Goal: Task Accomplishment & Management: Use online tool/utility

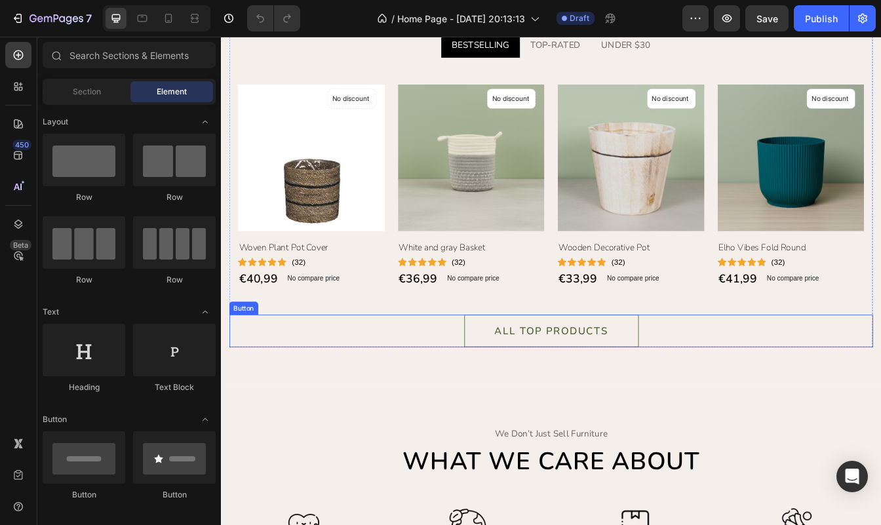
scroll to position [1320, 0]
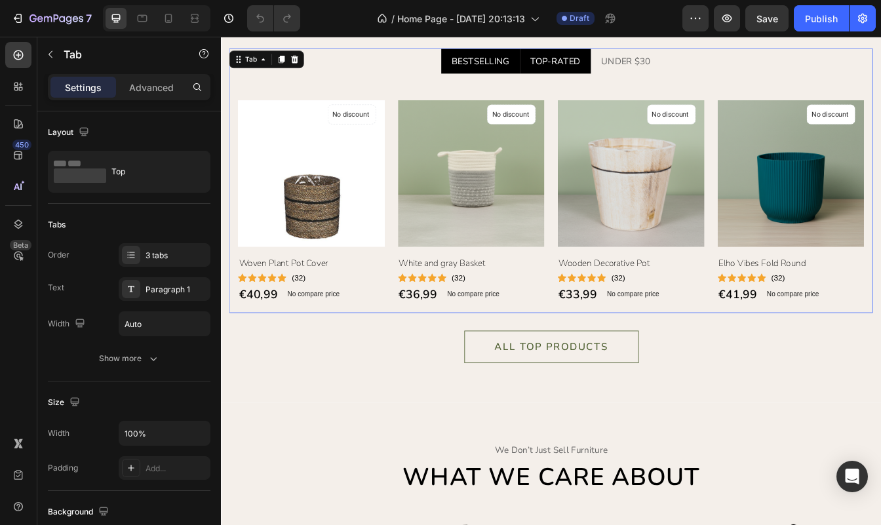
click at [603, 70] on div "TOP-RATED" at bounding box center [620, 66] width 64 height 20
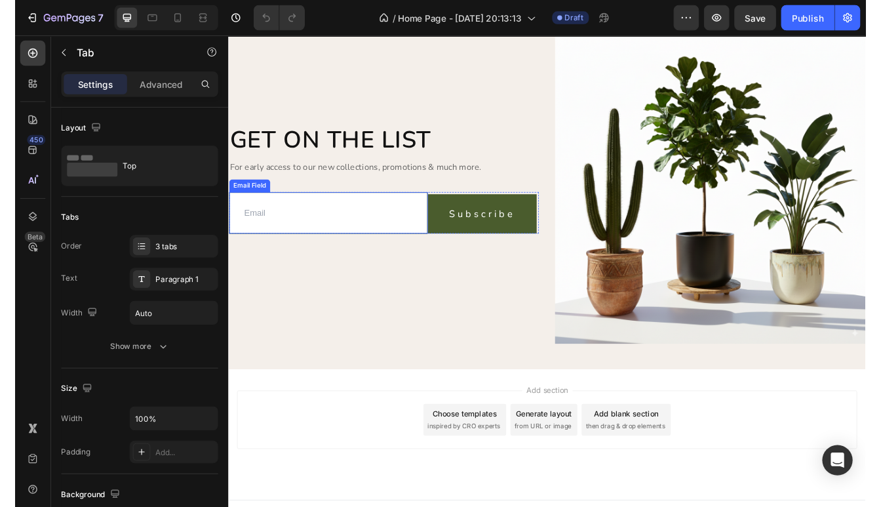
scroll to position [3654, 0]
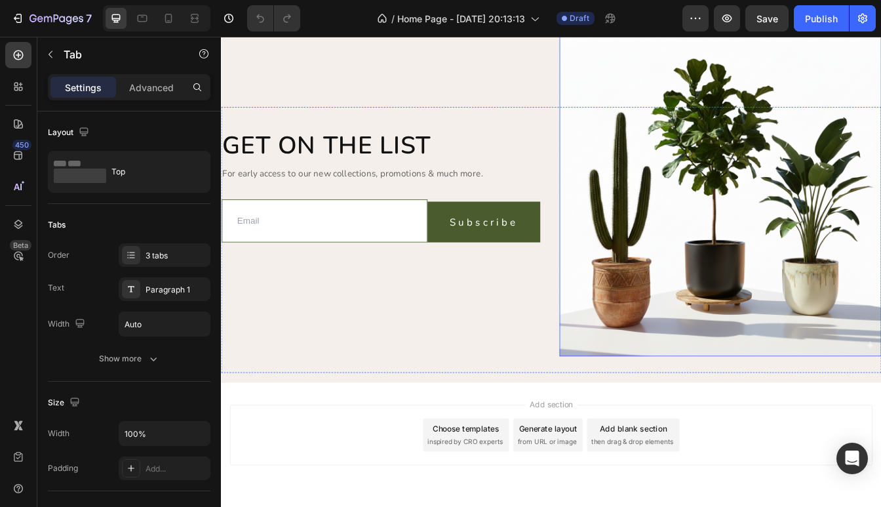
click at [734, 418] on img at bounding box center [816, 226] width 384 height 384
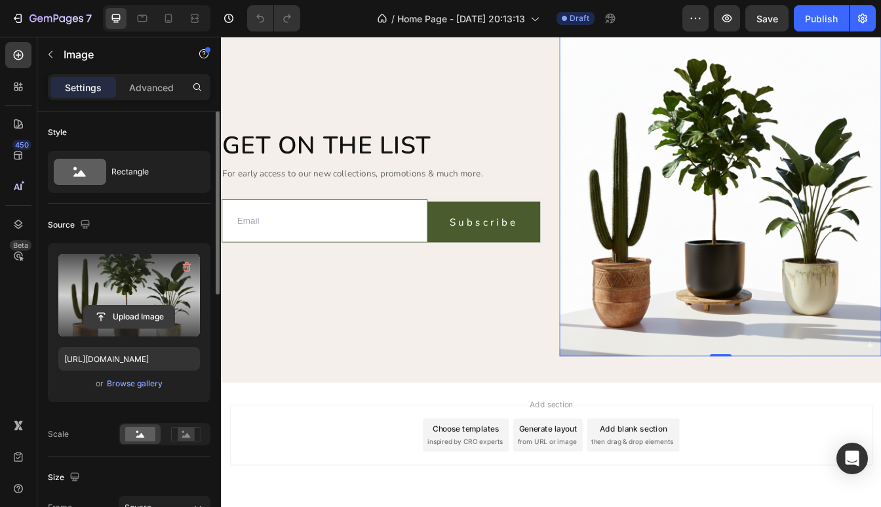
click at [131, 317] on input "file" at bounding box center [129, 317] width 90 height 22
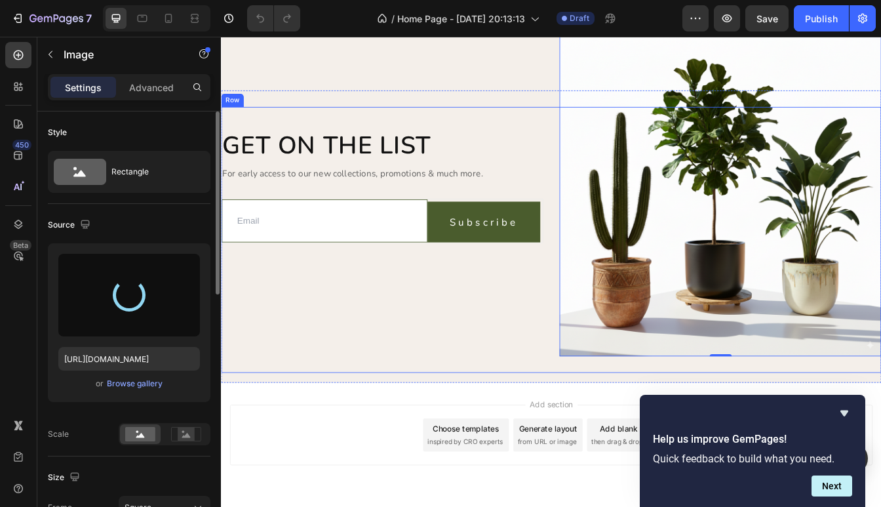
type input "[URL][DOMAIN_NAME]"
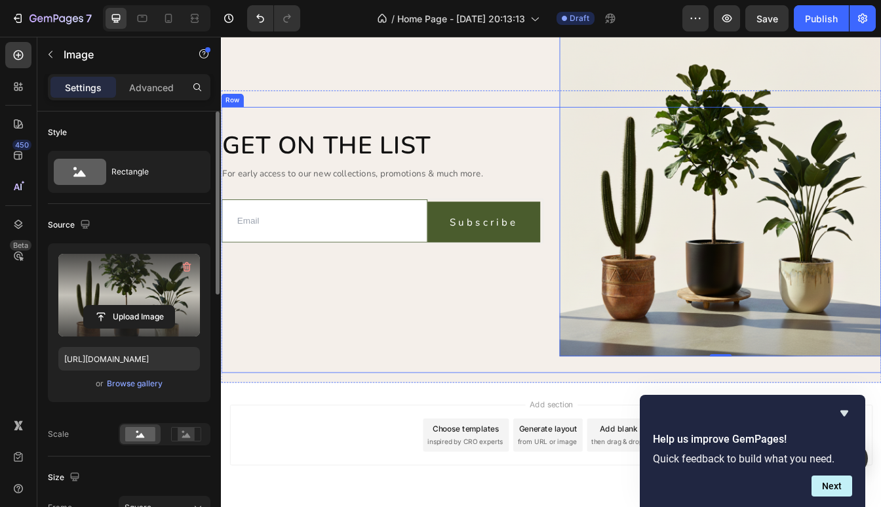
click at [575, 418] on div "Get on the list Heading For early access to our new collections, promotions & m…" at bounding box center [413, 269] width 384 height 297
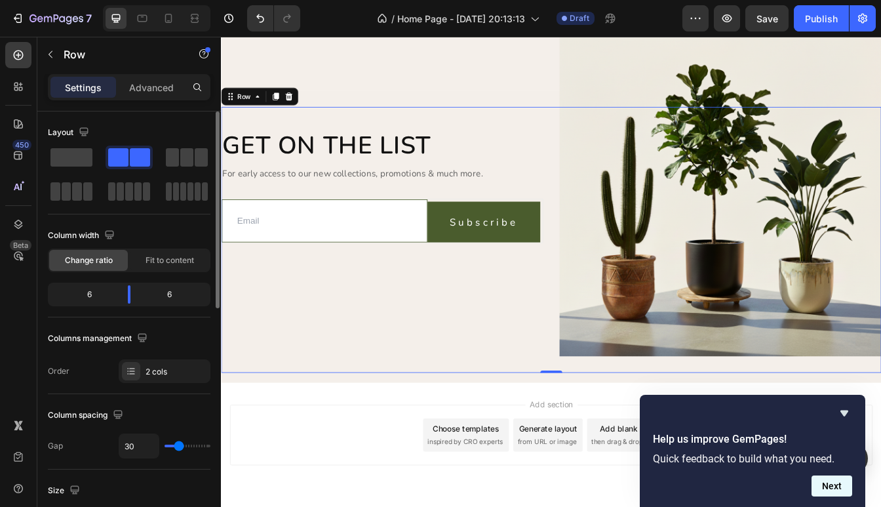
click at [824, 485] on button "Next" at bounding box center [832, 485] width 41 height 21
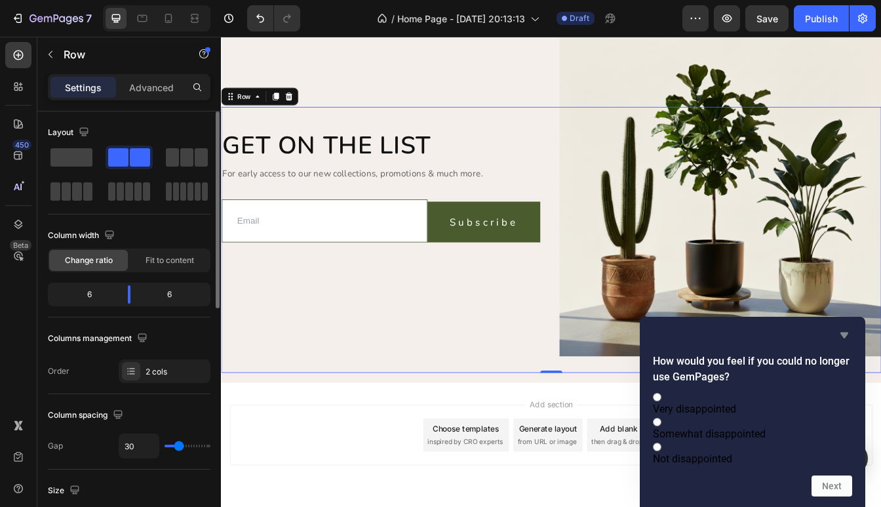
click at [841, 327] on icon "Hide survey" at bounding box center [845, 335] width 16 height 16
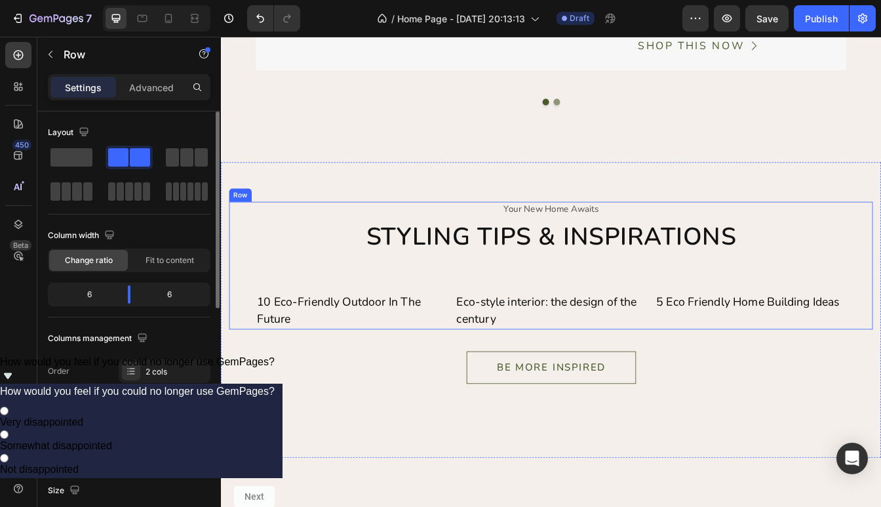
scroll to position [3216, 0]
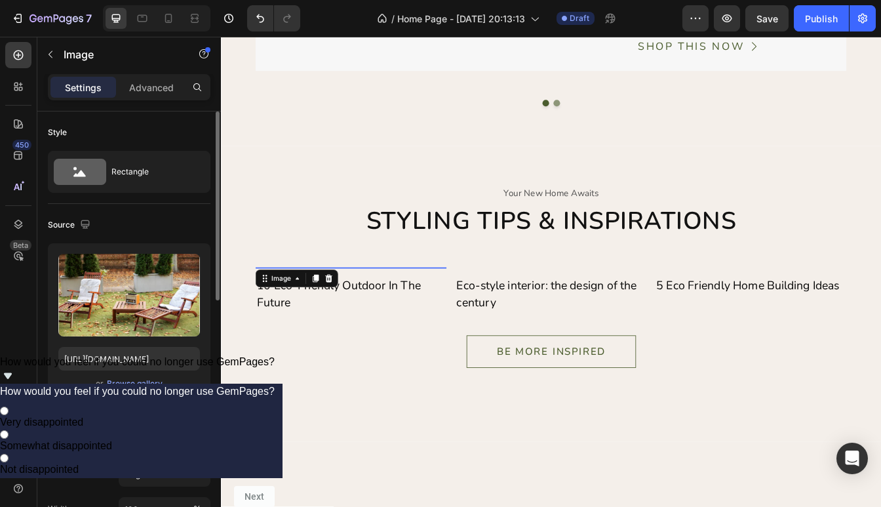
click at [377, 312] on img at bounding box center [376, 312] width 228 height 0
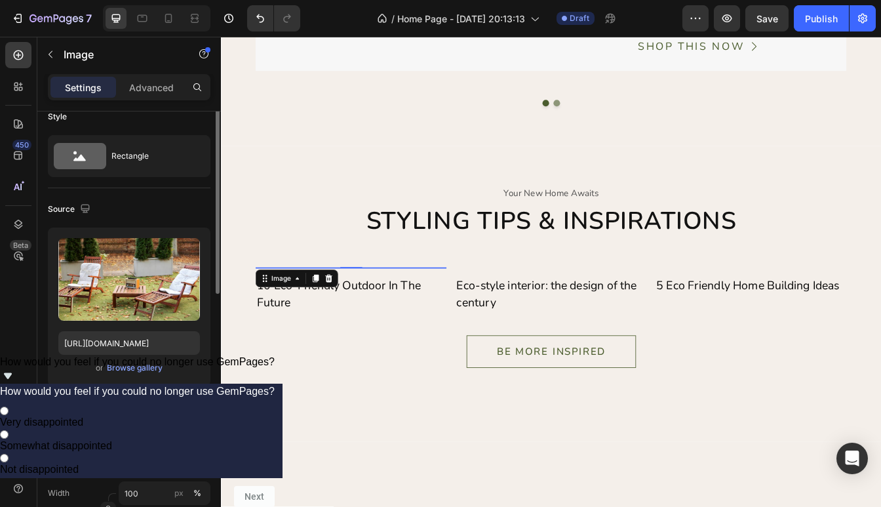
scroll to position [5, 0]
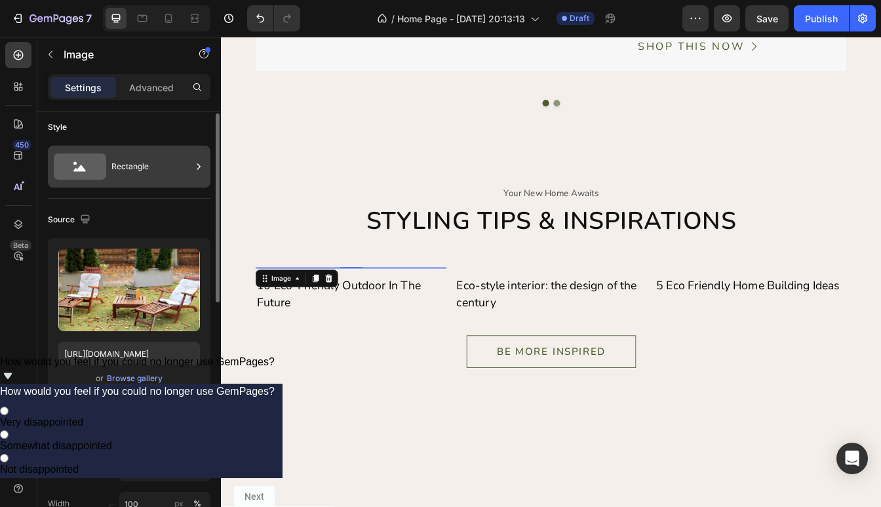
click at [178, 174] on div "Rectangle" at bounding box center [151, 166] width 80 height 30
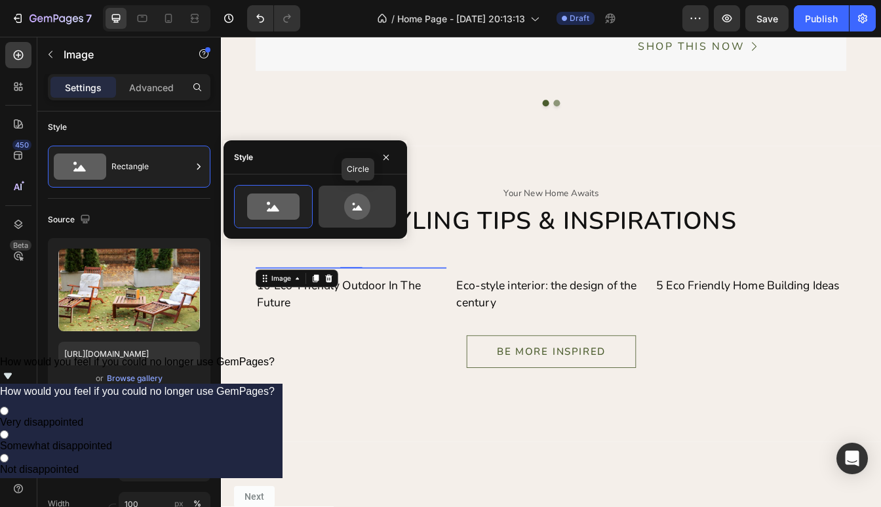
click at [351, 224] on div at bounding box center [357, 207] width 77 height 42
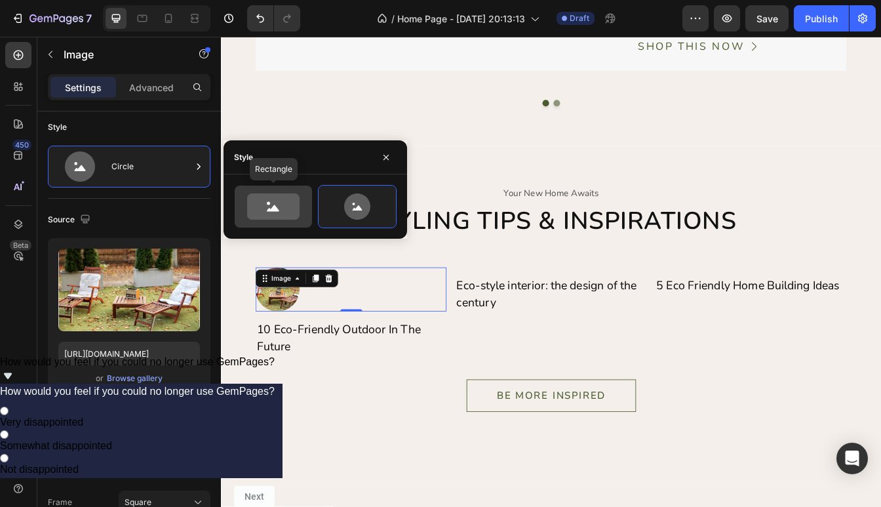
click at [285, 215] on icon at bounding box center [273, 206] width 52 height 26
type input "100"
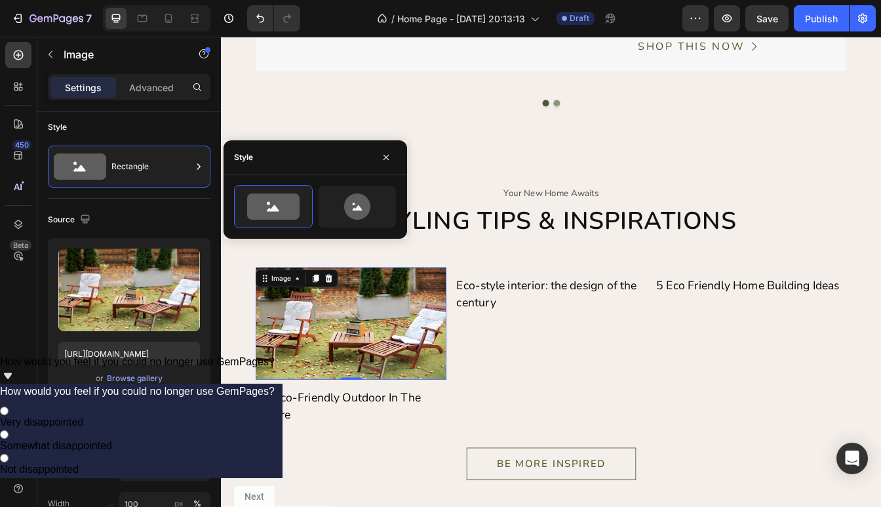
click at [156, 222] on div "Source" at bounding box center [129, 219] width 163 height 21
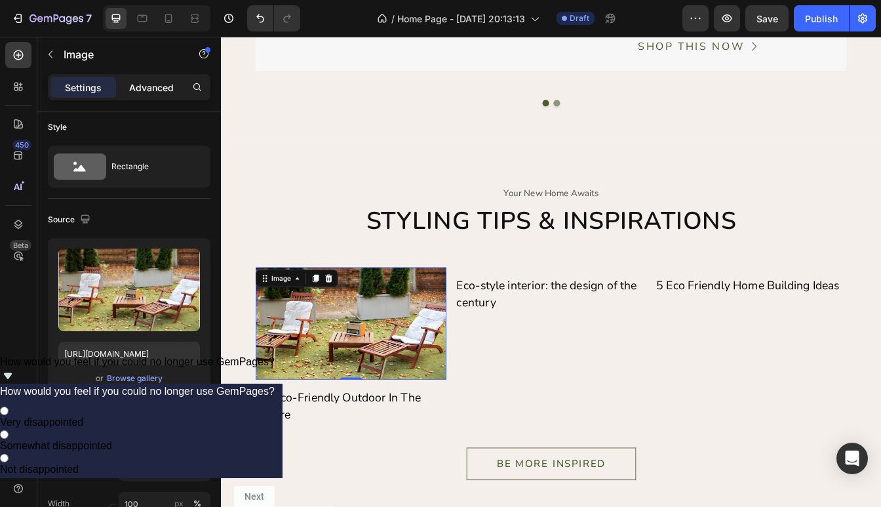
click at [150, 89] on p "Advanced" at bounding box center [151, 88] width 45 height 14
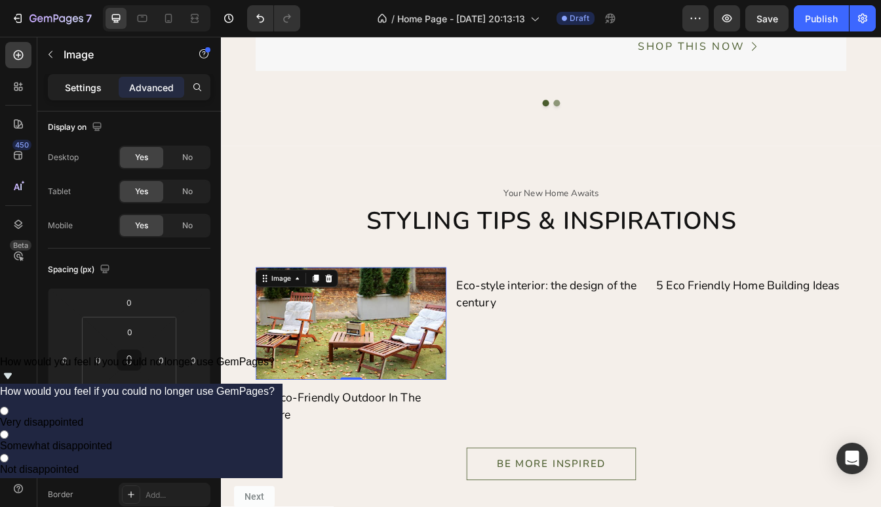
click at [89, 85] on p "Settings" at bounding box center [83, 88] width 37 height 14
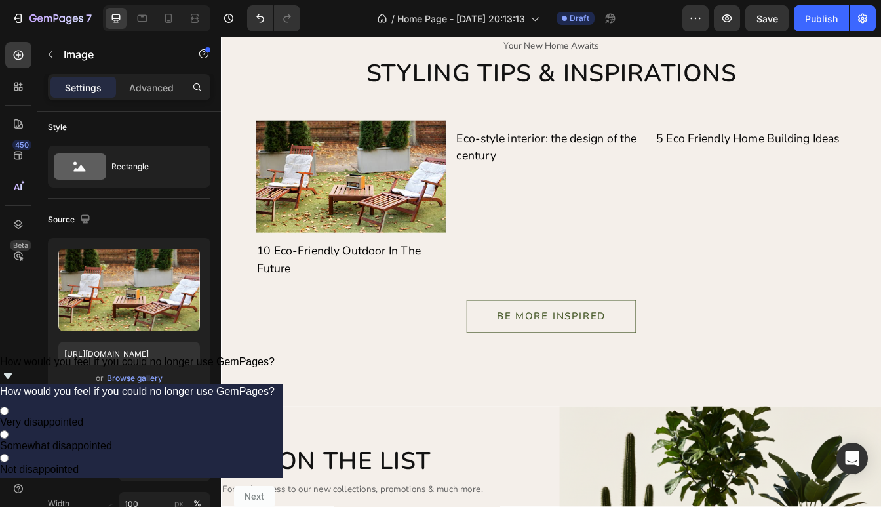
scroll to position [3414, 0]
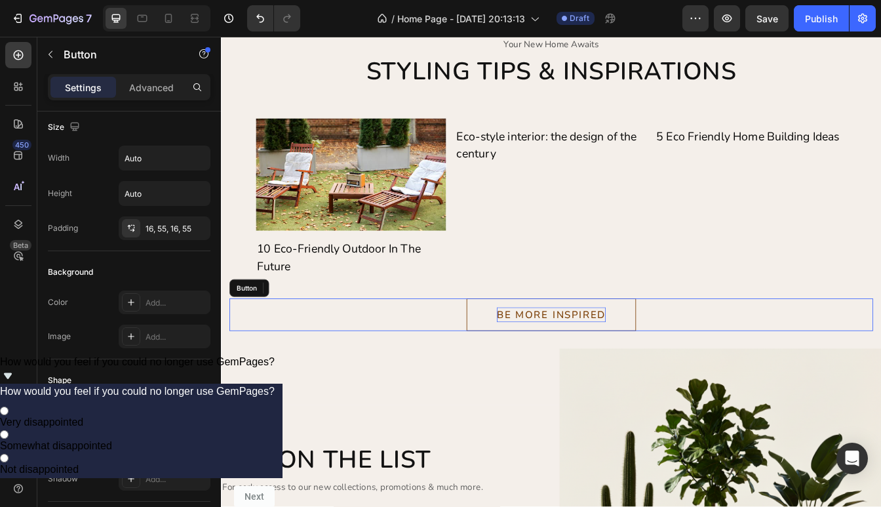
click at [584, 372] on div "BE MORE INSPIRED" at bounding box center [614, 368] width 130 height 18
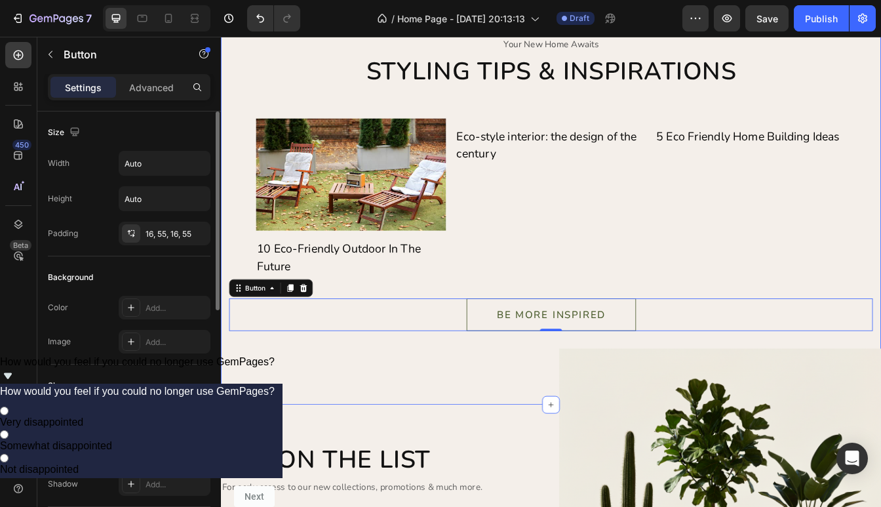
click at [431, 323] on div "BE MORE INSPIRED Button 0" at bounding box center [614, 355] width 767 height 65
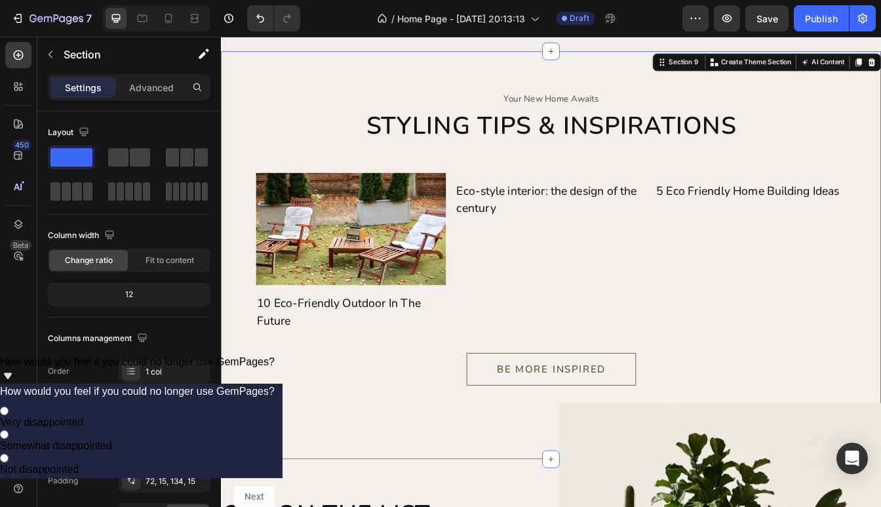
scroll to position [3346, 0]
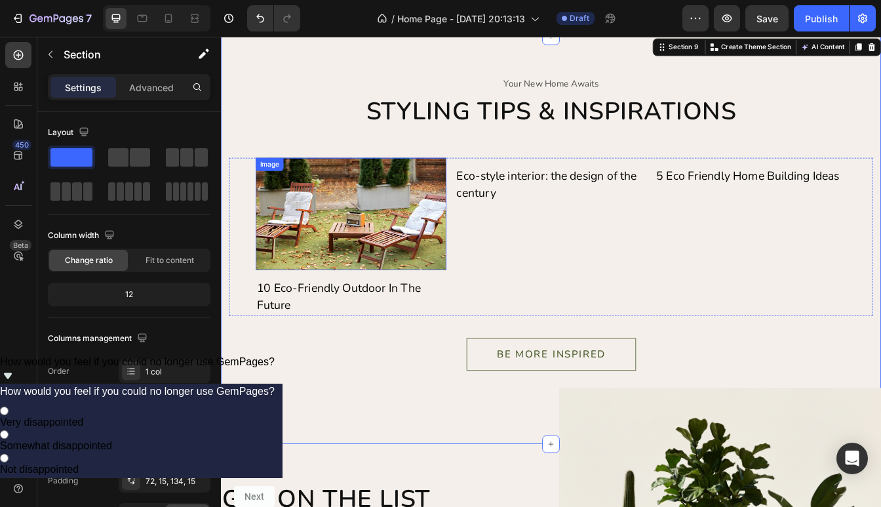
click at [365, 292] on img at bounding box center [376, 249] width 228 height 134
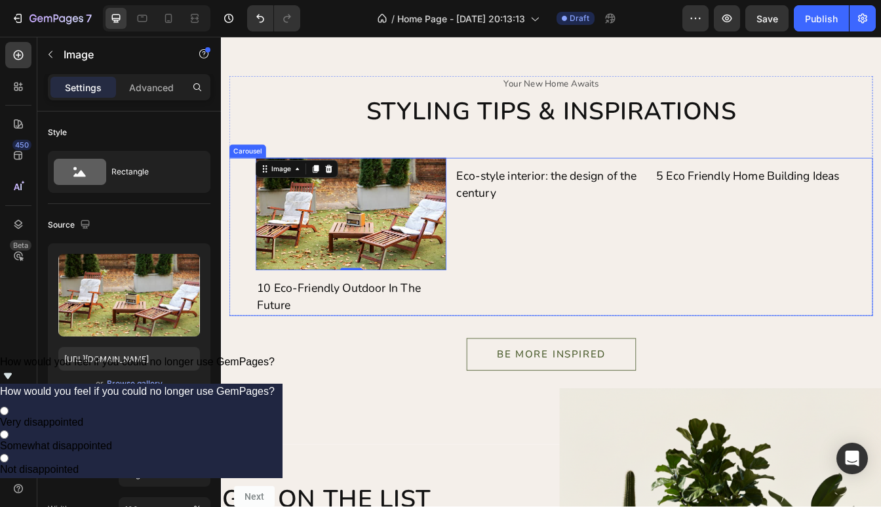
click at [247, 342] on div "Image 0 10 Eco-Friendly Outdoor In The Future Text Image Eco-style interior: th…" at bounding box center [614, 276] width 767 height 188
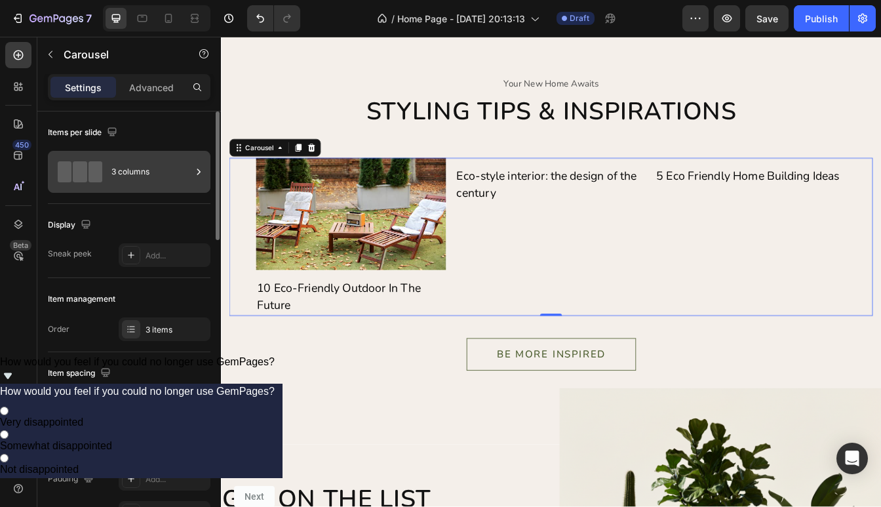
click at [163, 170] on div "3 columns" at bounding box center [151, 172] width 80 height 30
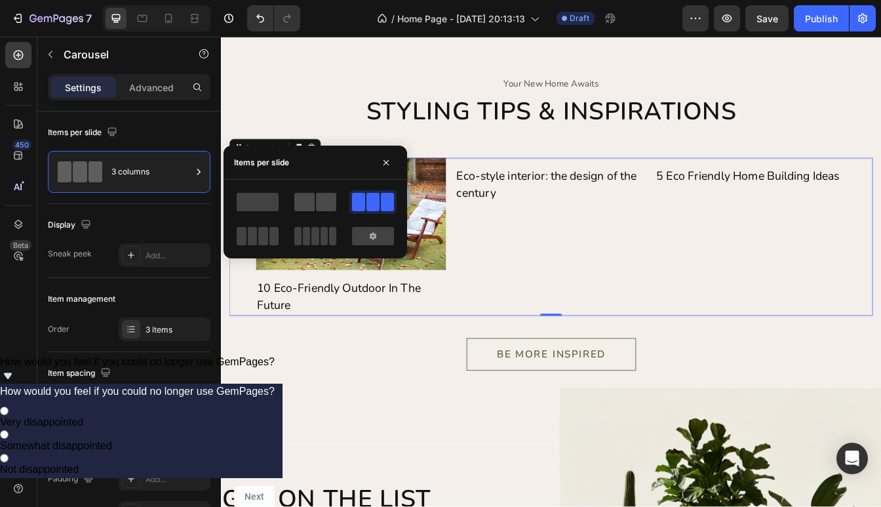
click at [298, 205] on span at bounding box center [304, 202] width 20 height 18
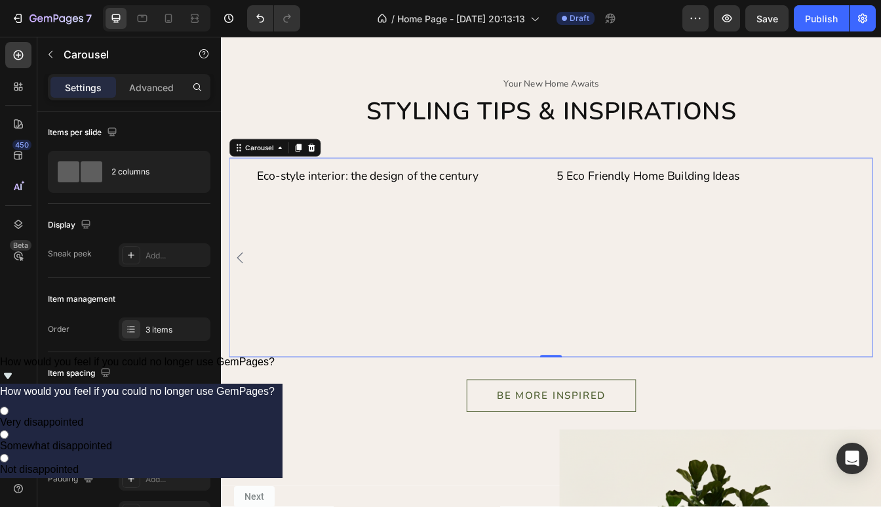
click at [881, 321] on div "Image 10 Eco-Friendly Outdoor In The Future Text Image Eco-style interior: the …" at bounding box center [614, 300] width 767 height 237
click at [247, 308] on icon "Carousel Back Arrow" at bounding box center [243, 300] width 16 height 16
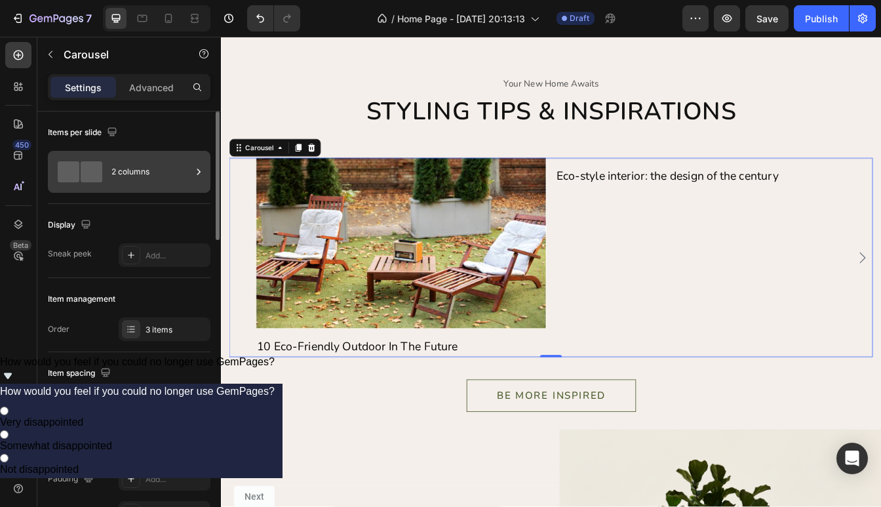
click at [176, 176] on div "2 columns" at bounding box center [151, 172] width 80 height 30
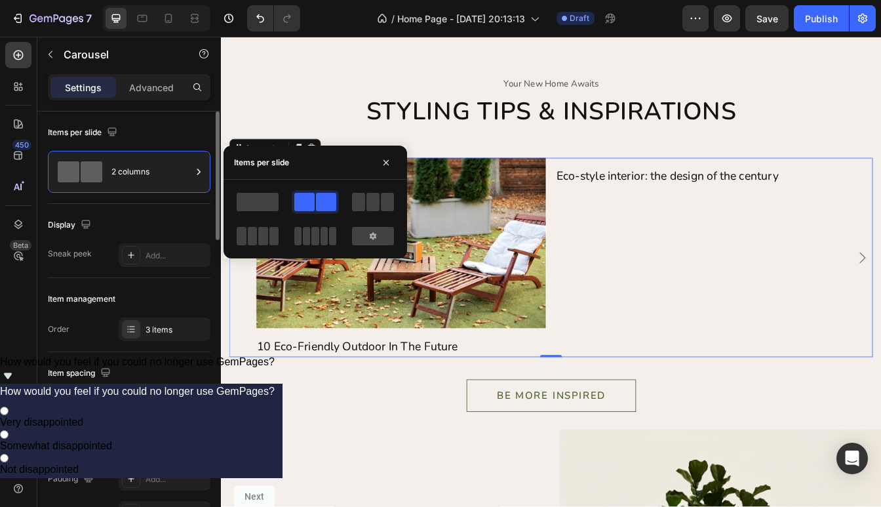
click at [159, 212] on div "Display Sneak peek Add..." at bounding box center [129, 241] width 163 height 74
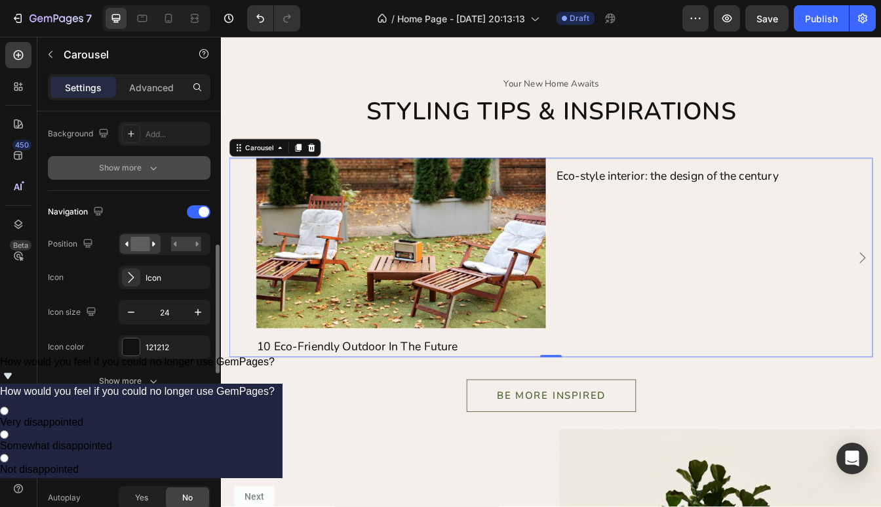
scroll to position [422, 0]
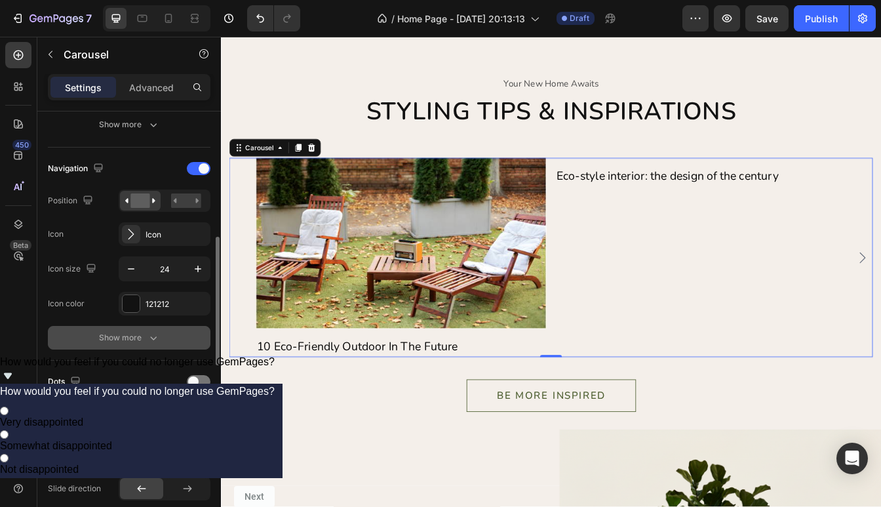
click at [117, 336] on div "Show more" at bounding box center [129, 337] width 61 height 13
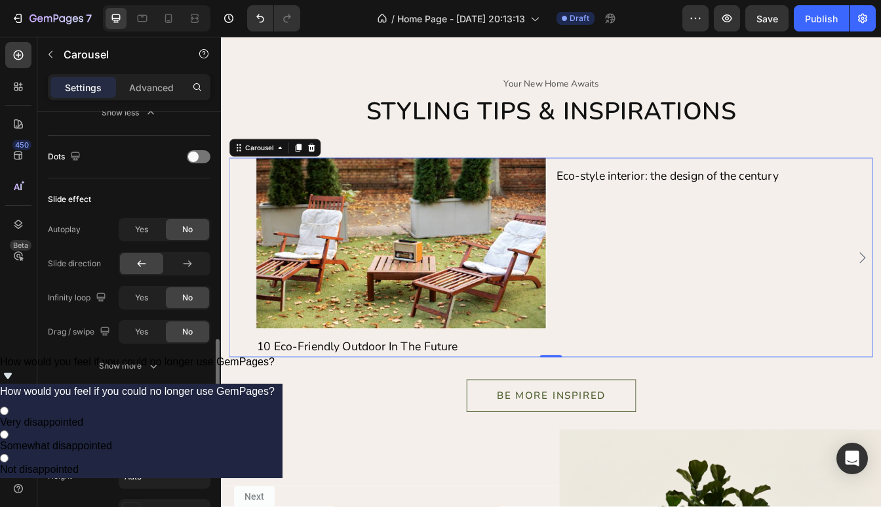
scroll to position [888, 0]
click at [142, 300] on span "Yes" at bounding box center [141, 296] width 13 height 12
click at [139, 329] on span "Yes" at bounding box center [141, 331] width 13 height 12
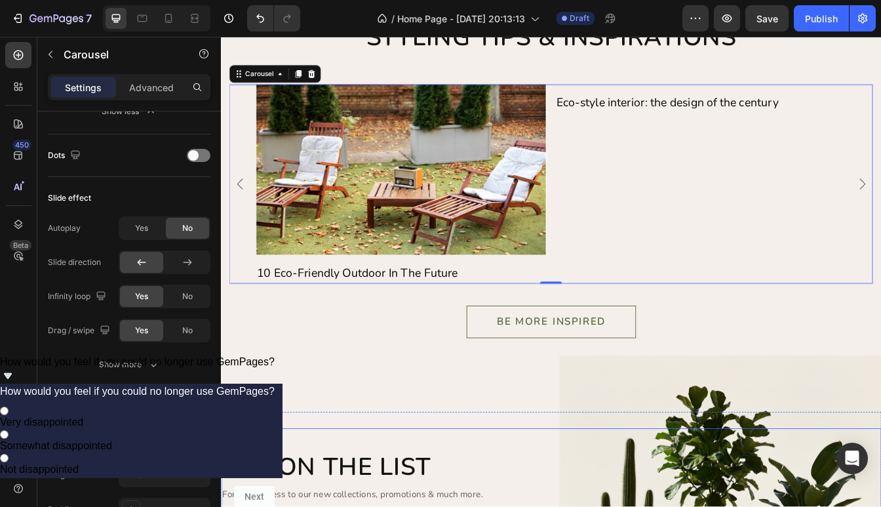
scroll to position [3292, 0]
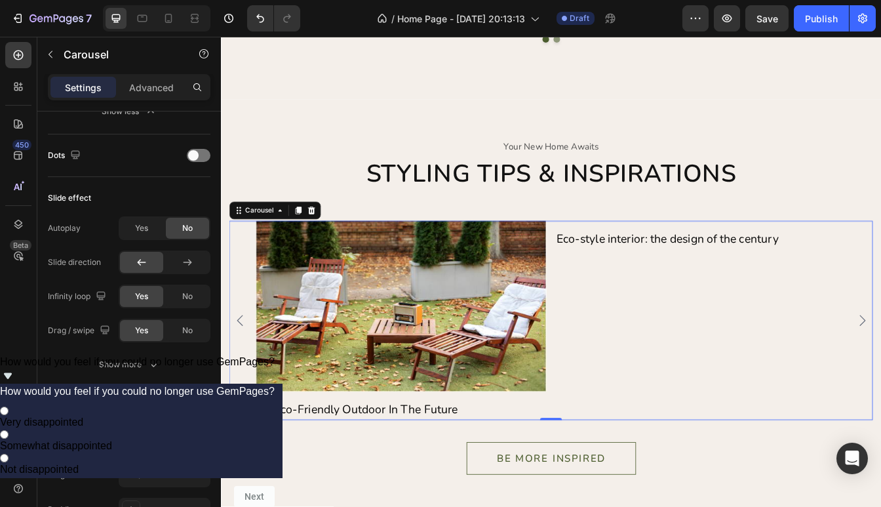
click at [242, 384] on button "Carousel Back Arrow" at bounding box center [243, 375] width 21 height 21
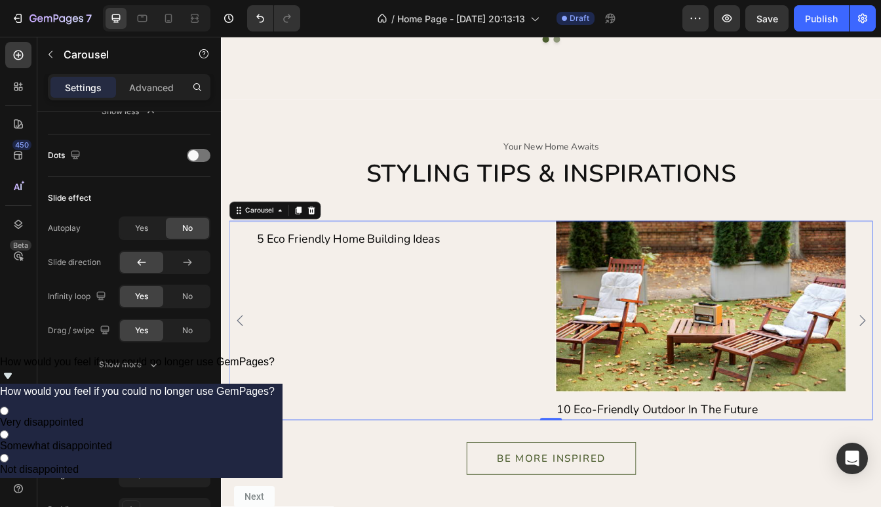
click at [243, 378] on icon "Carousel Back Arrow" at bounding box center [243, 375] width 16 height 16
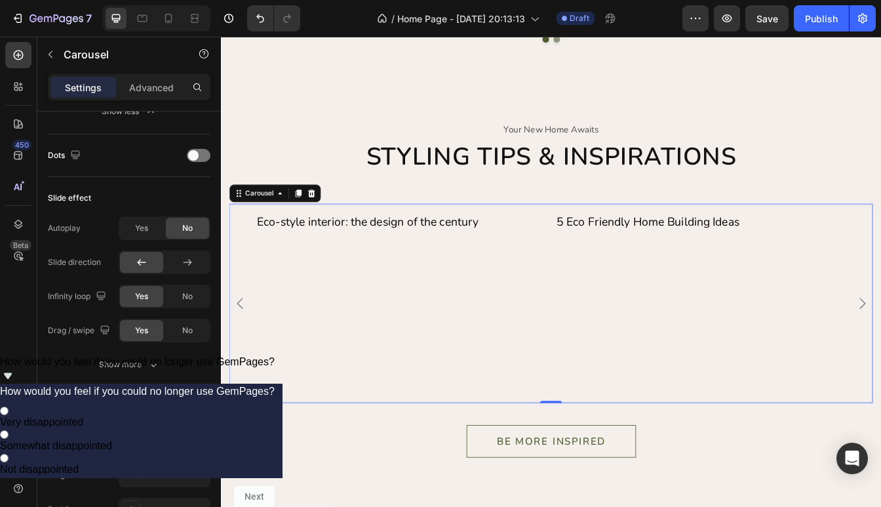
click at [243, 363] on icon "Carousel Back Arrow" at bounding box center [243, 355] width 16 height 16
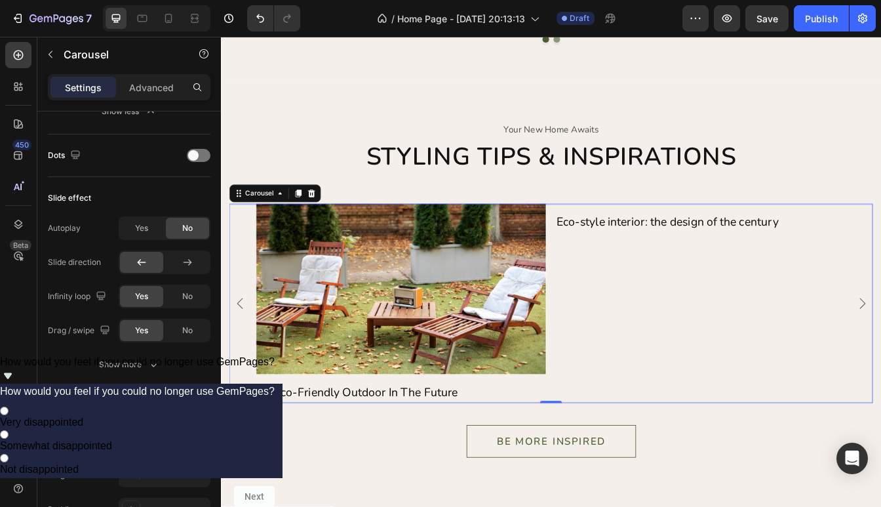
click at [243, 363] on icon "Carousel Back Arrow" at bounding box center [243, 355] width 16 height 16
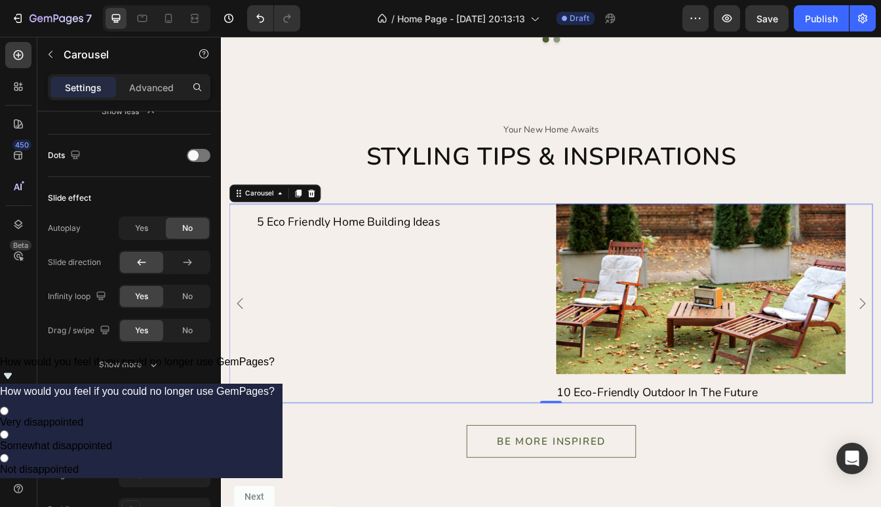
click at [243, 363] on icon "Carousel Back Arrow" at bounding box center [243, 355] width 16 height 16
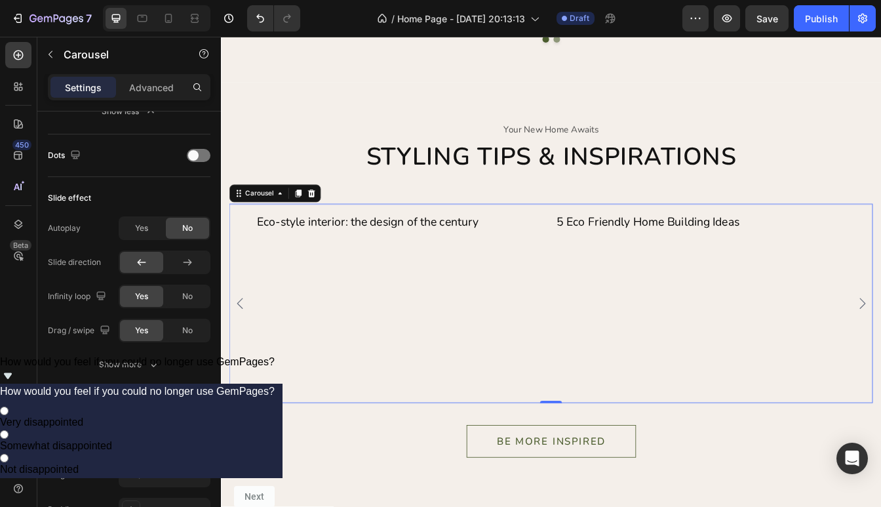
click at [243, 363] on icon "Carousel Back Arrow" at bounding box center [243, 355] width 16 height 16
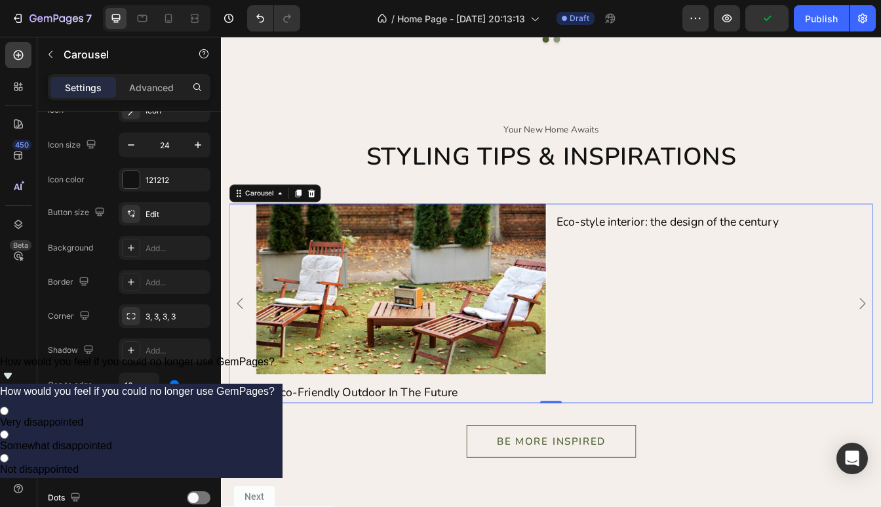
scroll to position [0, 0]
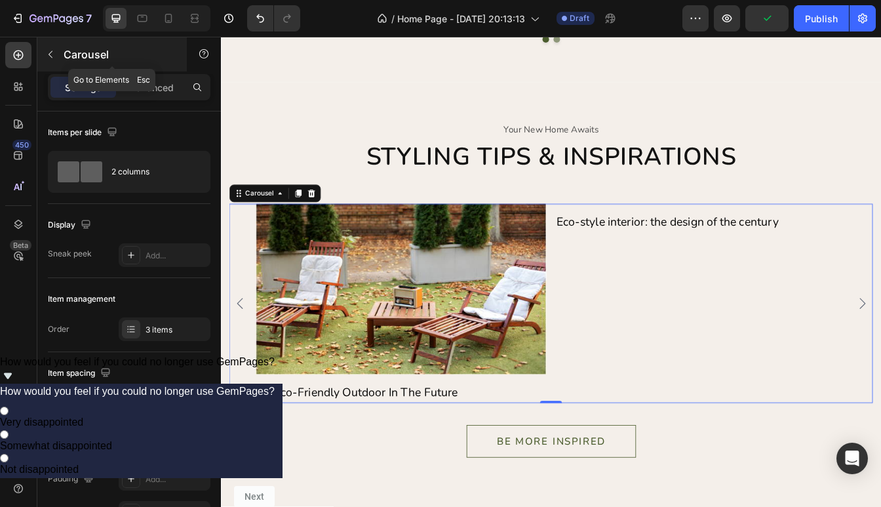
click at [47, 50] on icon "button" at bounding box center [50, 54] width 10 height 10
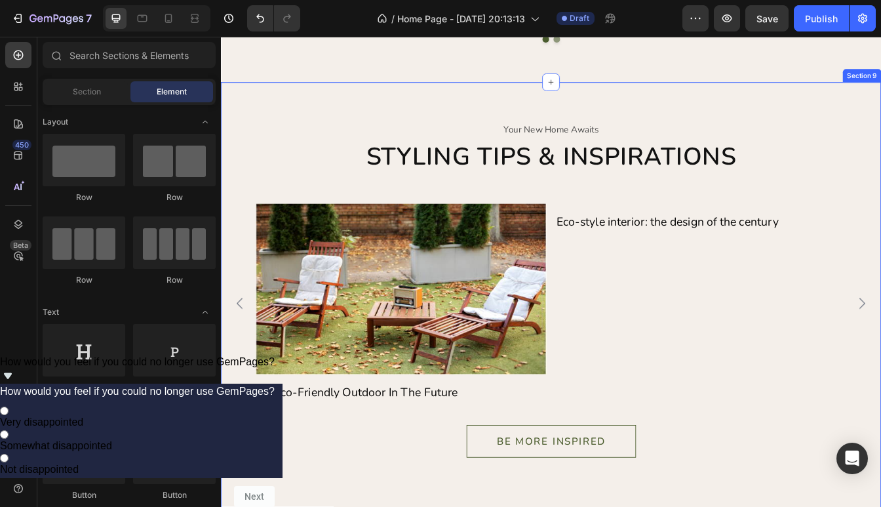
click at [271, 123] on div "your new home awaits Text Styling tips & inspirations Heading Image 10 Eco-Frie…" at bounding box center [614, 358] width 787 height 535
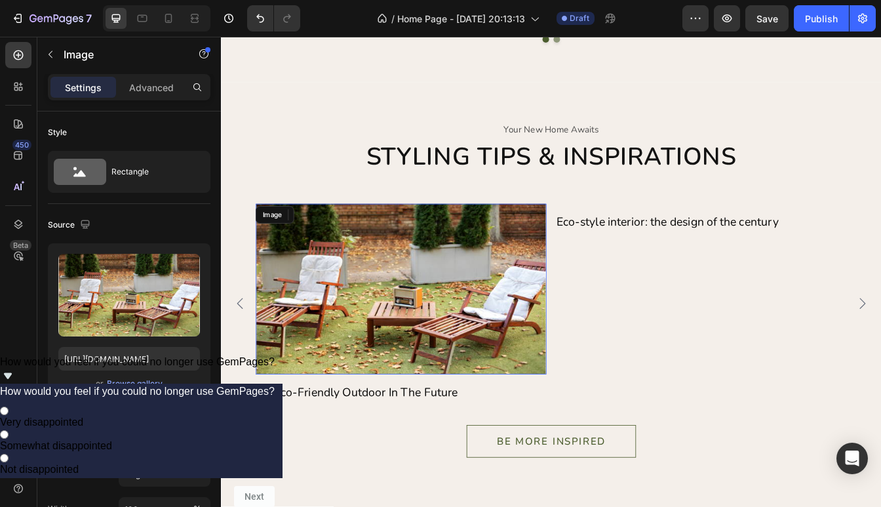
click at [433, 353] on img at bounding box center [435, 337] width 347 height 203
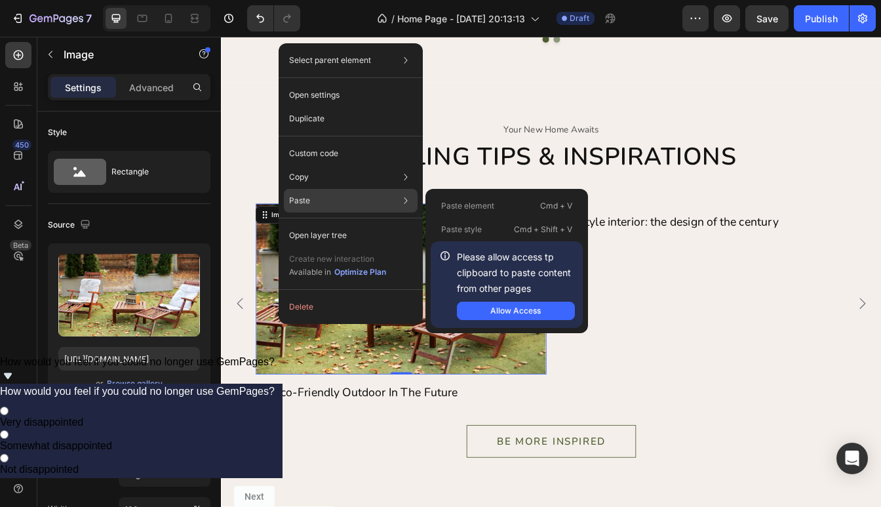
click at [317, 203] on div "Paste Paste element Cmd + V Paste style Cmd + Shift + V Please allow access tp …" at bounding box center [351, 201] width 134 height 24
click at [500, 207] on div "Paste element Cmd + V" at bounding box center [507, 206] width 152 height 24
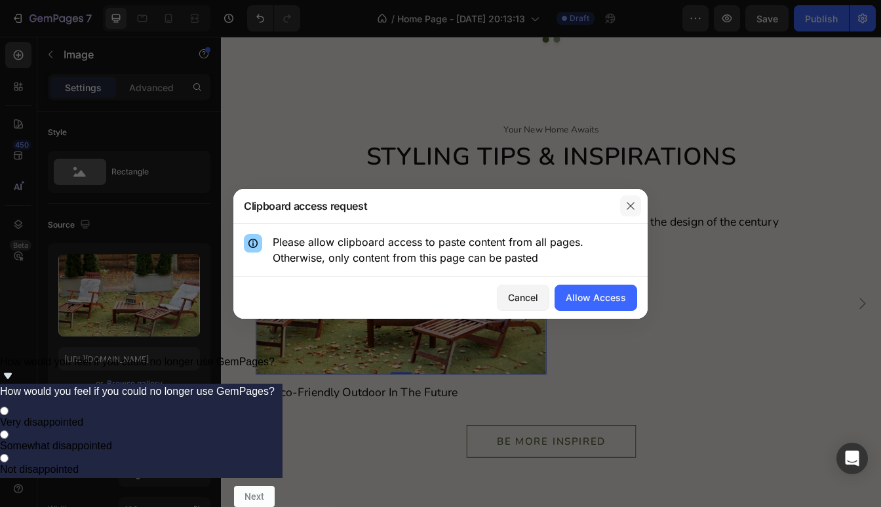
click at [625, 210] on button "button" at bounding box center [630, 205] width 21 height 21
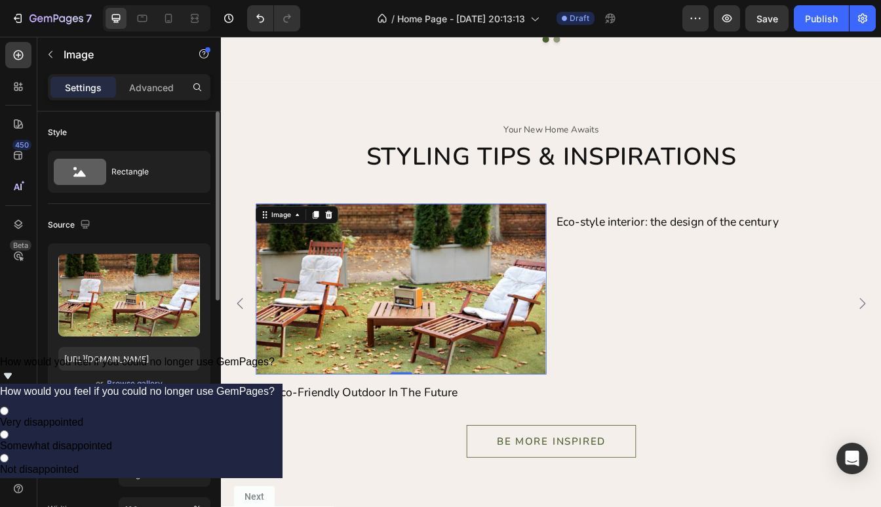
click at [141, 341] on div "Upload Image [URL][DOMAIN_NAME] or Browse gallery" at bounding box center [129, 322] width 163 height 159
click at [141, 359] on input "[URL][DOMAIN_NAME]" at bounding box center [129, 359] width 142 height 24
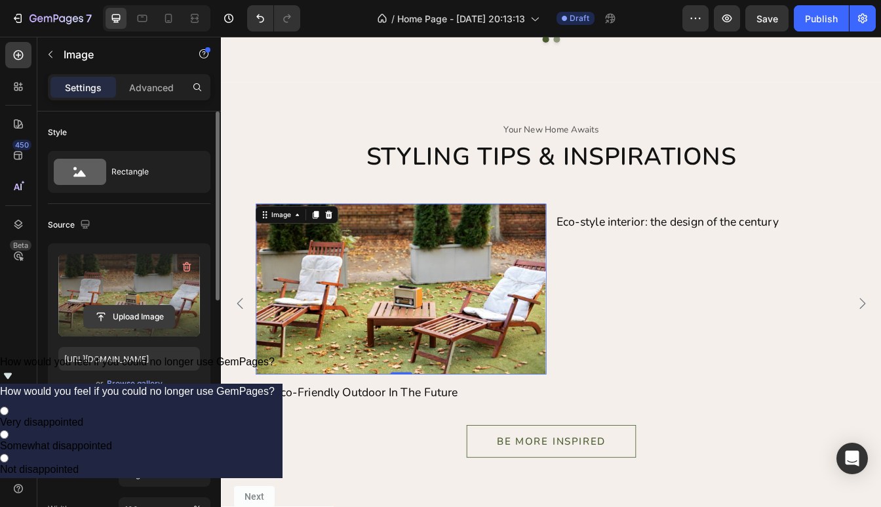
click at [150, 315] on input "file" at bounding box center [129, 317] width 90 height 22
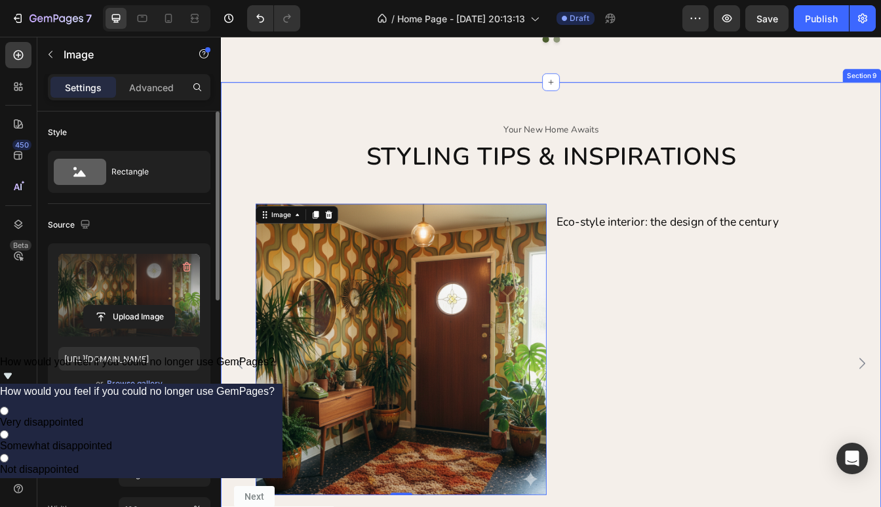
type input "[URL][DOMAIN_NAME]"
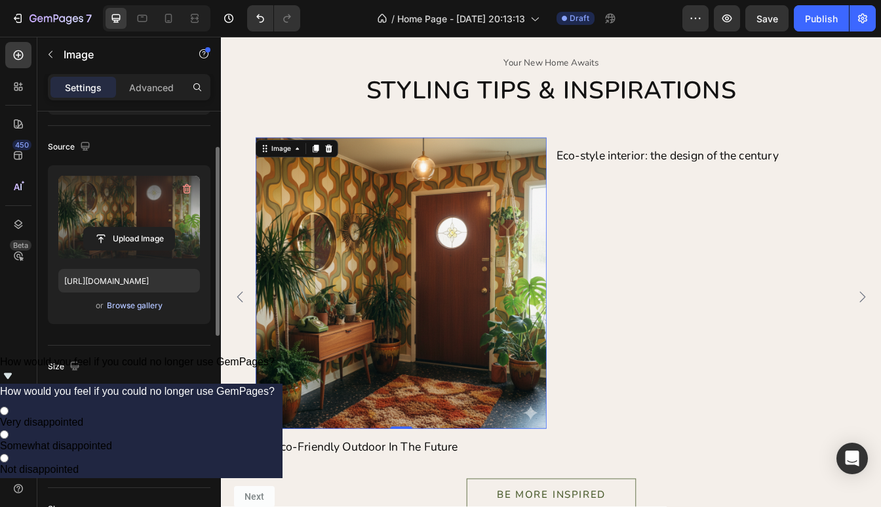
scroll to position [81, 0]
click at [152, 390] on span "Original" at bounding box center [139, 394] width 29 height 12
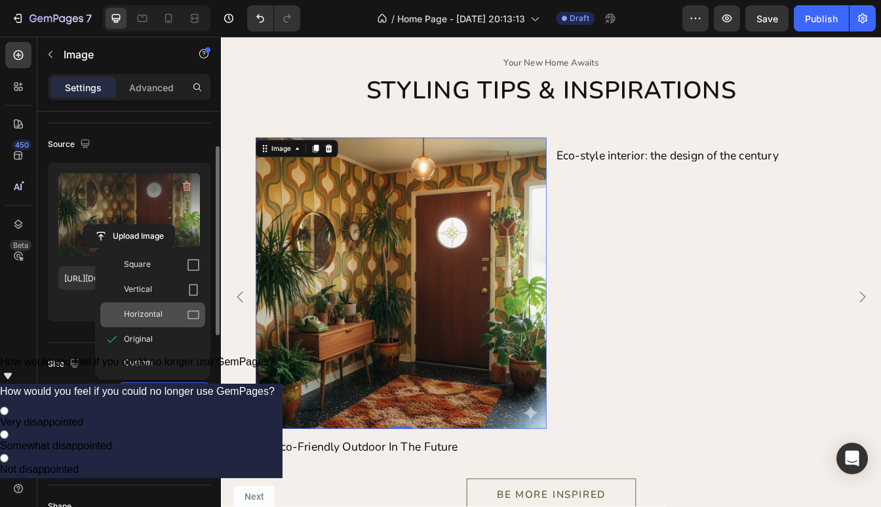
click at [153, 319] on span "Horizontal" at bounding box center [143, 314] width 39 height 13
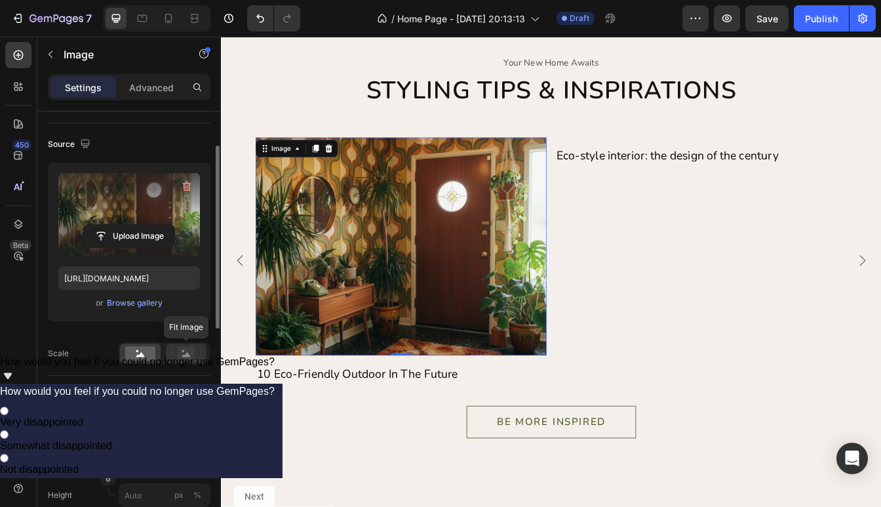
click at [192, 359] on rect at bounding box center [186, 353] width 17 height 13
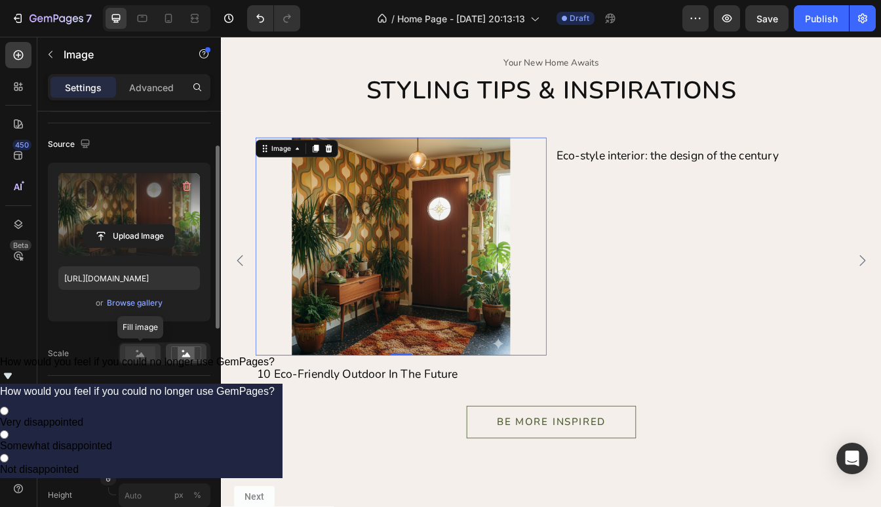
click at [144, 353] on rect at bounding box center [140, 353] width 30 height 14
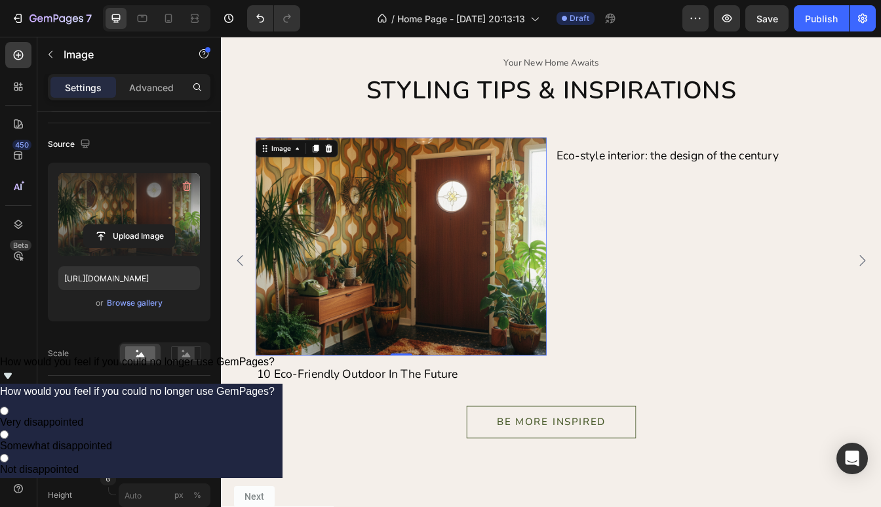
click at [168, 431] on div "Horizontal" at bounding box center [157, 427] width 64 height 12
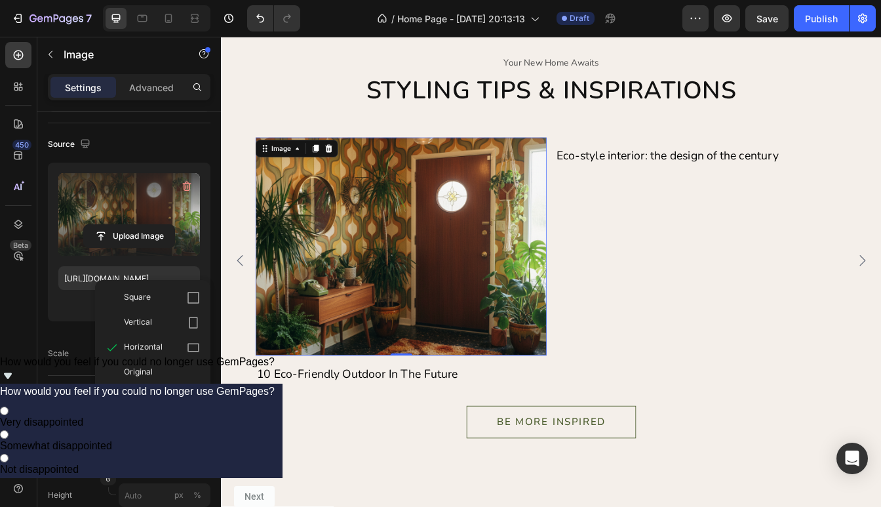
click at [173, 423] on div "Horizontal" at bounding box center [157, 427] width 64 height 12
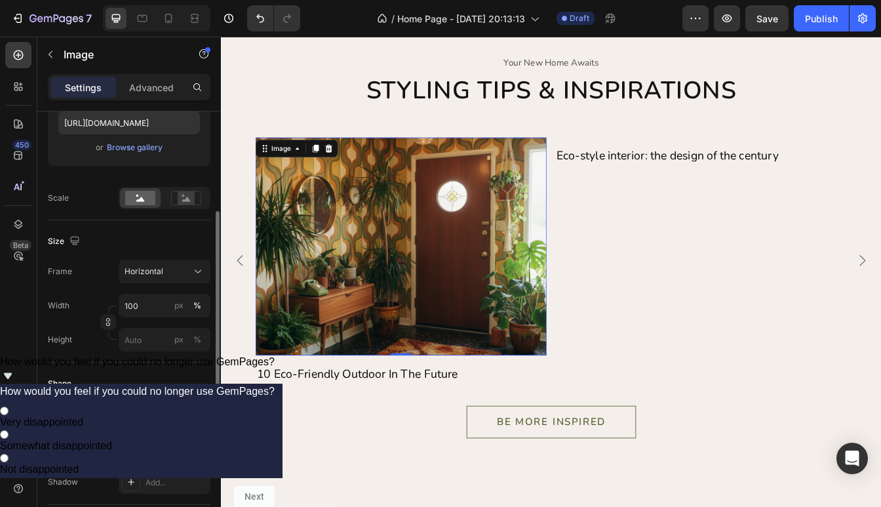
click at [151, 382] on div "Shape" at bounding box center [129, 383] width 163 height 21
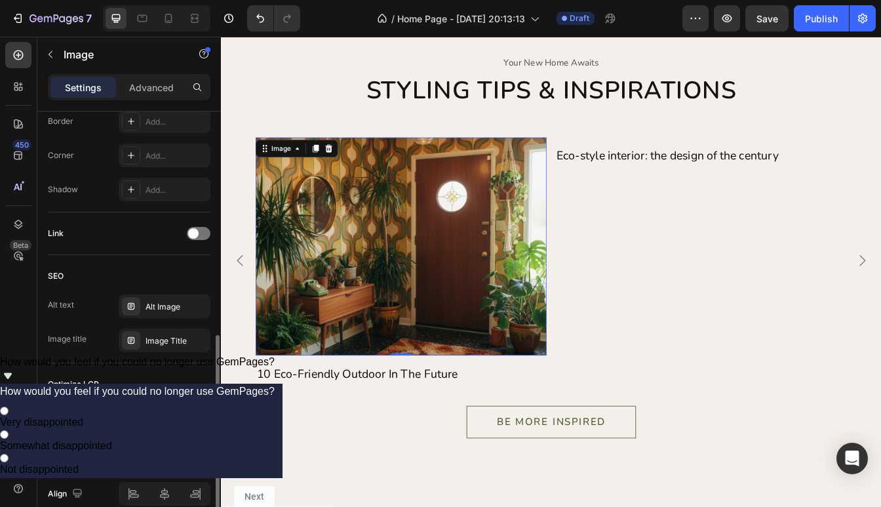
scroll to position [538, 0]
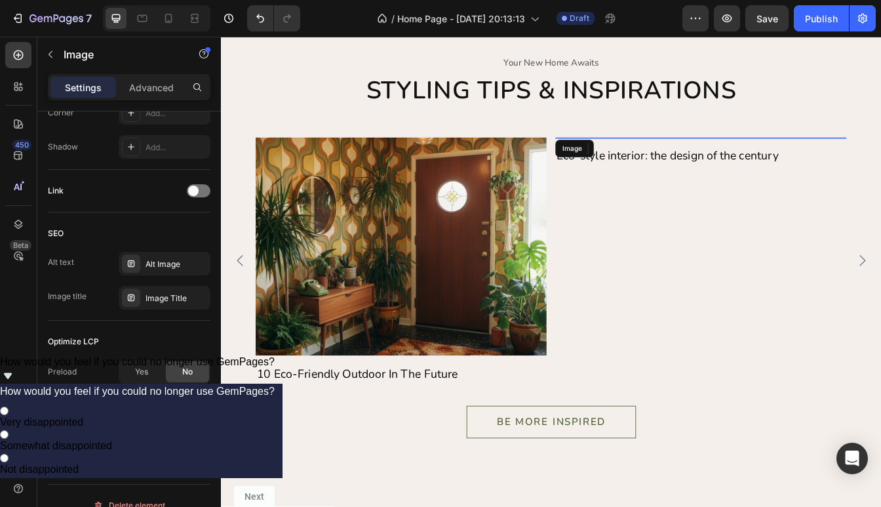
click at [689, 157] on img at bounding box center [793, 157] width 347 height 0
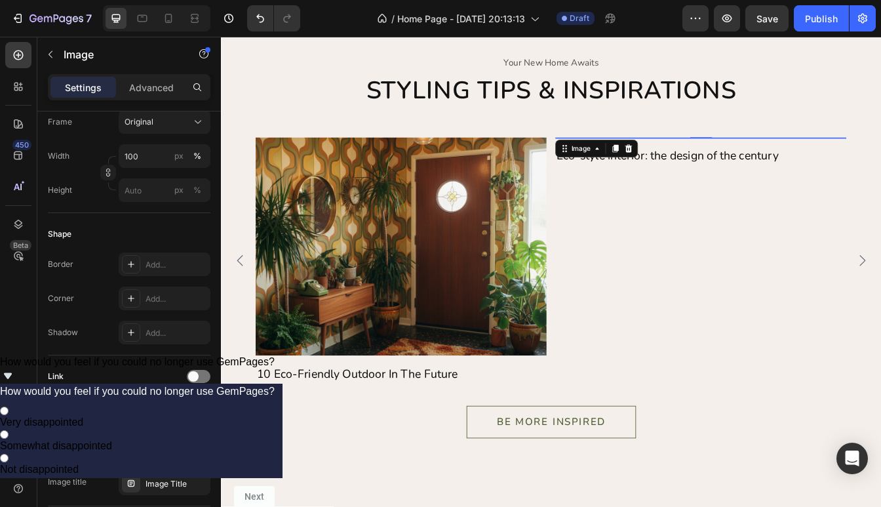
scroll to position [0, 0]
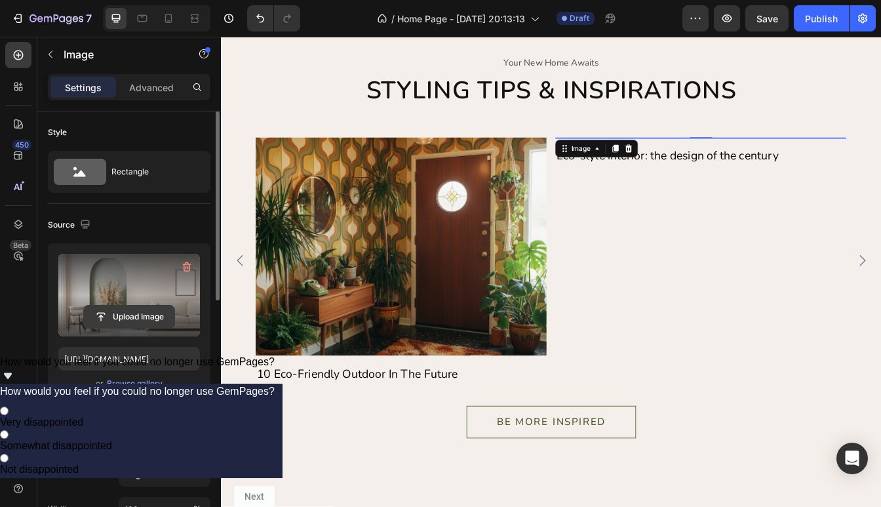
click at [119, 315] on input "file" at bounding box center [129, 317] width 90 height 22
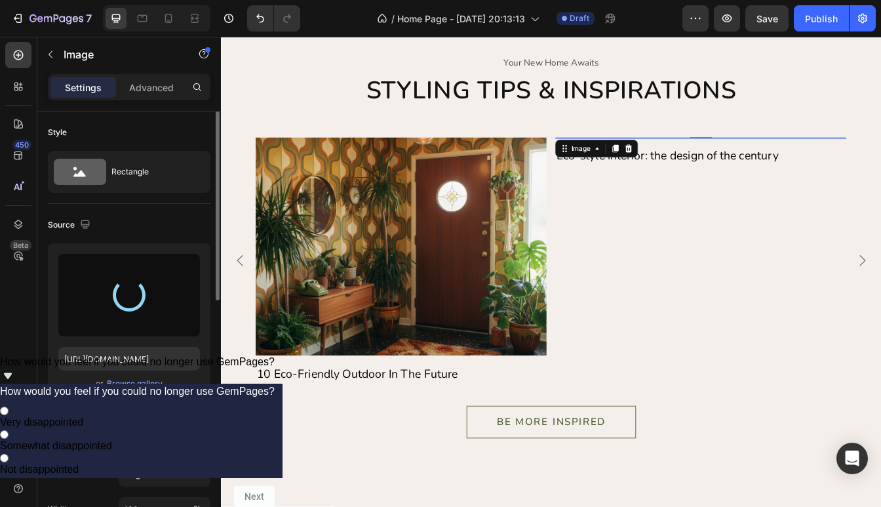
type input "[URL][DOMAIN_NAME]"
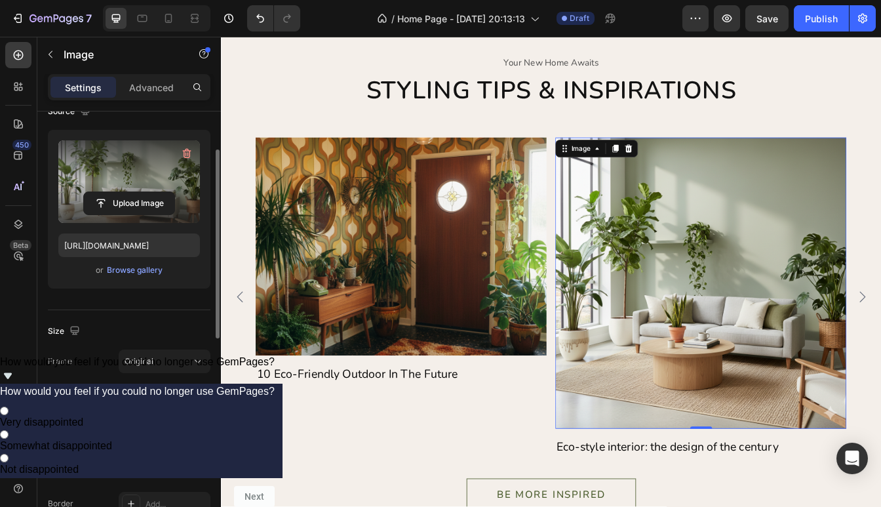
scroll to position [125, 0]
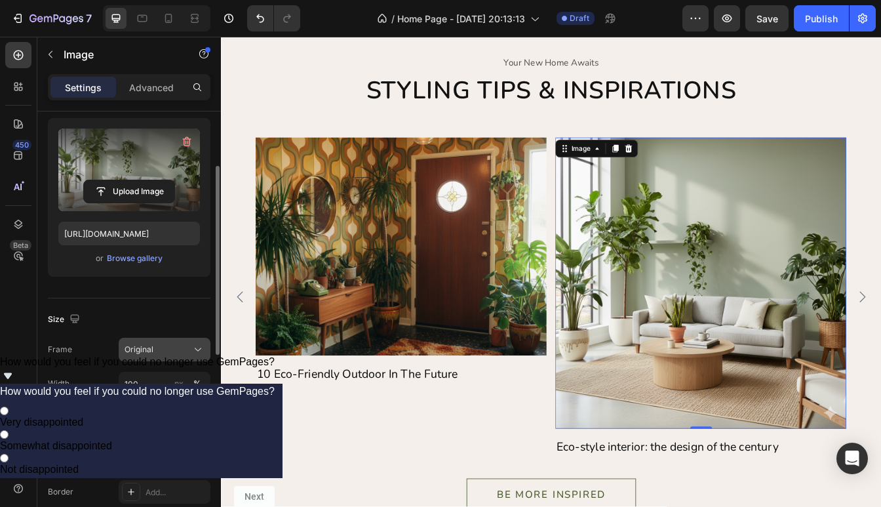
click at [159, 357] on button "Original" at bounding box center [165, 350] width 92 height 24
click at [157, 426] on span "Horizontal" at bounding box center [143, 431] width 39 height 13
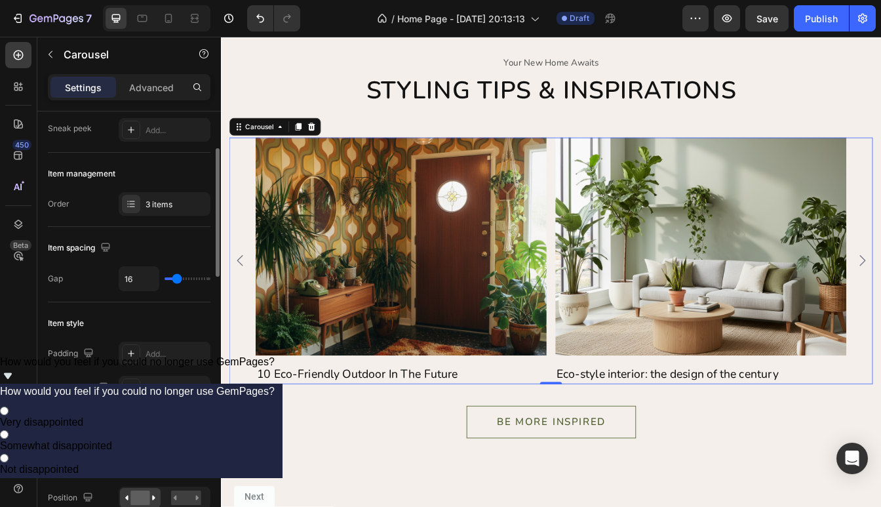
click at [243, 305] on icon "Carousel Back Arrow" at bounding box center [243, 303] width 7 height 13
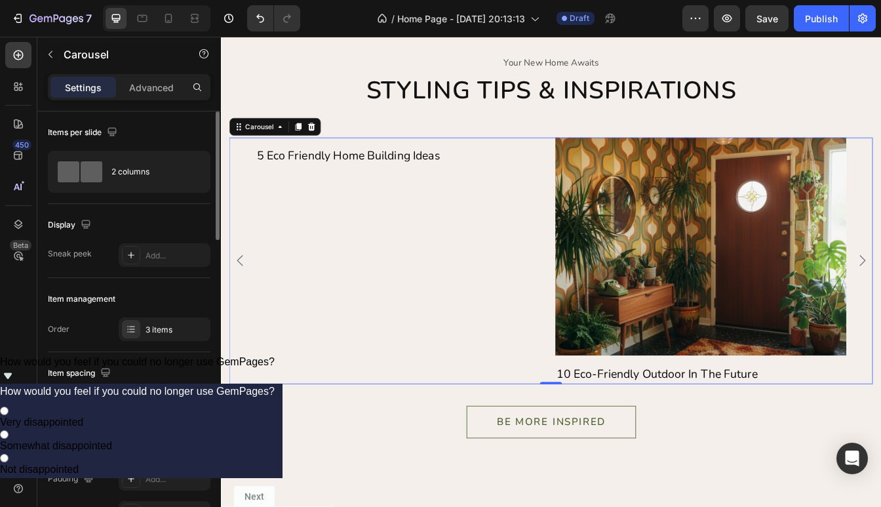
click at [881, 291] on div "Image 10 Eco-Friendly Outdoor In The Future Text Image Eco-style interior: the …" at bounding box center [614, 304] width 767 height 294
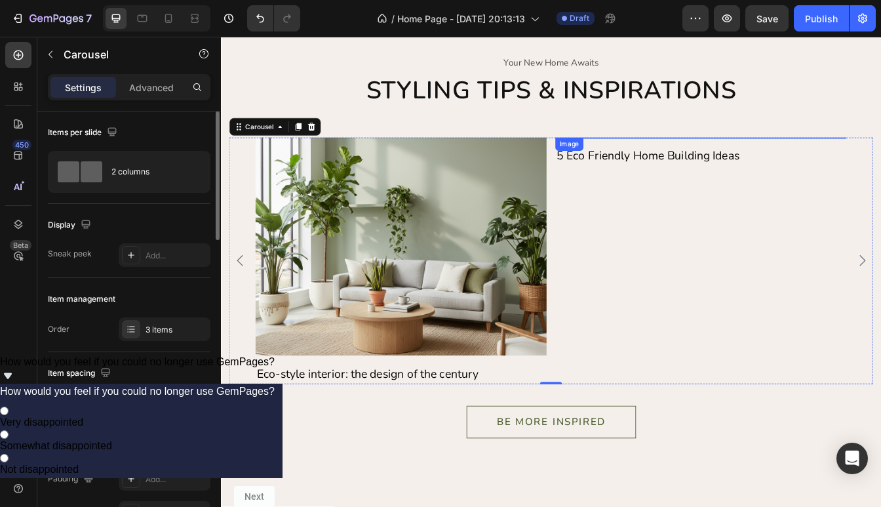
click at [723, 157] on img at bounding box center [793, 157] width 347 height 0
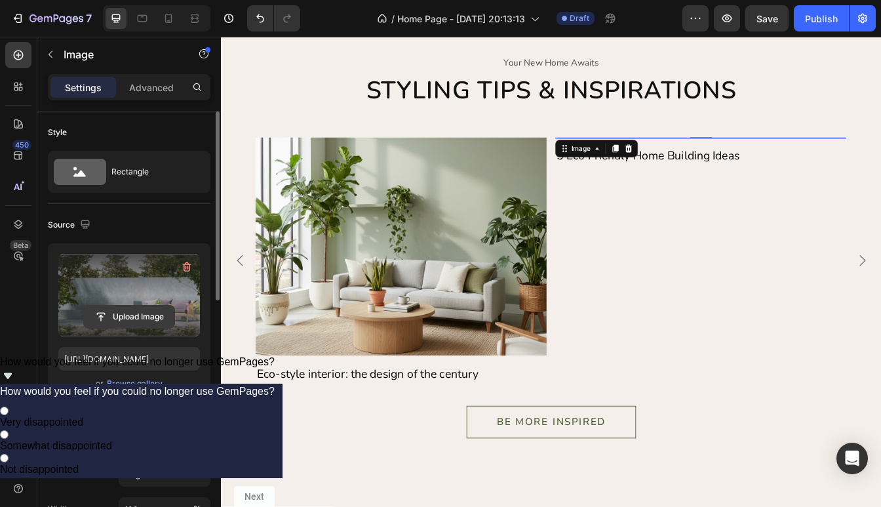
click at [132, 320] on input "file" at bounding box center [129, 317] width 90 height 22
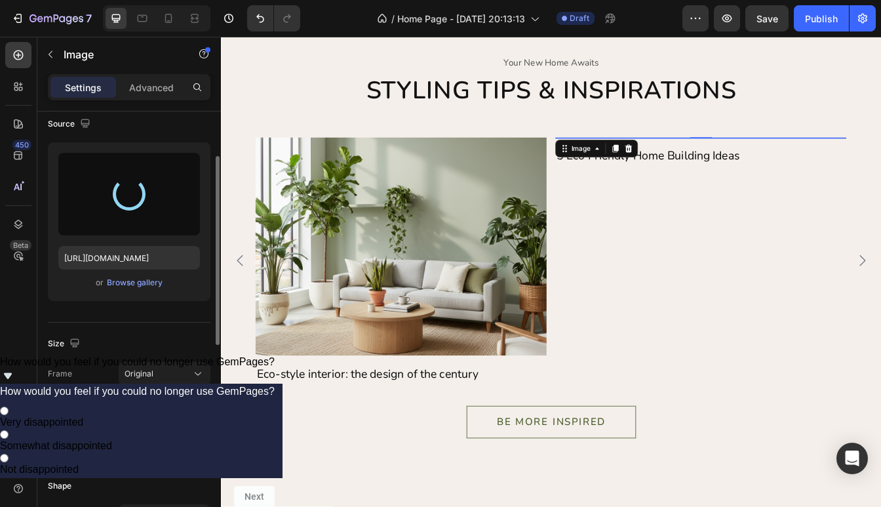
type input "[URL][DOMAIN_NAME]"
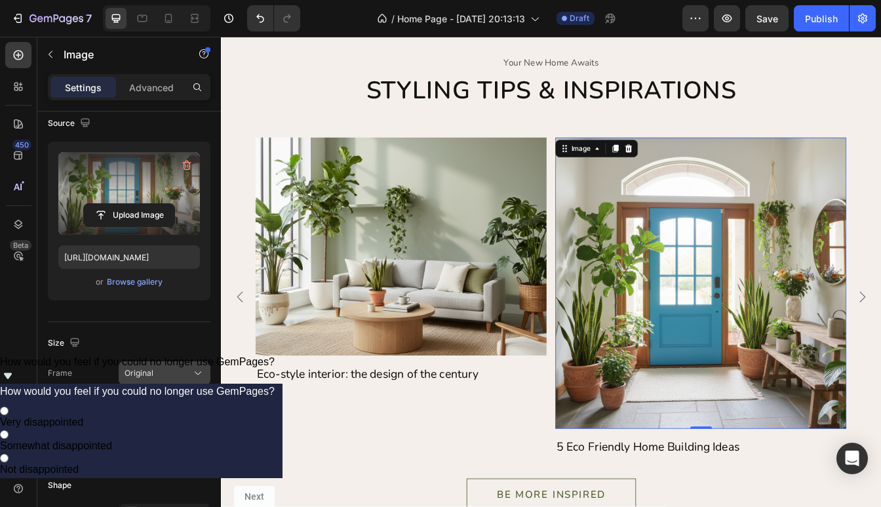
click at [165, 379] on div "Original" at bounding box center [165, 373] width 80 height 13
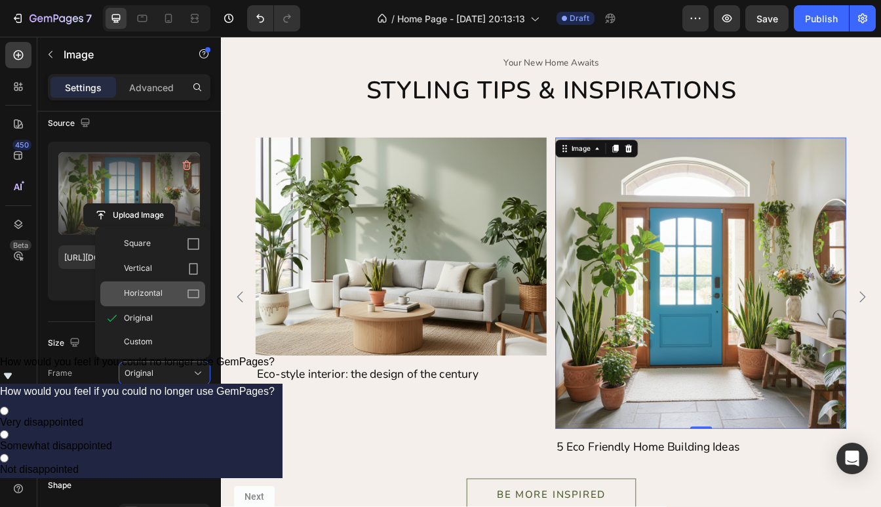
click at [169, 289] on div "Horizontal" at bounding box center [162, 293] width 76 height 13
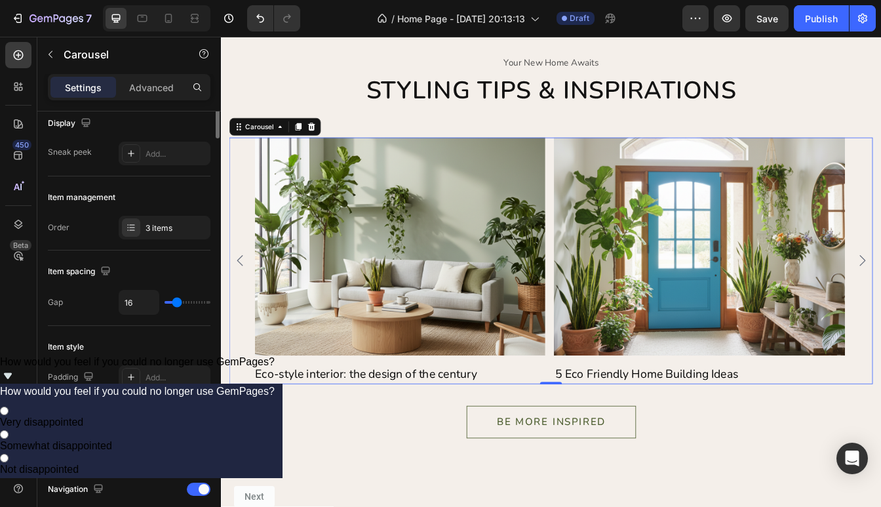
scroll to position [0, 0]
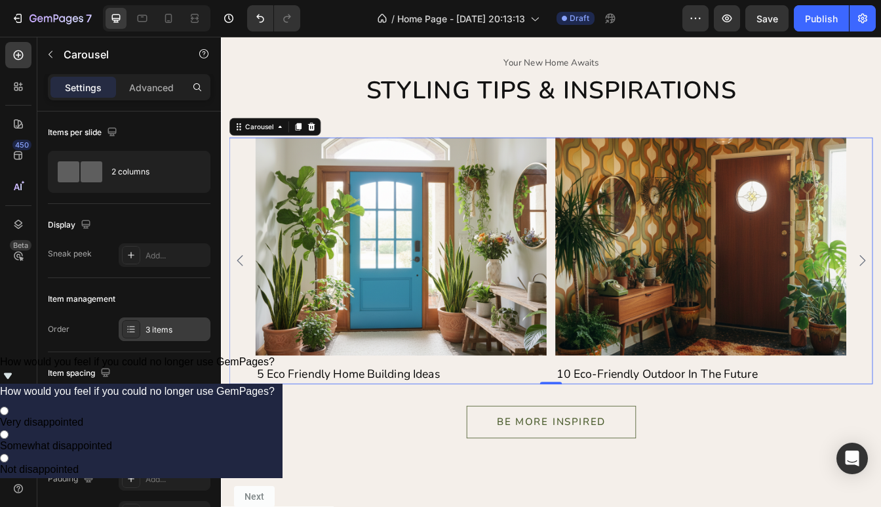
click at [176, 336] on div "3 items" at bounding box center [165, 329] width 92 height 24
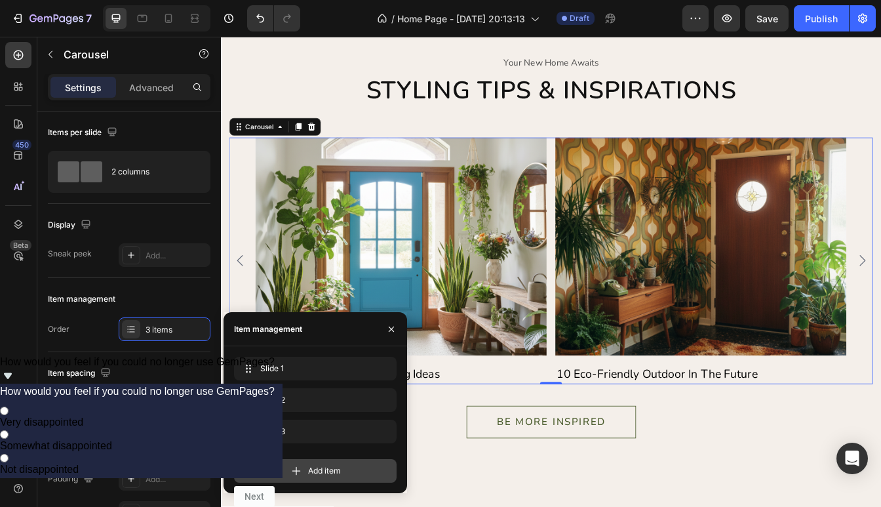
click at [295, 468] on icon at bounding box center [296, 470] width 13 height 13
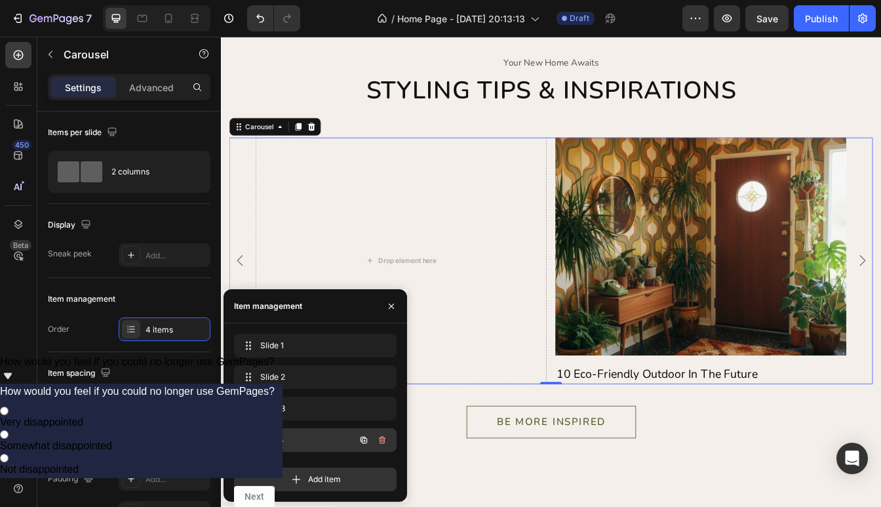
click at [269, 437] on span "Item 4" at bounding box center [297, 440] width 74 height 12
click at [276, 439] on span "Item 4" at bounding box center [297, 440] width 74 height 12
drag, startPoint x: 360, startPoint y: 439, endPoint x: 304, endPoint y: 439, distance: 55.7
click at [353, 439] on div "Item 4 Item 4" at bounding box center [315, 440] width 163 height 24
click at [262, 440] on span "Item 4" at bounding box center [297, 440] width 74 height 12
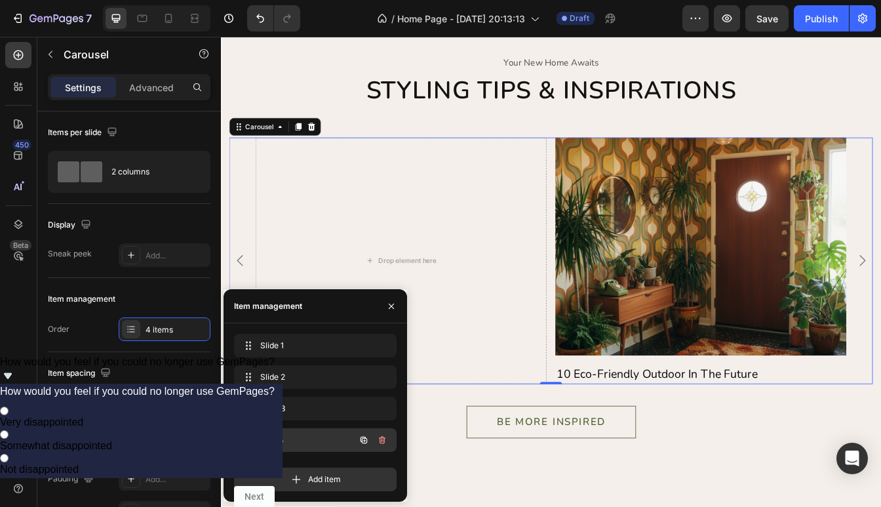
click at [262, 440] on span "Item 4" at bounding box center [297, 440] width 74 height 12
click at [274, 438] on span "Item 4" at bounding box center [306, 440] width 97 height 12
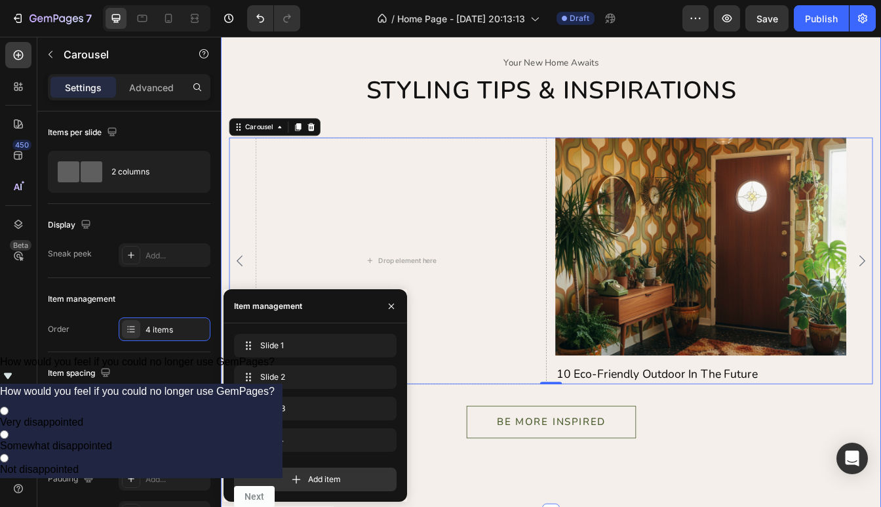
click at [493, 525] on div "your new home awaits Text Styling tips & inspirations Heading Image 10 Eco-Frie…" at bounding box center [614, 307] width 787 height 591
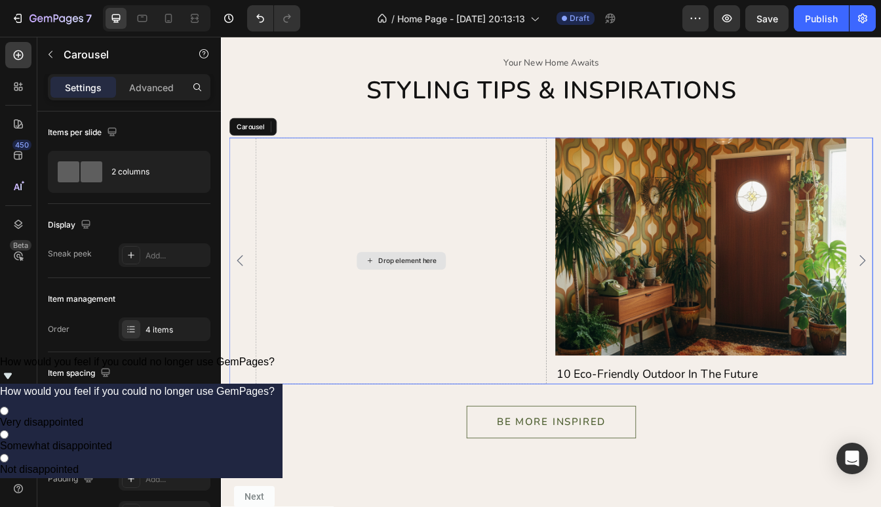
click at [442, 289] on div "Drop element here" at bounding box center [435, 304] width 347 height 294
click at [157, 89] on p "Advanced" at bounding box center [151, 88] width 45 height 14
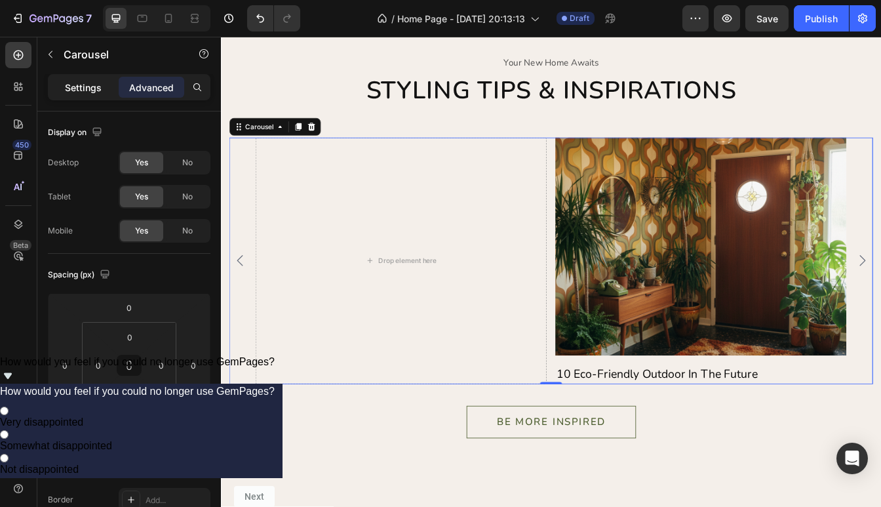
click at [100, 91] on p "Settings" at bounding box center [83, 88] width 37 height 14
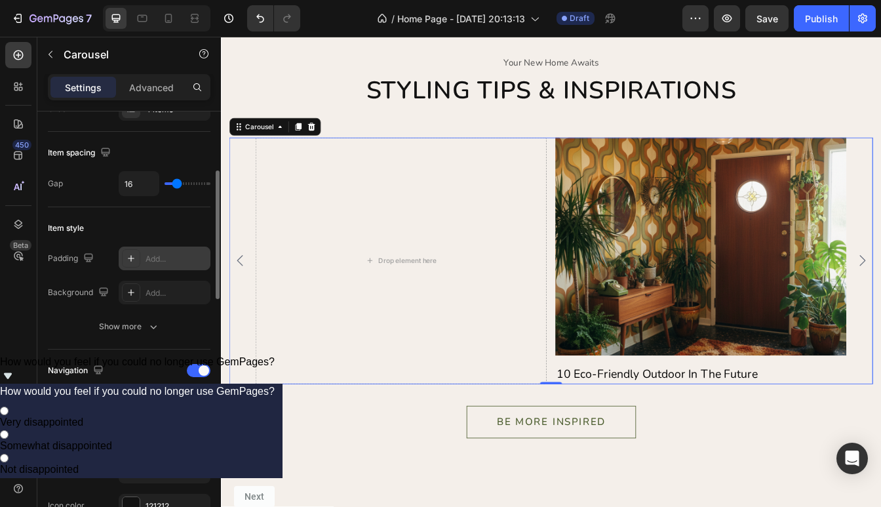
scroll to position [248, 0]
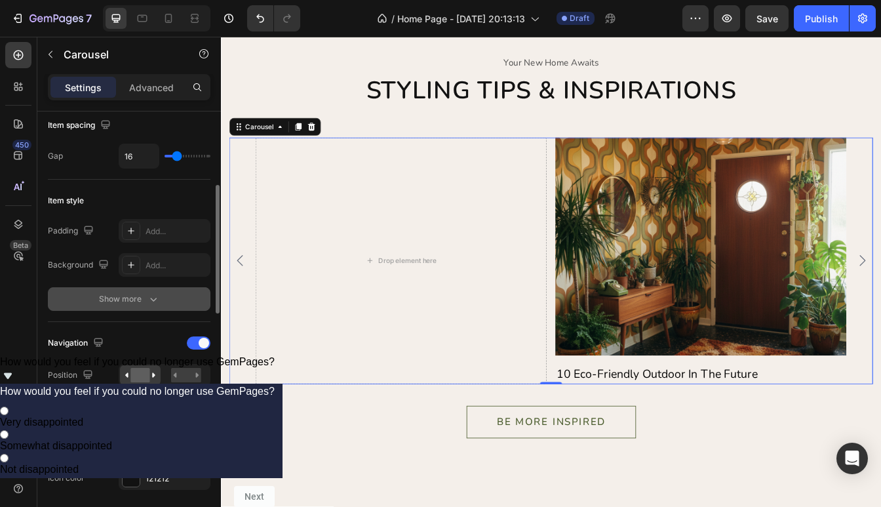
click at [155, 304] on icon "button" at bounding box center [153, 298] width 13 height 13
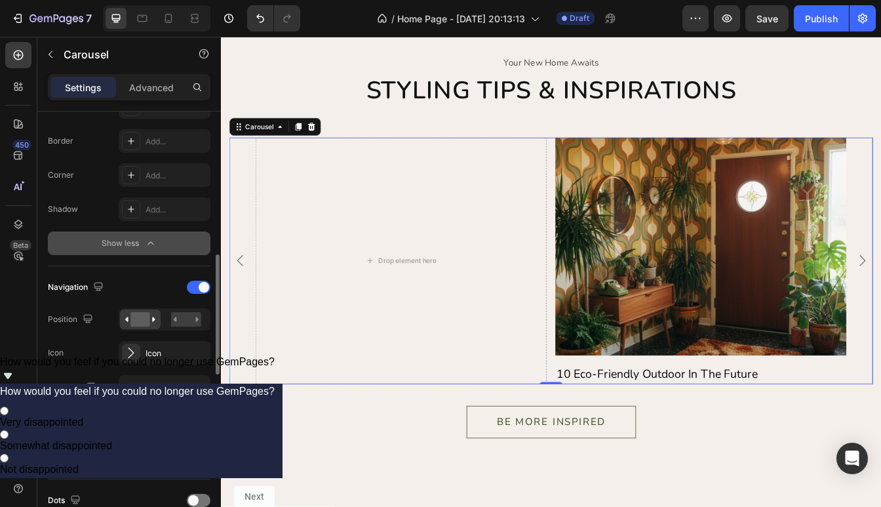
scroll to position [0, 0]
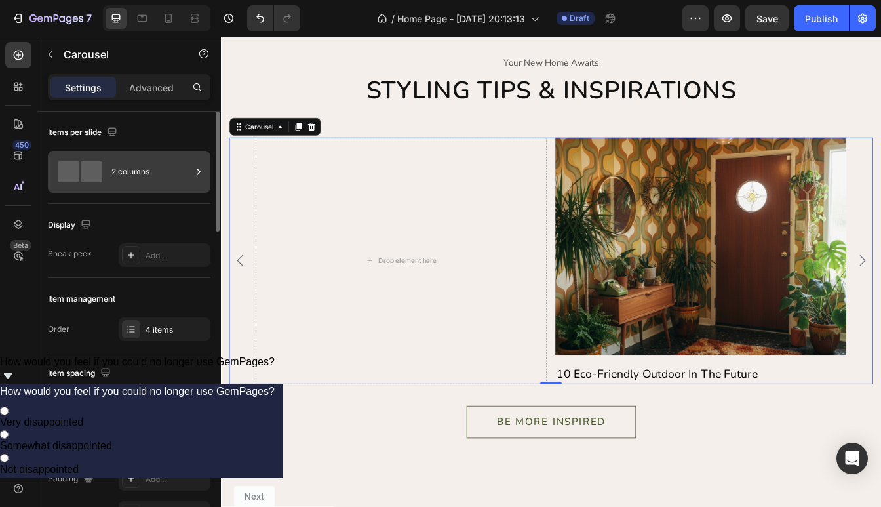
click at [147, 180] on div "2 columns" at bounding box center [151, 172] width 80 height 30
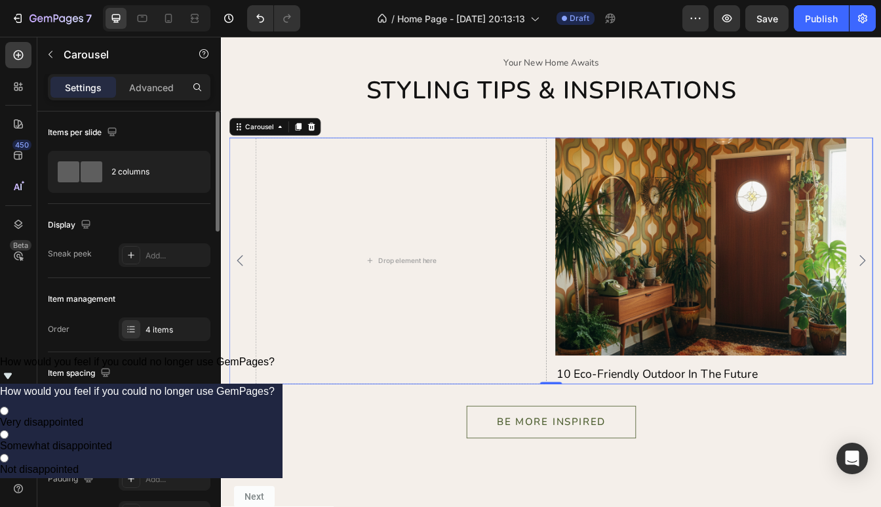
click at [180, 142] on div "Items per slide" at bounding box center [129, 132] width 163 height 21
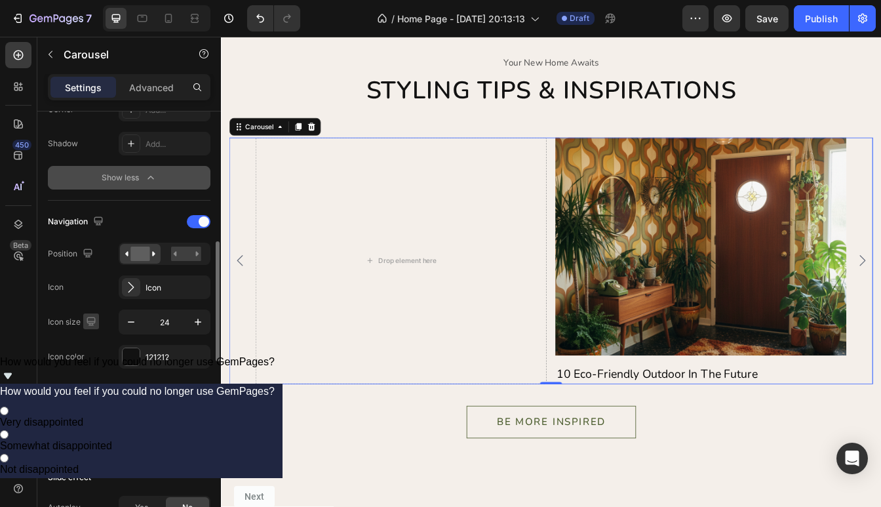
scroll to position [473, 0]
click at [93, 405] on div "Navigation Position Icon Icon Icon size 24 Icon color 121212 Show more" at bounding box center [129, 305] width 163 height 213
click at [93, 391] on button "Show more" at bounding box center [129, 390] width 163 height 24
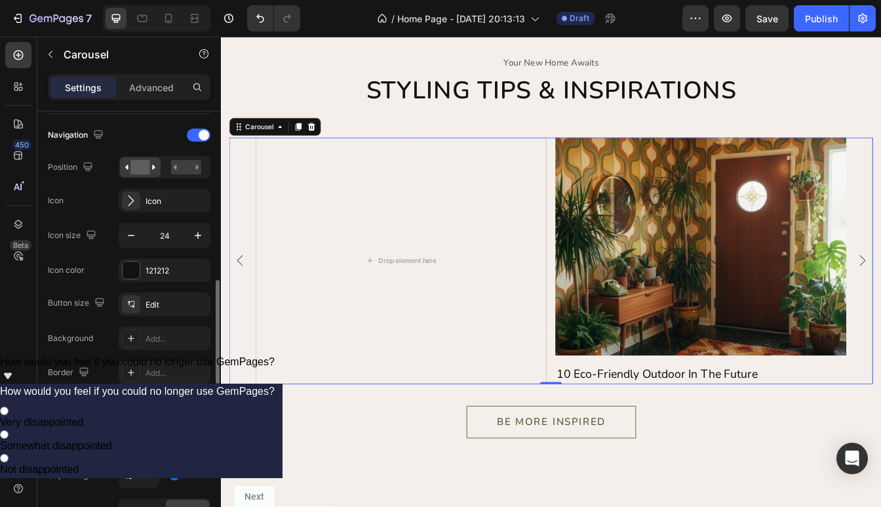
scroll to position [586, 0]
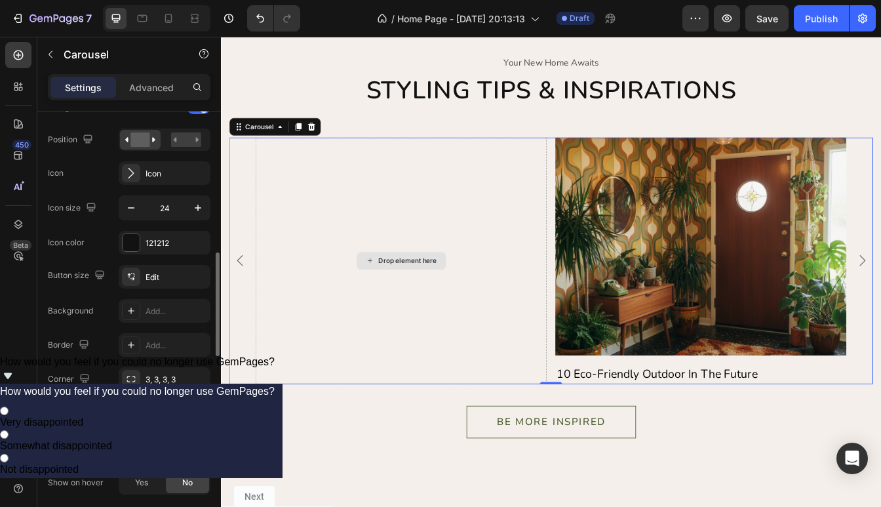
click at [363, 350] on div "Drop element here" at bounding box center [435, 304] width 347 height 294
click at [368, 295] on div "Drop element here" at bounding box center [435, 304] width 347 height 294
click at [420, 302] on div "Drop element here" at bounding box center [444, 303] width 70 height 10
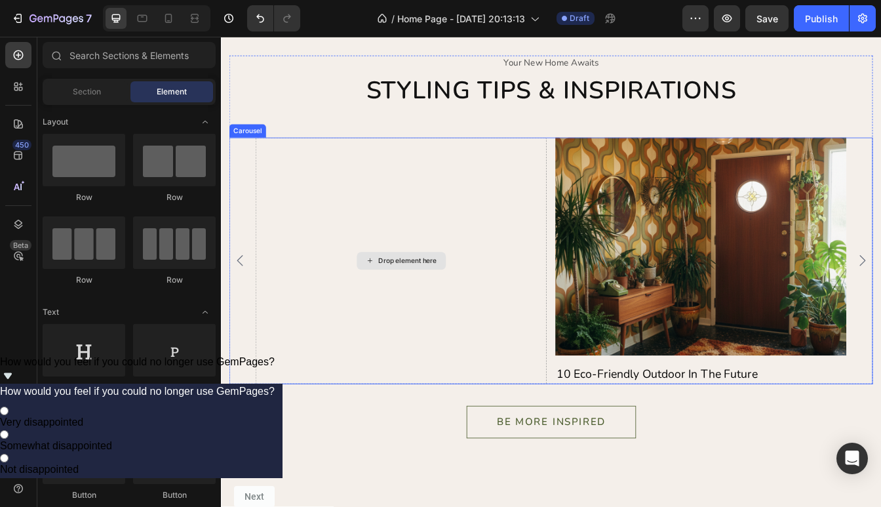
click at [469, 302] on div "Drop element here" at bounding box center [444, 303] width 70 height 10
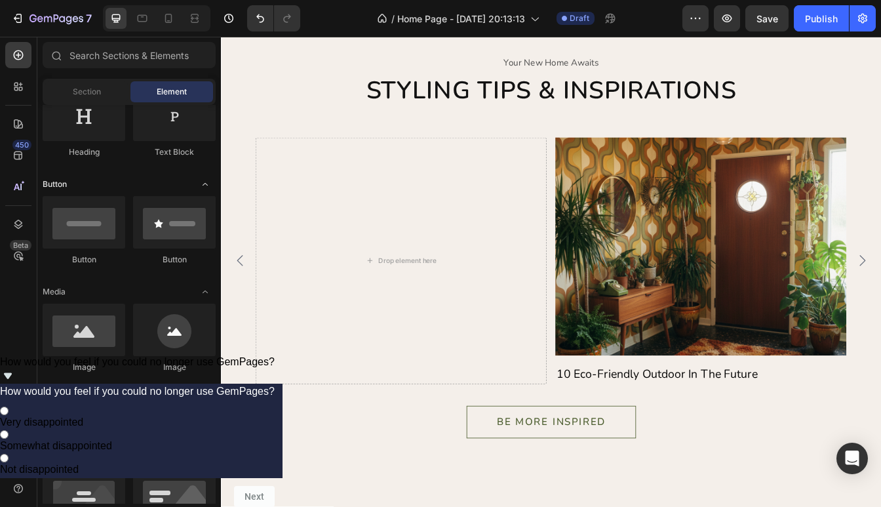
scroll to position [281, 0]
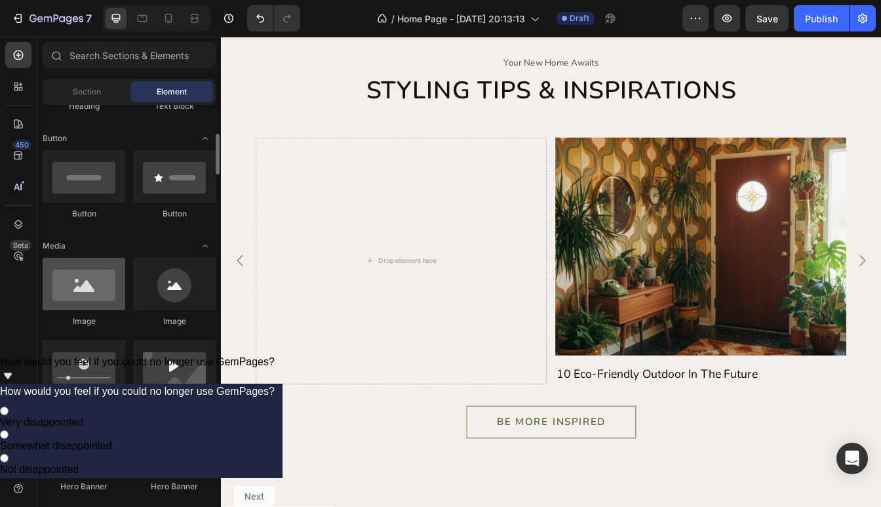
click at [86, 291] on div at bounding box center [84, 284] width 83 height 52
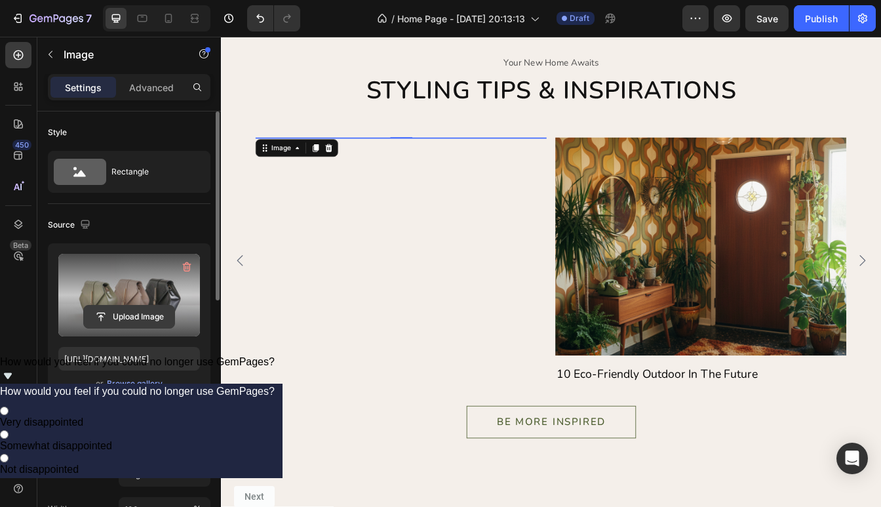
click at [135, 317] on input "file" at bounding box center [129, 317] width 90 height 22
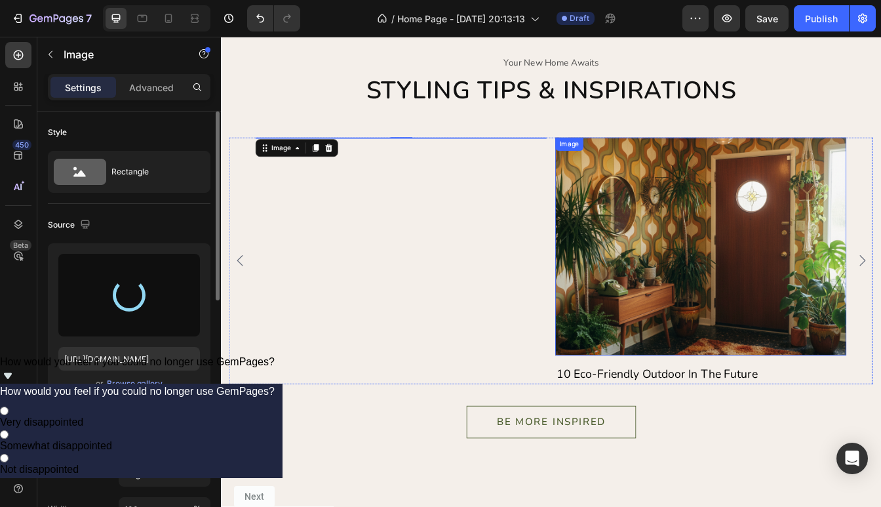
type input "[URL][DOMAIN_NAME]"
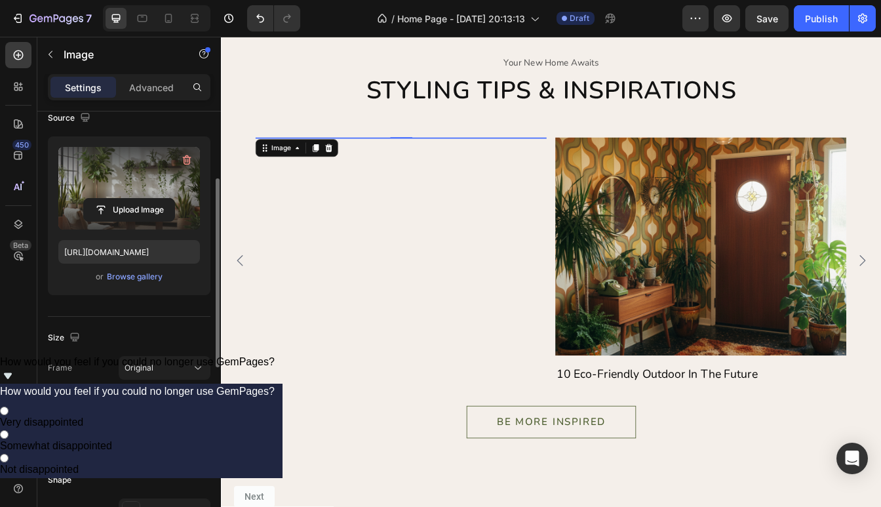
scroll to position [121, 0]
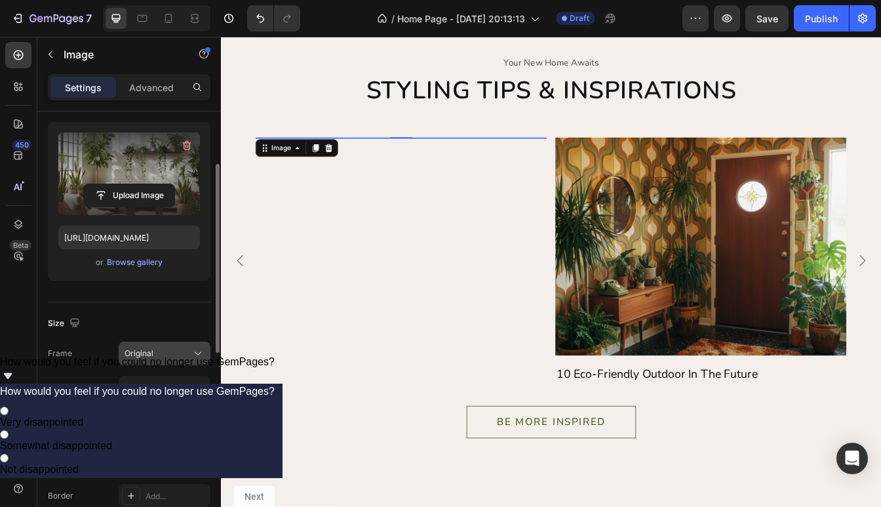
click at [172, 354] on div "Original" at bounding box center [157, 354] width 64 height 12
click at [148, 428] on div "Horizontal" at bounding box center [152, 435] width 105 height 25
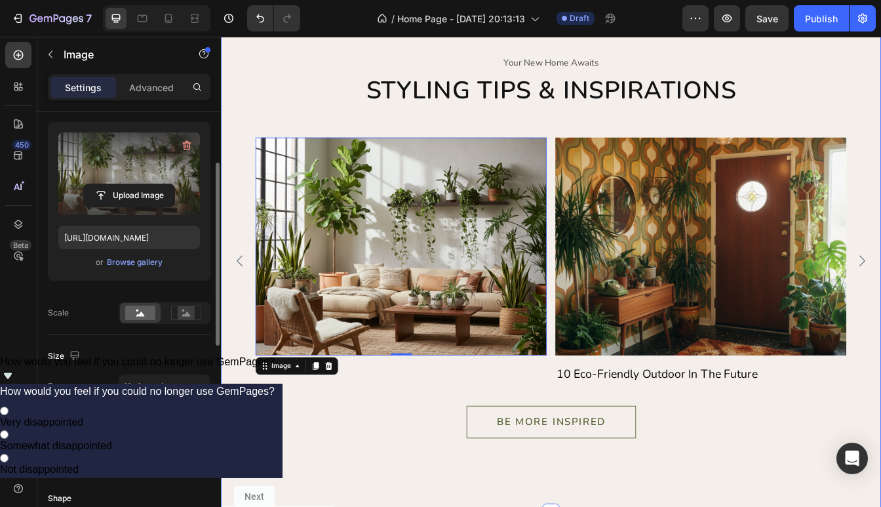
click at [350, 525] on div "your new home awaits Text Styling tips & inspirations Heading Image 10 Eco-Frie…" at bounding box center [614, 307] width 787 height 591
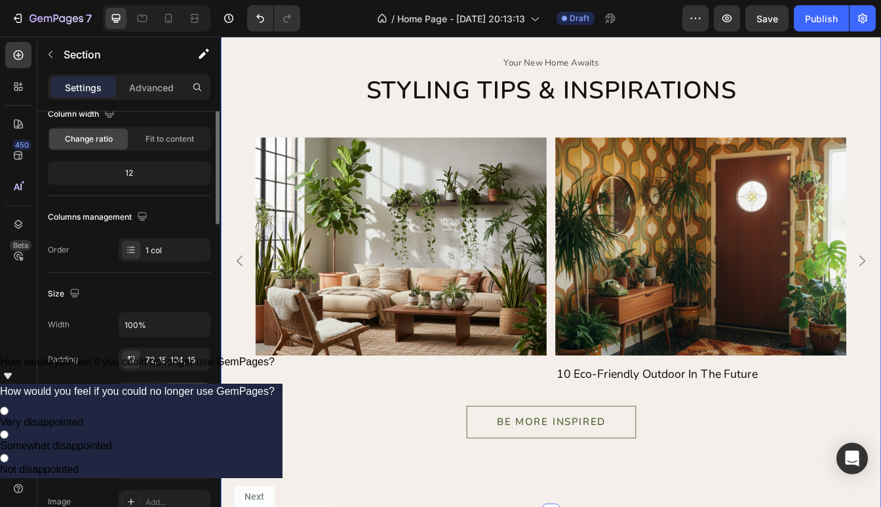
scroll to position [0, 0]
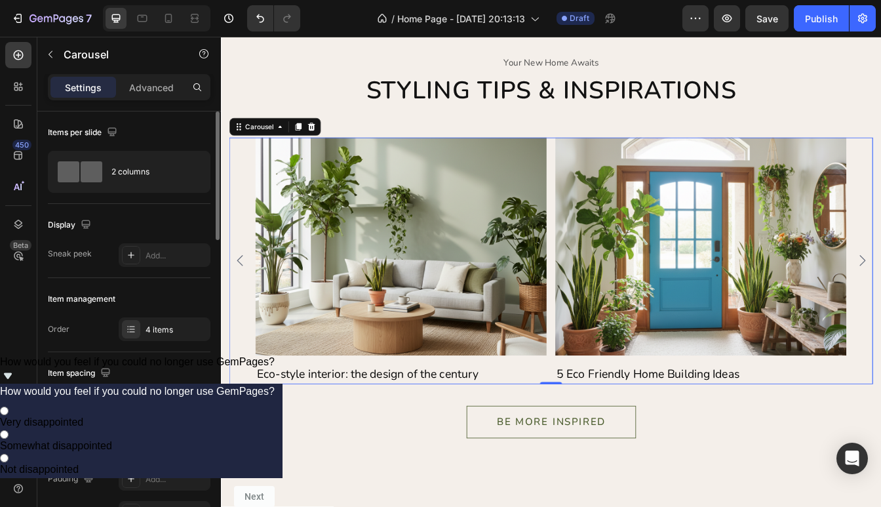
click at [245, 298] on icon "Carousel Back Arrow" at bounding box center [243, 303] width 7 height 13
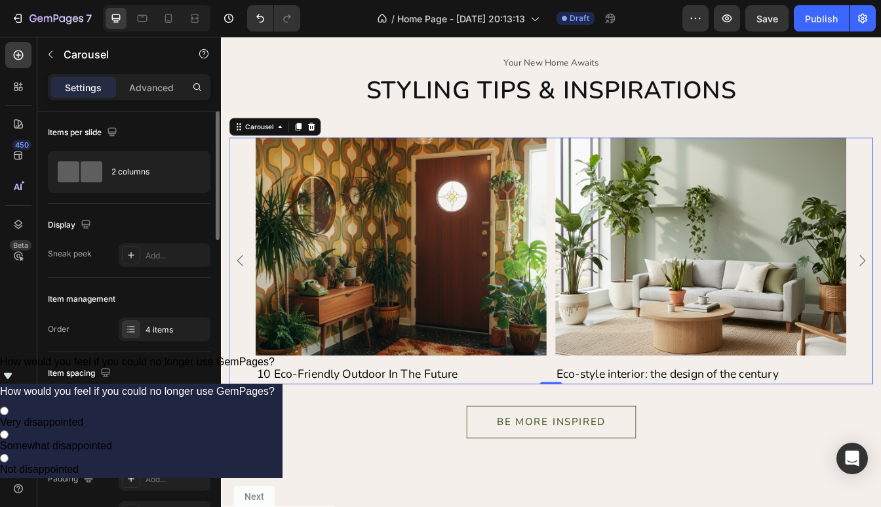
click at [245, 298] on icon "Carousel Back Arrow" at bounding box center [243, 303] width 7 height 13
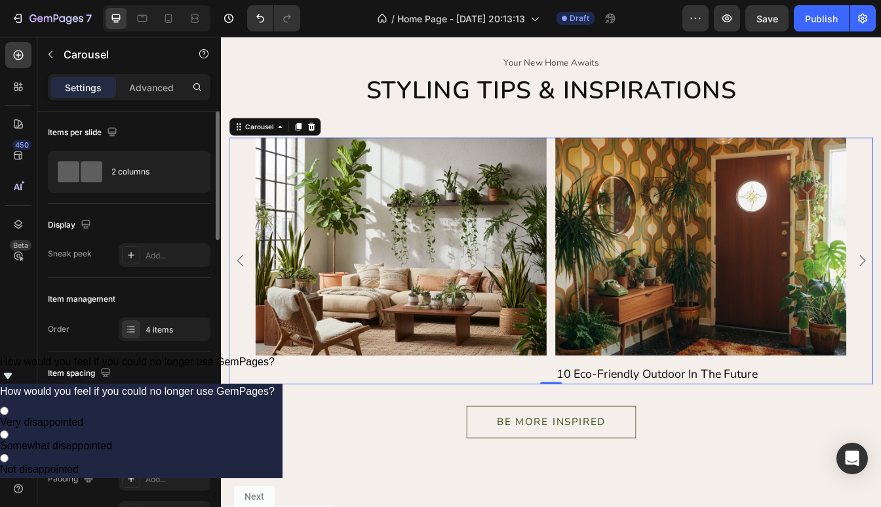
click at [245, 298] on icon "Carousel Back Arrow" at bounding box center [243, 303] width 7 height 13
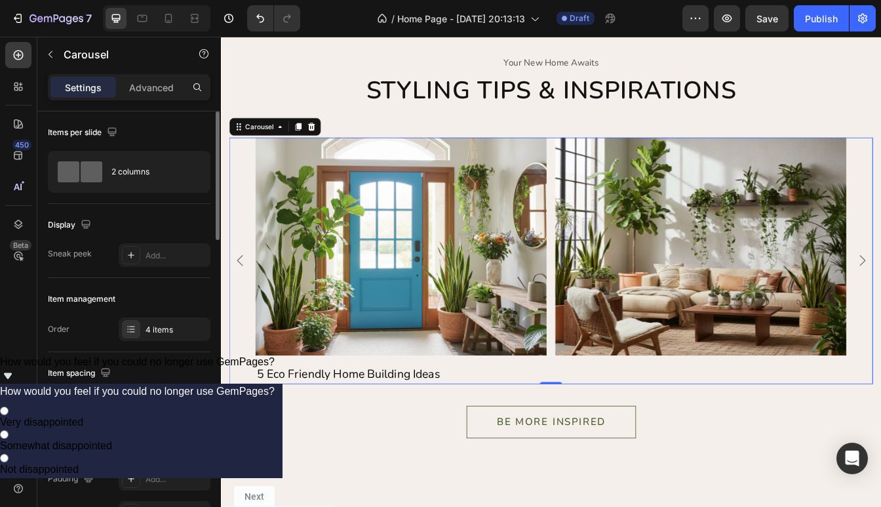
click at [245, 299] on icon "Carousel Back Arrow" at bounding box center [243, 303] width 7 height 13
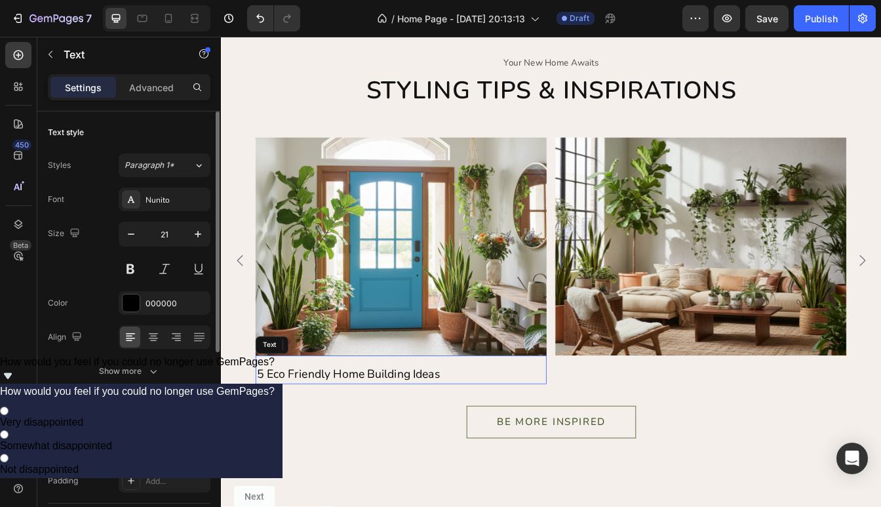
click at [540, 437] on div "5 Eco Friendly Home Building Ideas" at bounding box center [435, 439] width 347 height 24
click at [327, 407] on icon at bounding box center [327, 404] width 7 height 9
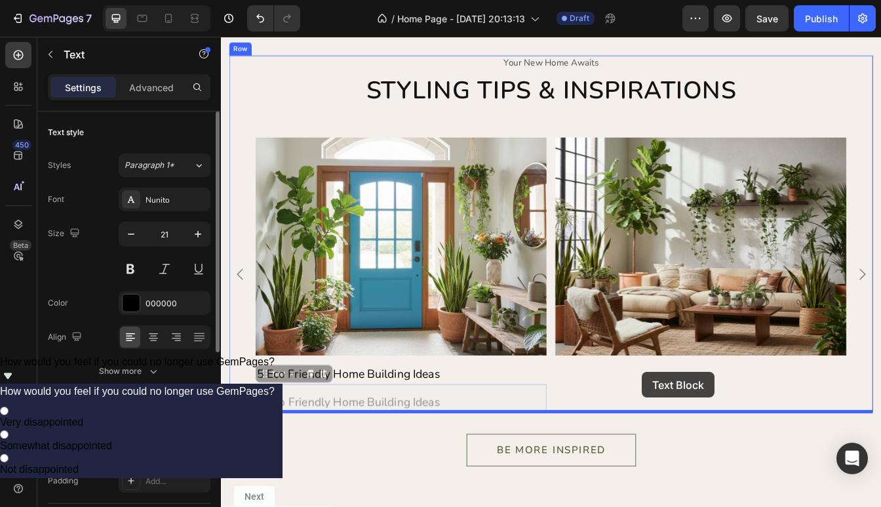
drag, startPoint x: 351, startPoint y: 477, endPoint x: 733, endPoint y: 431, distance: 384.3
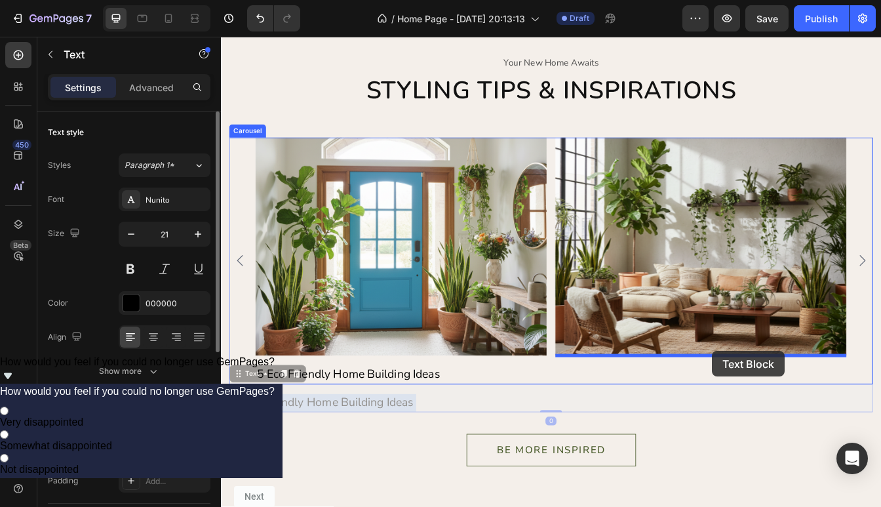
drag, startPoint x: 416, startPoint y: 461, endPoint x: 807, endPoint y: 411, distance: 394.0
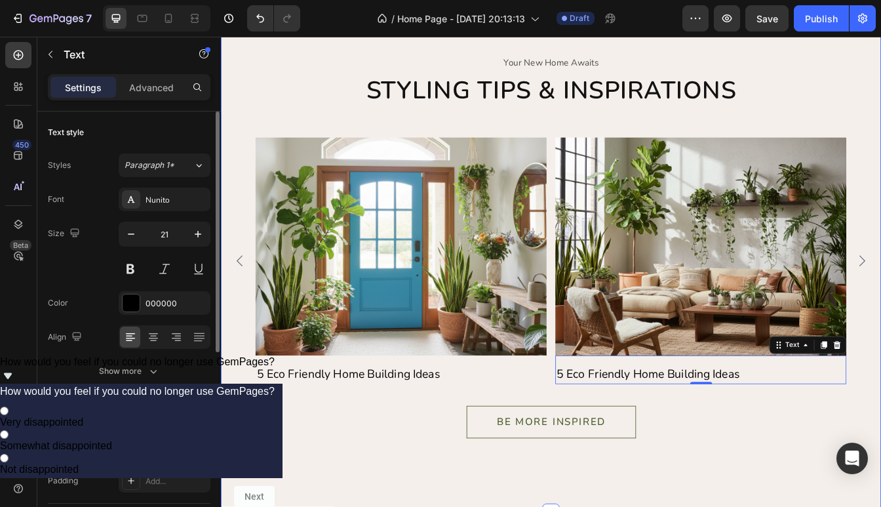
click at [805, 464] on div "BE MORE INSPIRED Button" at bounding box center [614, 482] width 767 height 65
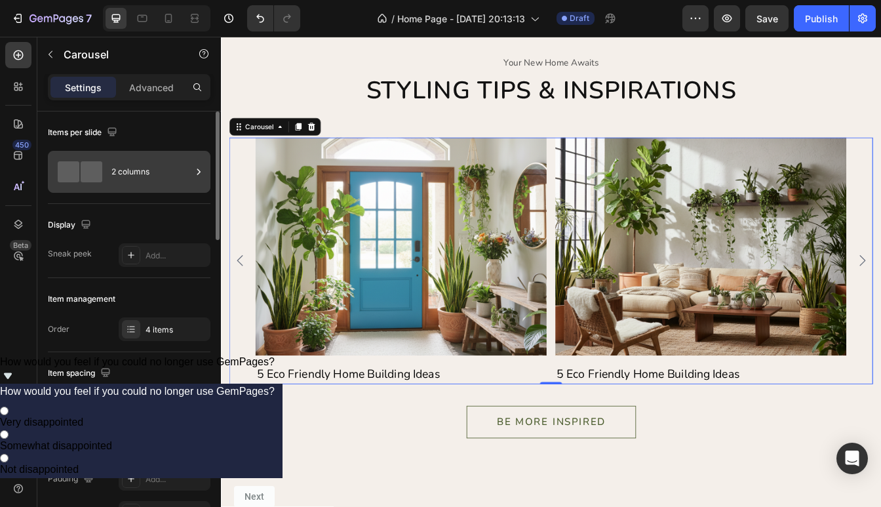
click at [163, 171] on div "2 columns" at bounding box center [151, 172] width 80 height 30
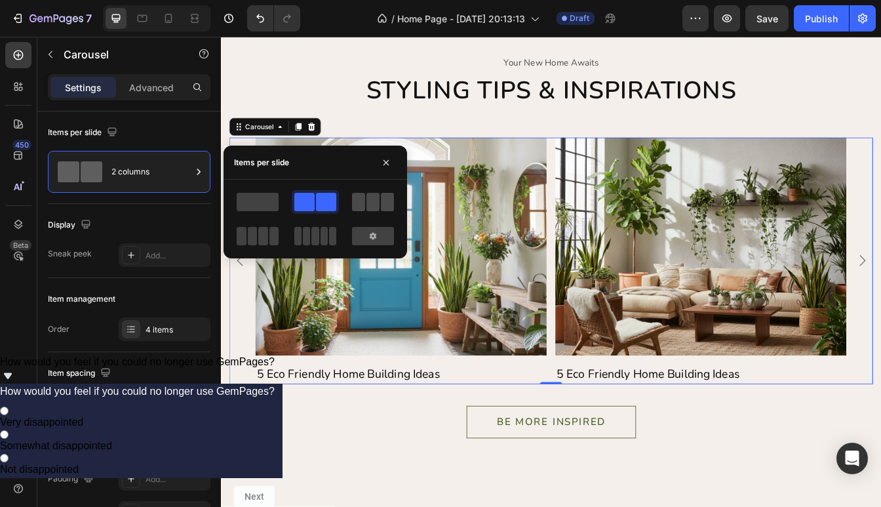
click at [373, 209] on span at bounding box center [373, 202] width 13 height 18
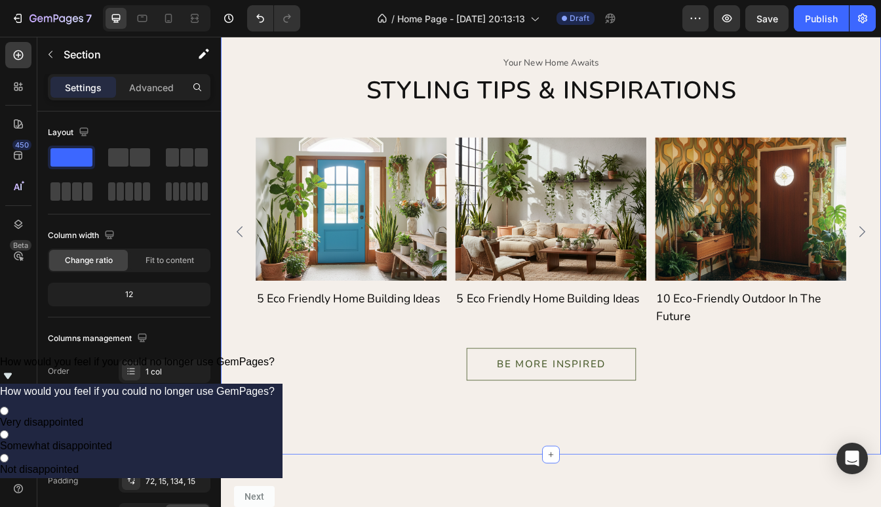
click at [424, 452] on div "your new home awaits Text Styling tips & inspirations Heading Image 10 Eco-Frie…" at bounding box center [614, 273] width 787 height 523
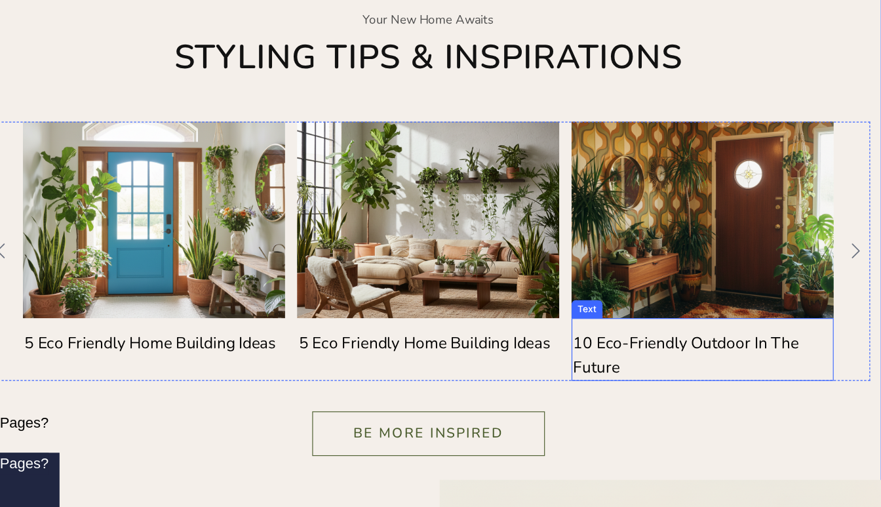
scroll to position [3384, 0]
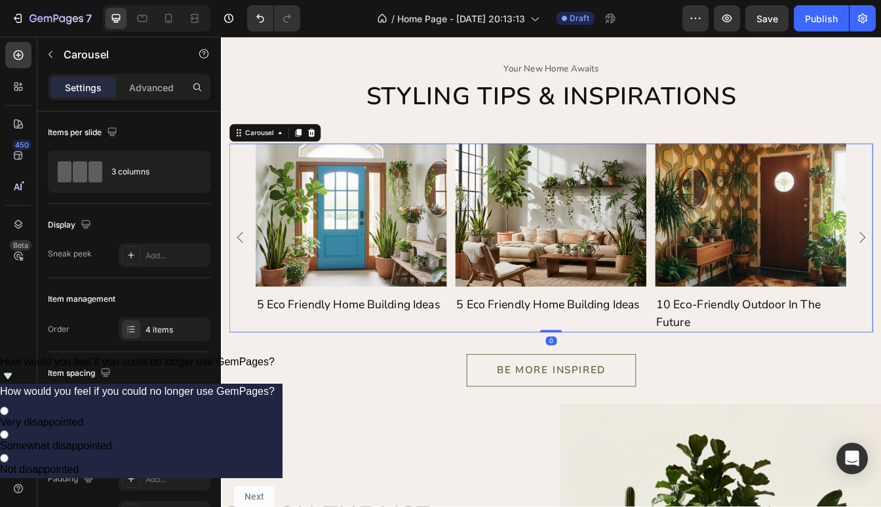
click at [249, 270] on icon "Carousel Back Arrow" at bounding box center [243, 276] width 16 height 16
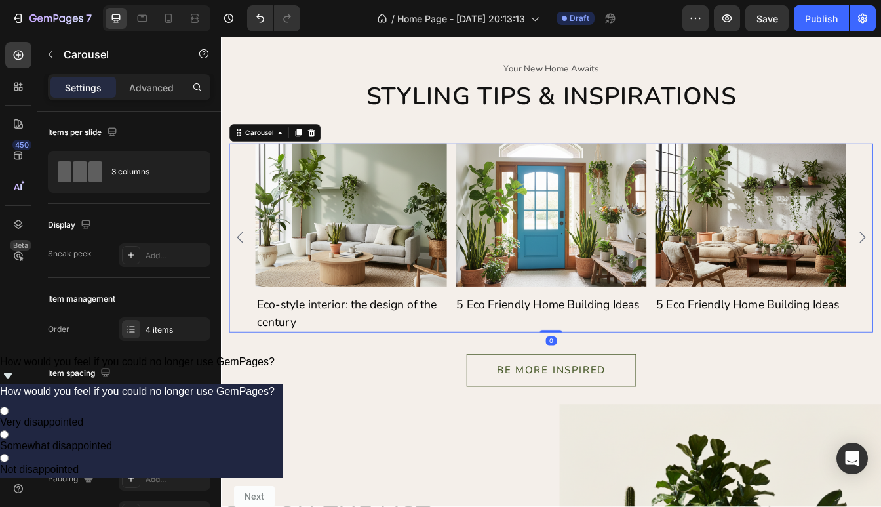
click at [249, 270] on icon "Carousel Back Arrow" at bounding box center [243, 276] width 16 height 16
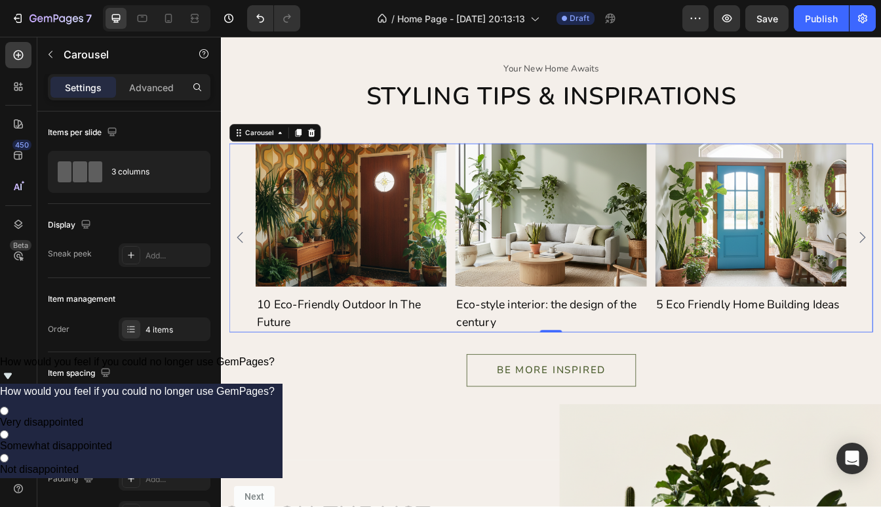
click at [247, 270] on icon "Carousel Back Arrow" at bounding box center [243, 276] width 16 height 16
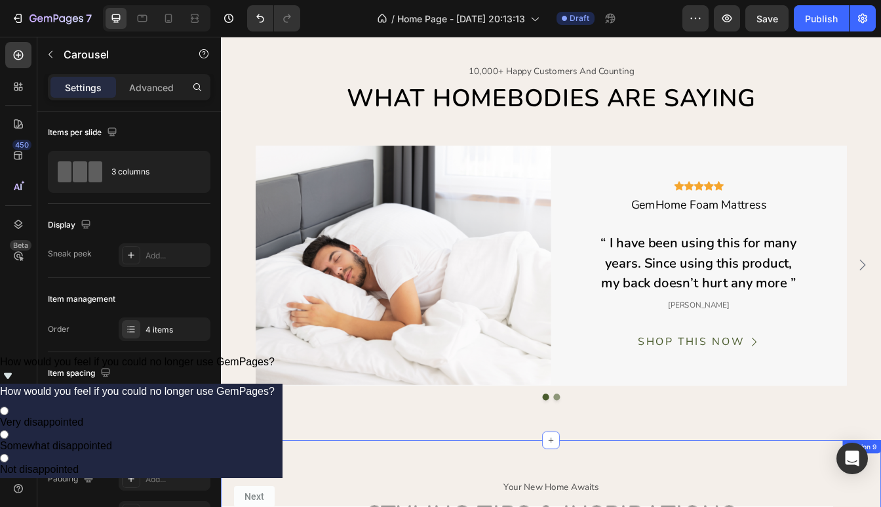
scroll to position [2850, 0]
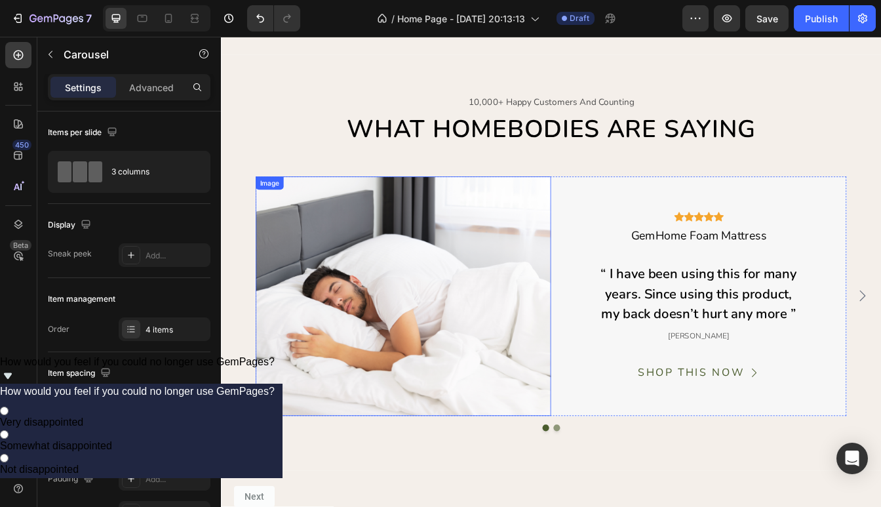
click at [461, 353] on img at bounding box center [438, 345] width 352 height 285
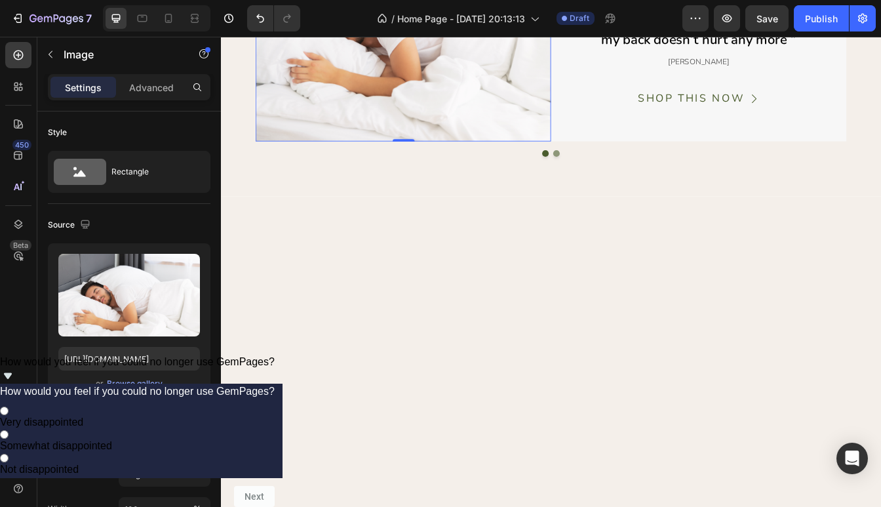
scroll to position [2770, 0]
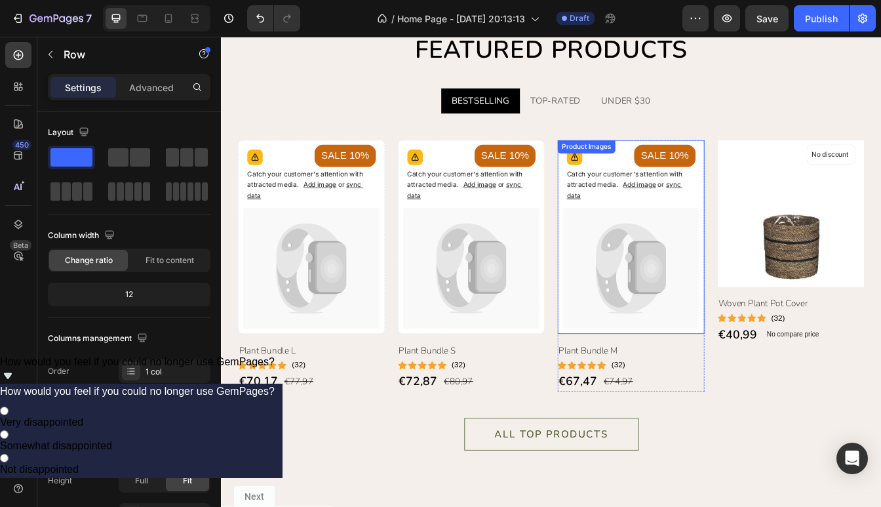
scroll to position [1277, 0]
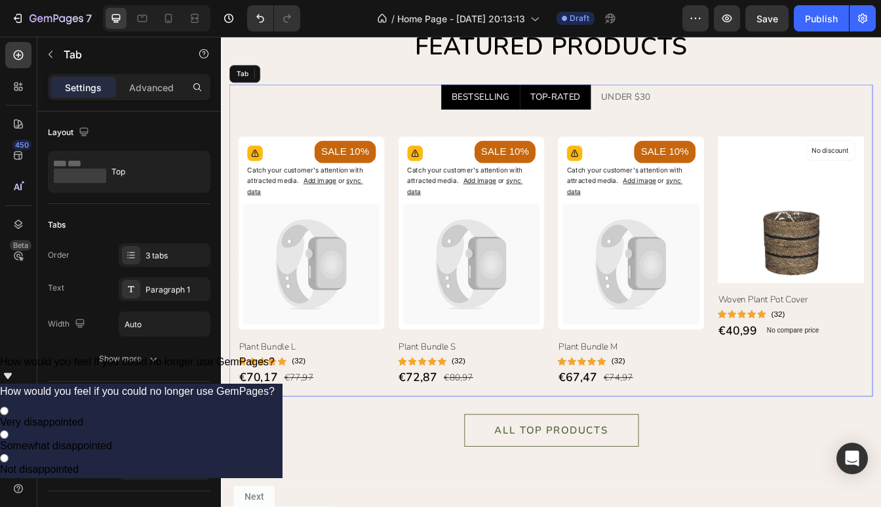
click at [620, 111] on div "TOP-RATED" at bounding box center [620, 109] width 64 height 20
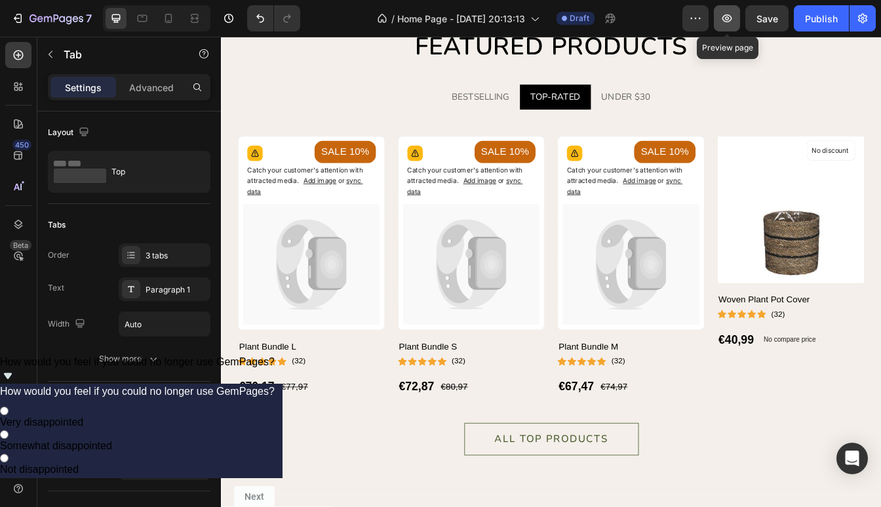
click at [720, 12] on button "button" at bounding box center [727, 18] width 26 height 26
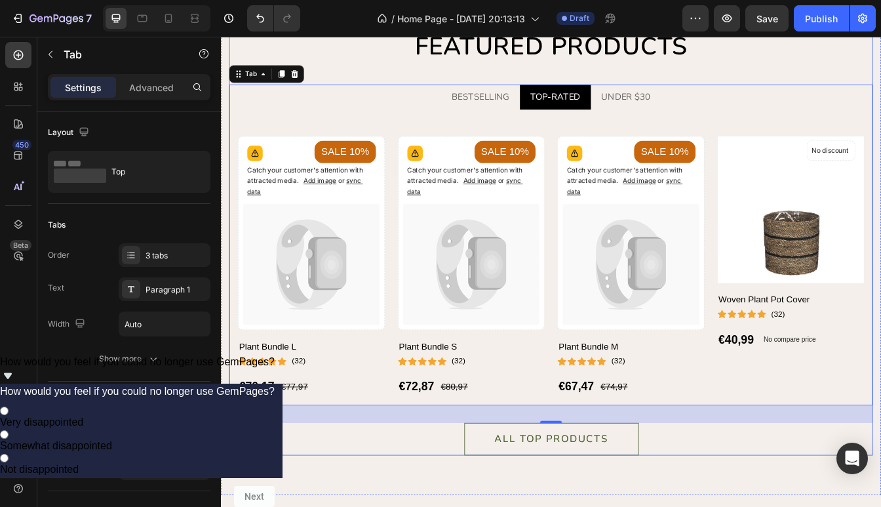
click at [406, 76] on div "people are buying Text Featured products Heading BESTSELLING TOP-RATED UNDER $3…" at bounding box center [614, 271] width 767 height 529
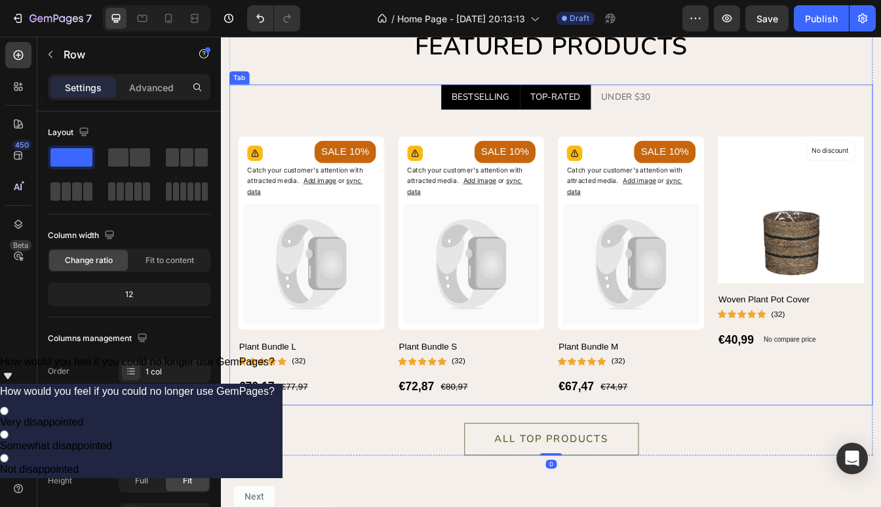
click at [526, 108] on p "BESTSELLING" at bounding box center [530, 109] width 69 height 16
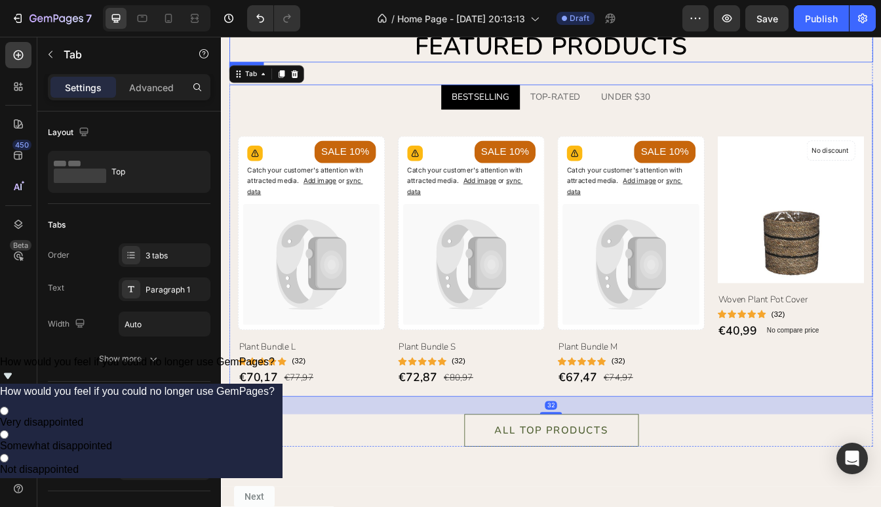
click at [379, 60] on h2 "Featured products" at bounding box center [614, 48] width 767 height 37
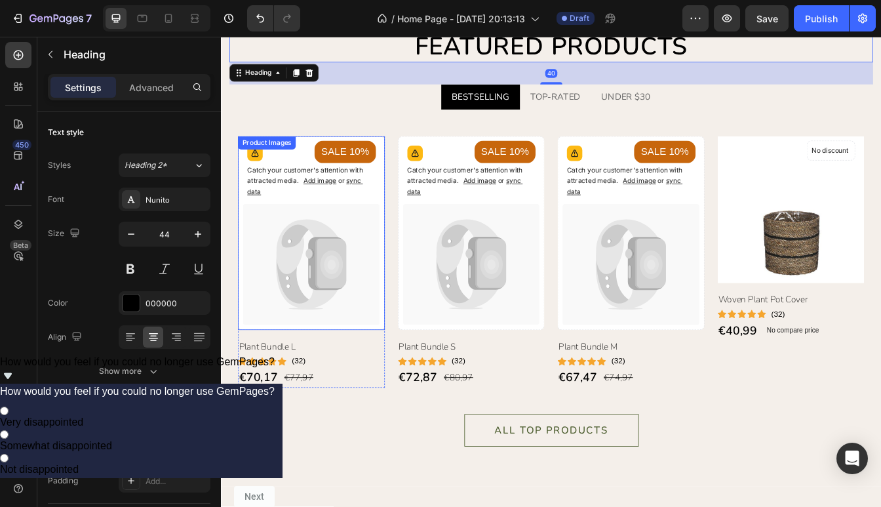
click at [260, 180] on icon at bounding box center [261, 175] width 13 height 13
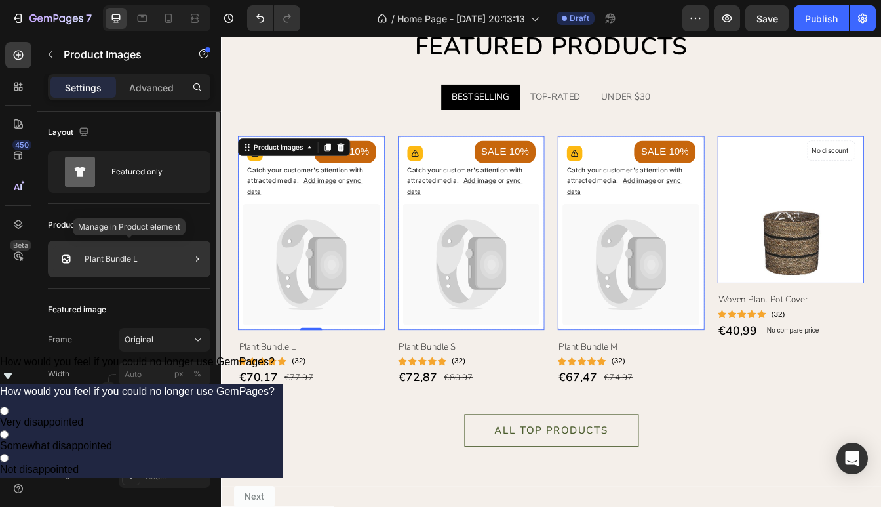
click at [140, 275] on div "Plant Bundle L" at bounding box center [129, 259] width 163 height 37
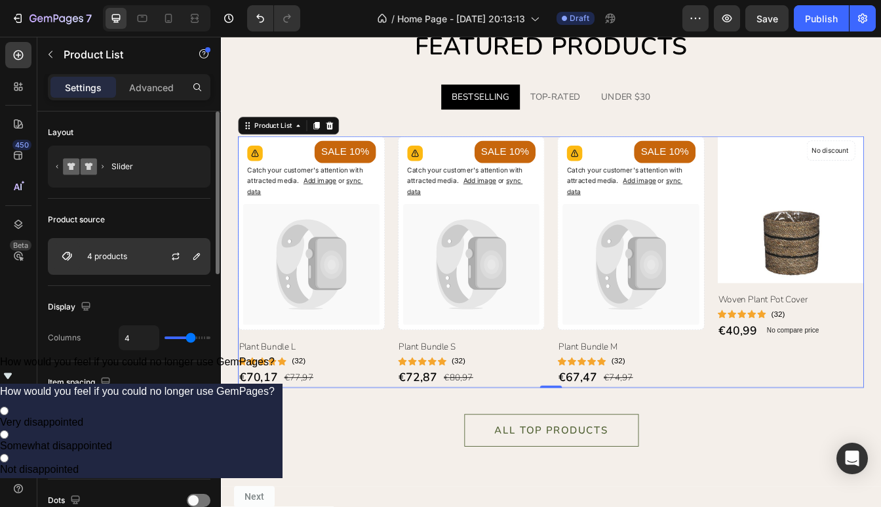
click at [136, 258] on div "4 products" at bounding box center [129, 256] width 163 height 37
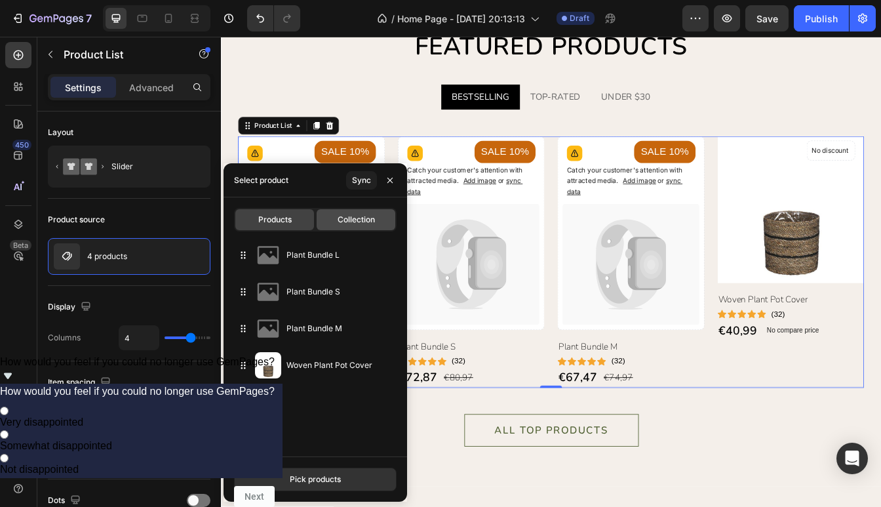
click at [351, 224] on span "Collection" at bounding box center [356, 220] width 37 height 12
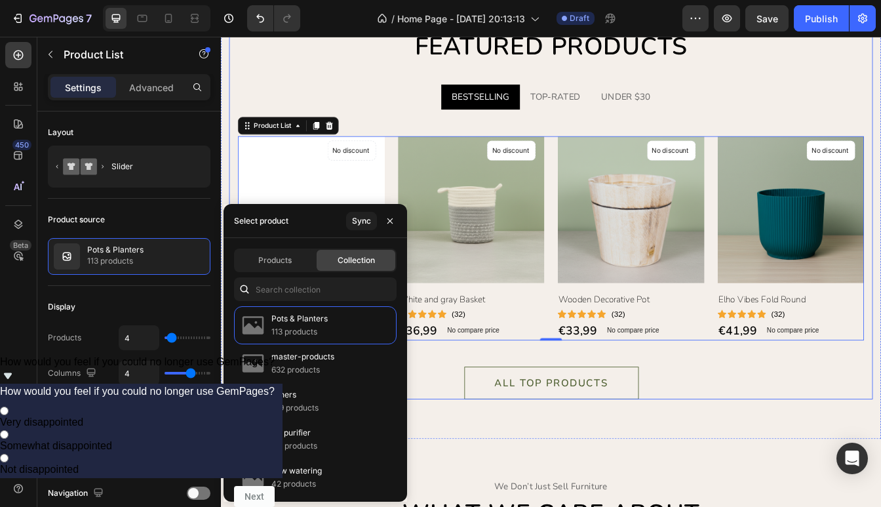
click at [367, 90] on div "people are buying Text Featured products Heading BESTSELLING TOP-RATED UNDER $3…" at bounding box center [614, 238] width 767 height 462
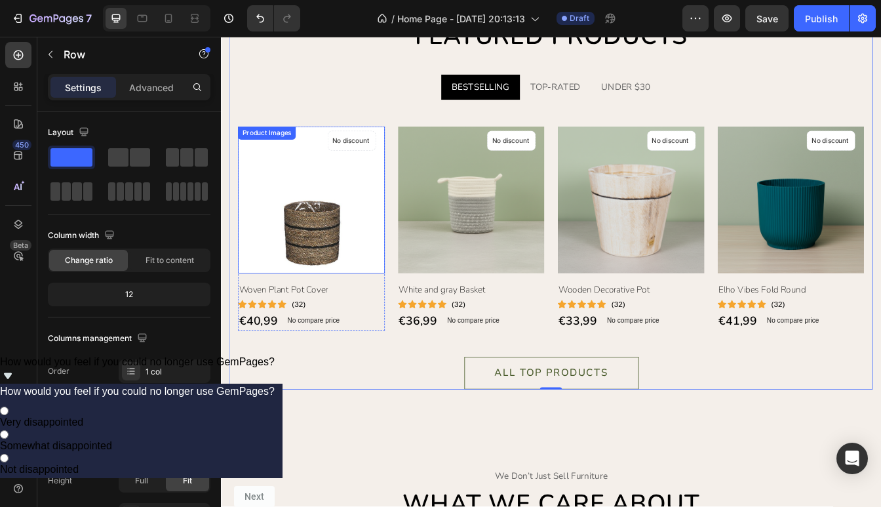
scroll to position [1290, 0]
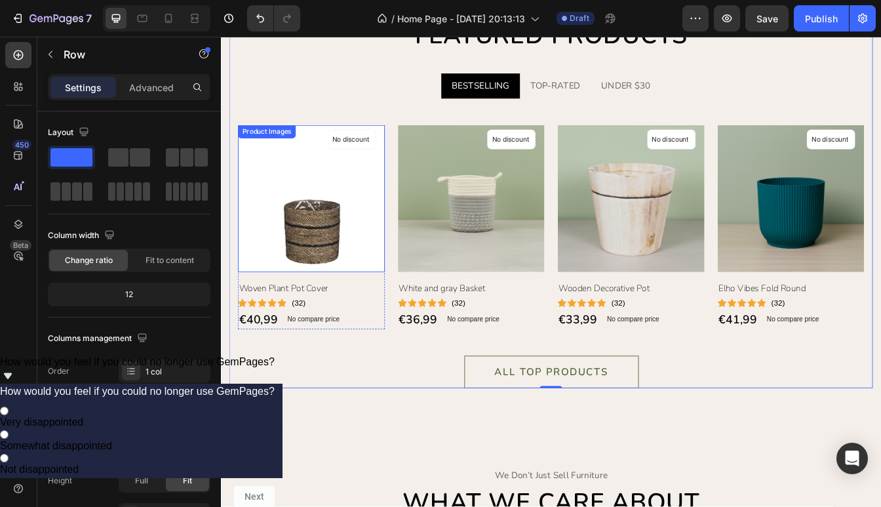
click at [354, 233] on img at bounding box center [328, 229] width 175 height 175
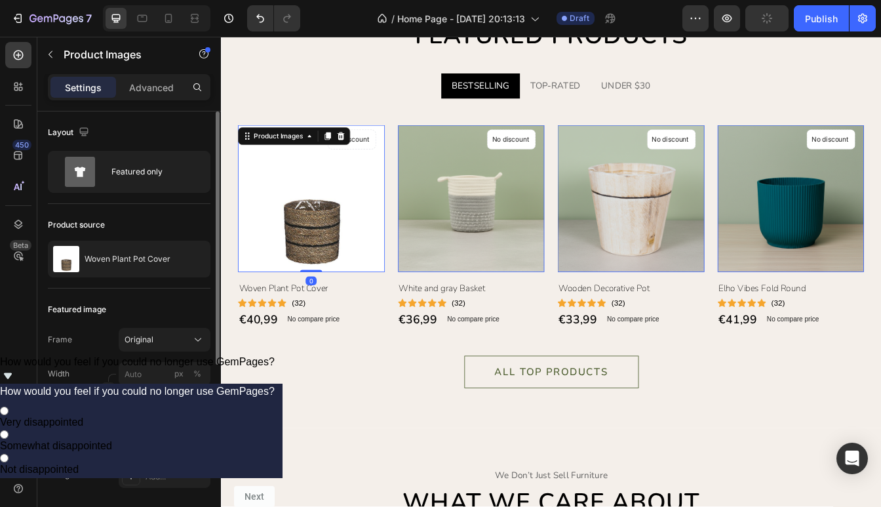
click at [162, 240] on div "Product source Woven Plant Pot Cover" at bounding box center [129, 246] width 163 height 85
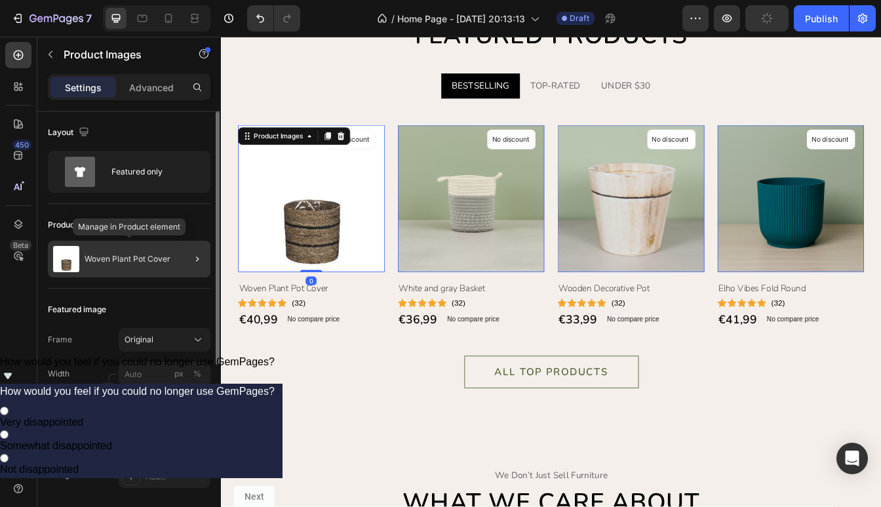
click at [159, 256] on p "Woven Plant Pot Cover" at bounding box center [128, 258] width 86 height 9
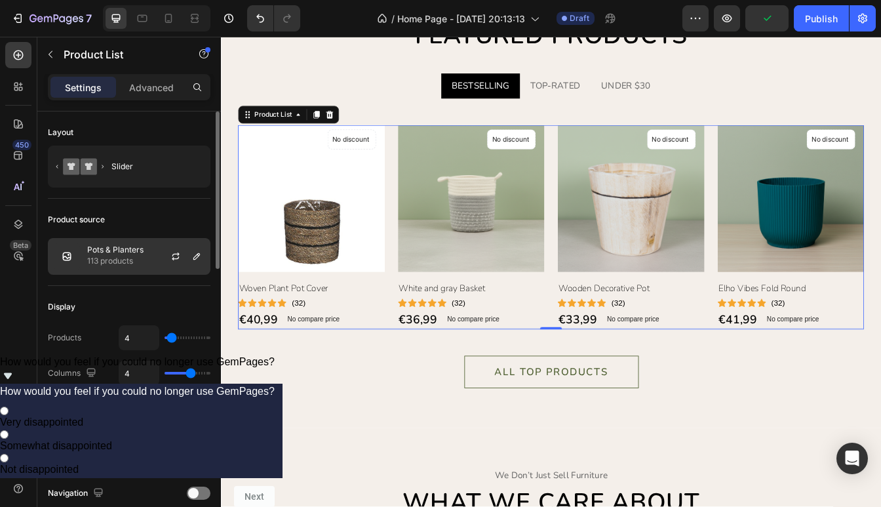
click at [148, 260] on div "Pots & Planters 113 products" at bounding box center [129, 256] width 163 height 37
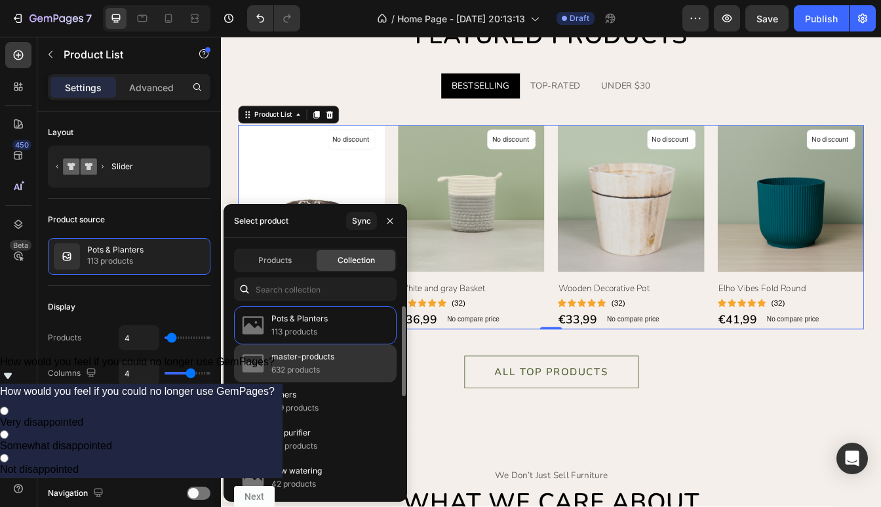
click at [284, 369] on p "632 products" at bounding box center [302, 369] width 63 height 13
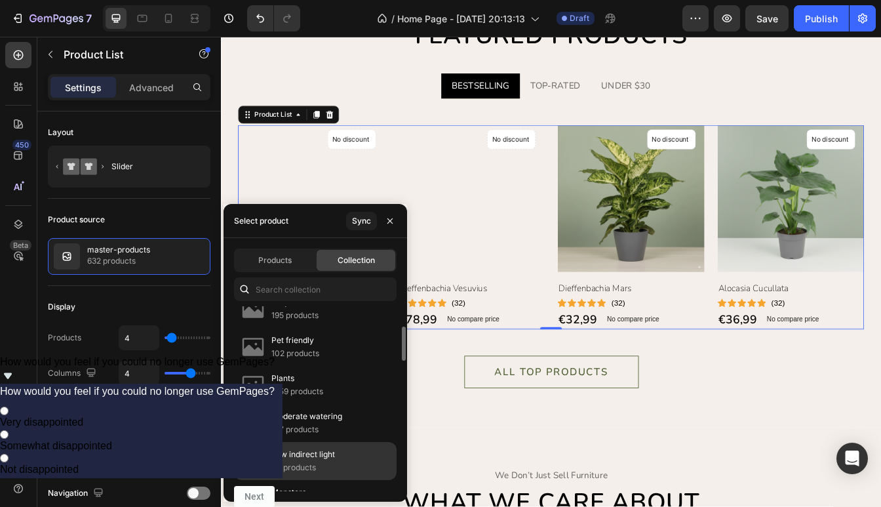
scroll to position [216, 0]
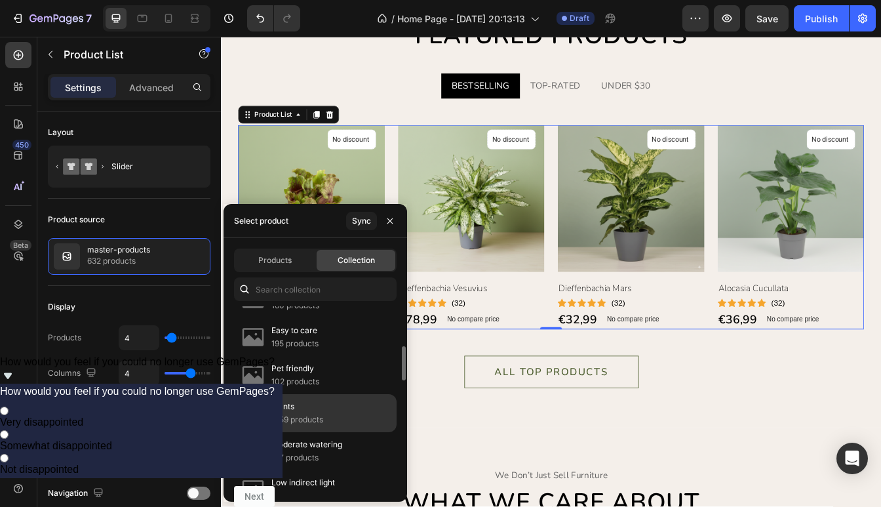
click at [299, 414] on p "1959 products" at bounding box center [297, 419] width 52 height 13
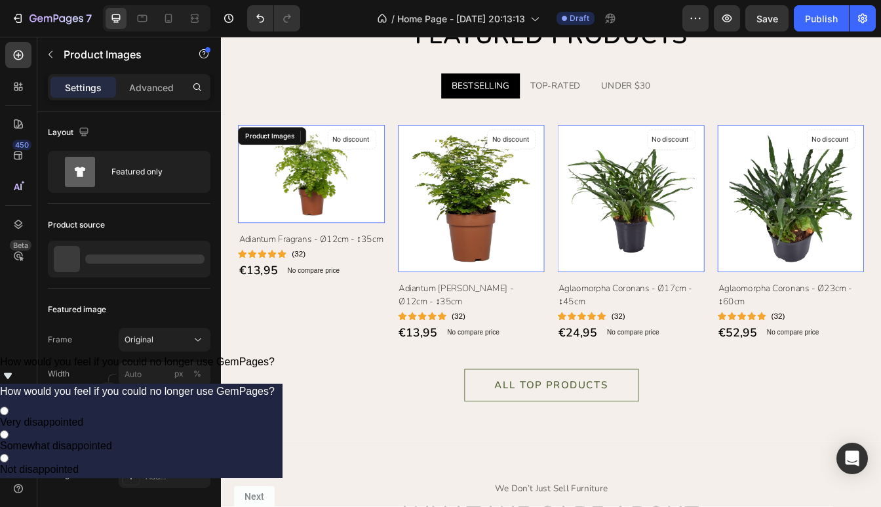
click at [352, 212] on img at bounding box center [328, 200] width 175 height 117
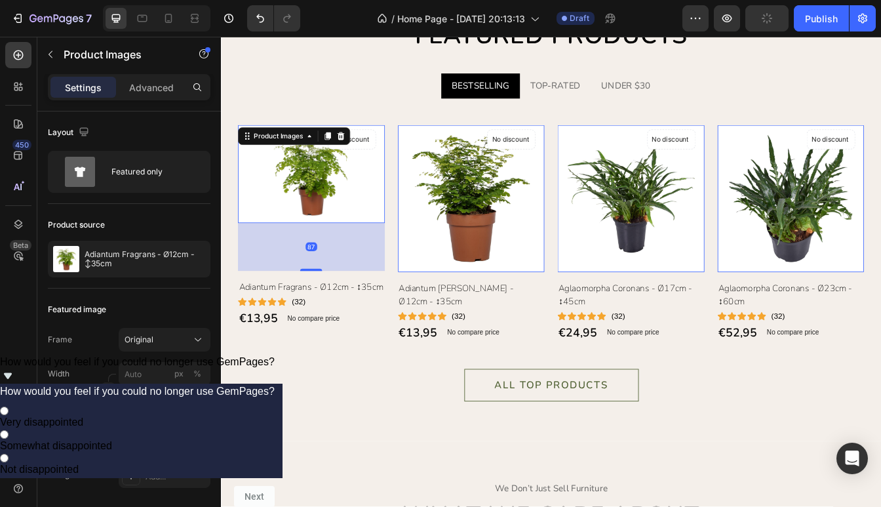
drag, startPoint x: 330, startPoint y: 256, endPoint x: 332, endPoint y: 308, distance: 51.2
click at [332, 313] on div at bounding box center [328, 314] width 26 height 3
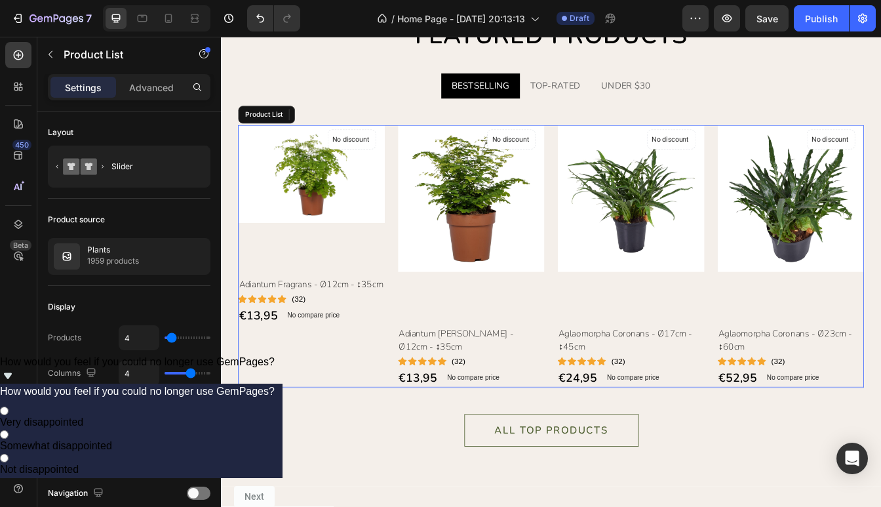
click at [351, 440] on div "Product Images 82 No discount Not be displayed when published Product Badge Adi…" at bounding box center [328, 298] width 175 height 313
click at [332, 180] on img at bounding box center [328, 200] width 175 height 117
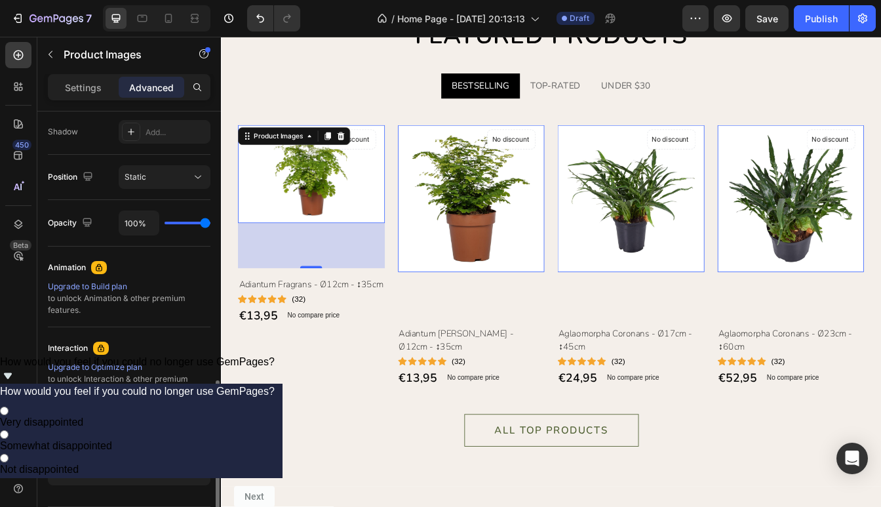
scroll to position [477, 0]
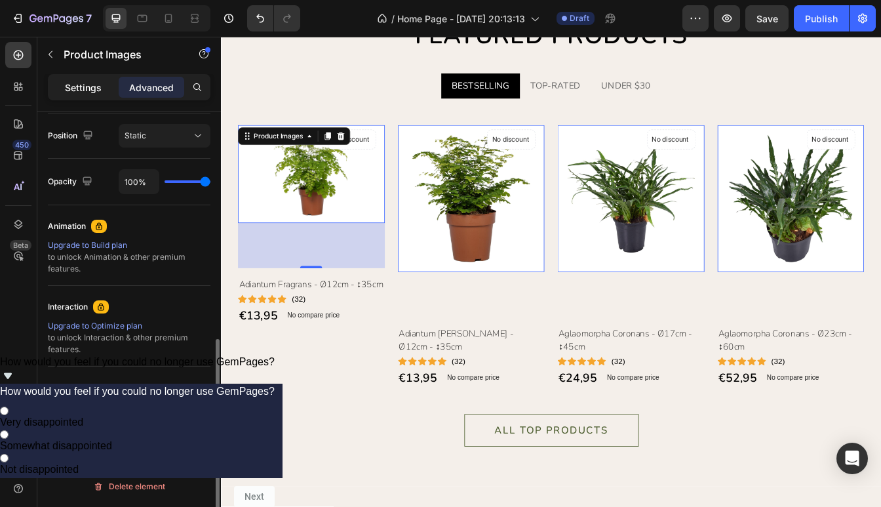
click at [87, 96] on div "Settings" at bounding box center [83, 87] width 66 height 21
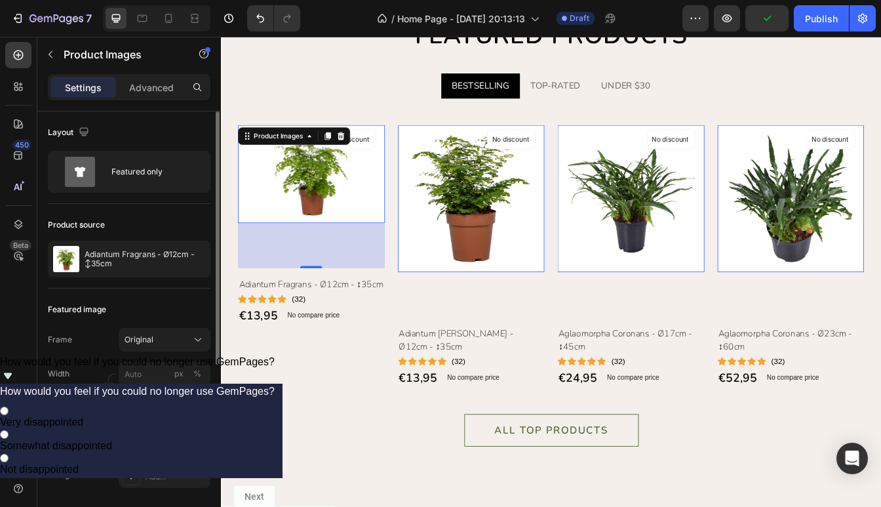
scroll to position [1, 0]
click at [144, 346] on button "Original" at bounding box center [165, 339] width 92 height 24
click at [168, 399] on div "Vertical" at bounding box center [162, 395] width 76 height 13
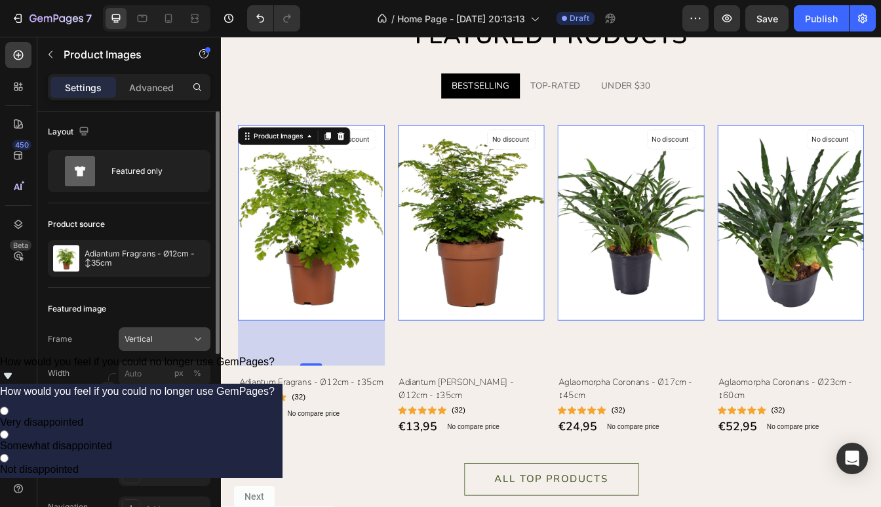
click at [164, 342] on div "Vertical" at bounding box center [157, 339] width 64 height 12
click at [151, 418] on span "Horizontal" at bounding box center [143, 420] width 39 height 13
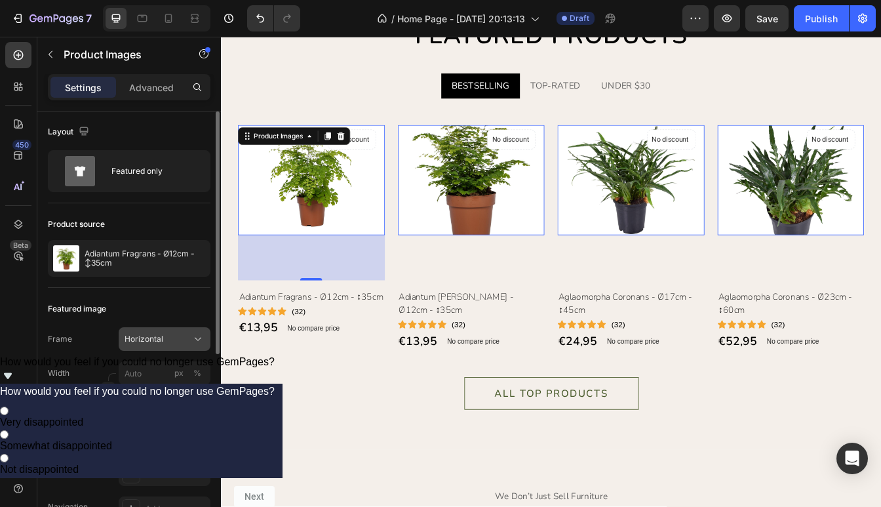
click at [167, 344] on div "Horizontal" at bounding box center [157, 339] width 64 height 12
click at [152, 374] on div "Square" at bounding box center [162, 371] width 76 height 13
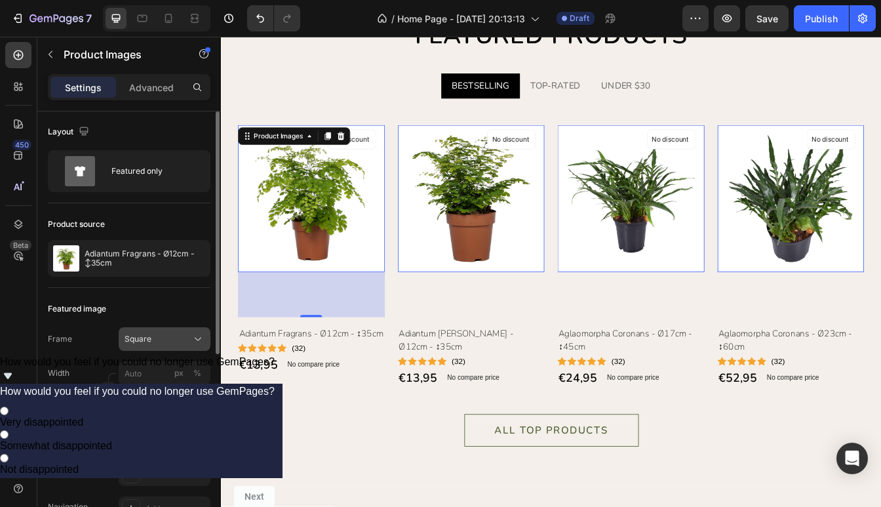
click at [151, 336] on span "Square" at bounding box center [138, 339] width 27 height 12
click at [153, 322] on div "Featured image Frame Square Square Vertical Horizontal Original Custom Width px…" at bounding box center [129, 426] width 163 height 277
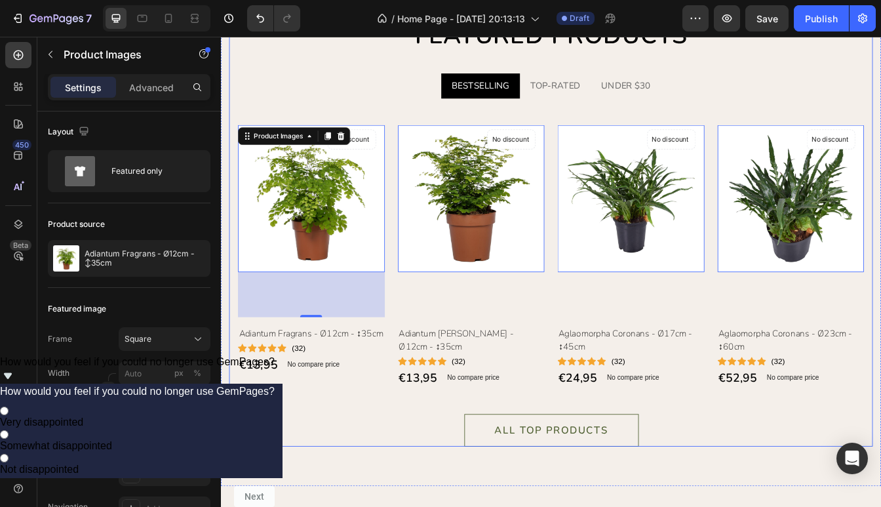
click at [281, 477] on div "people are buying Text Featured products Heading BESTSELLING TOP-RATED UNDER $3…" at bounding box center [614, 259] width 767 height 532
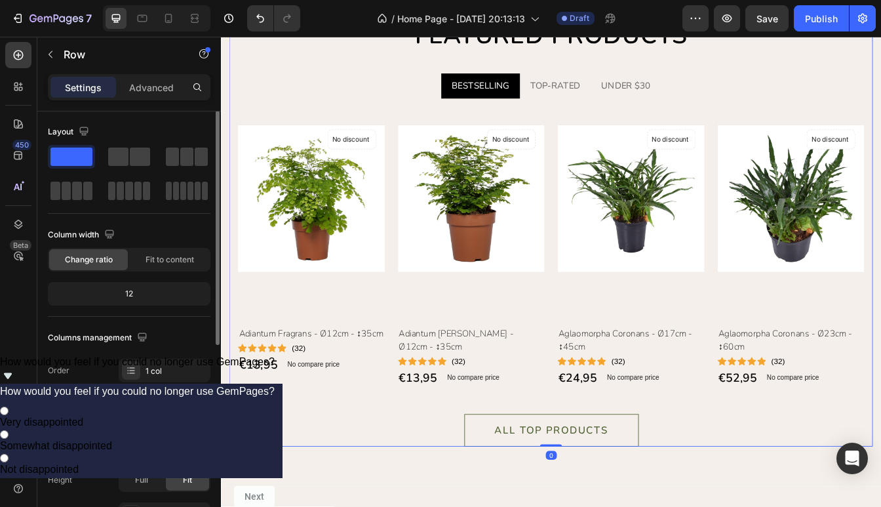
scroll to position [0, 0]
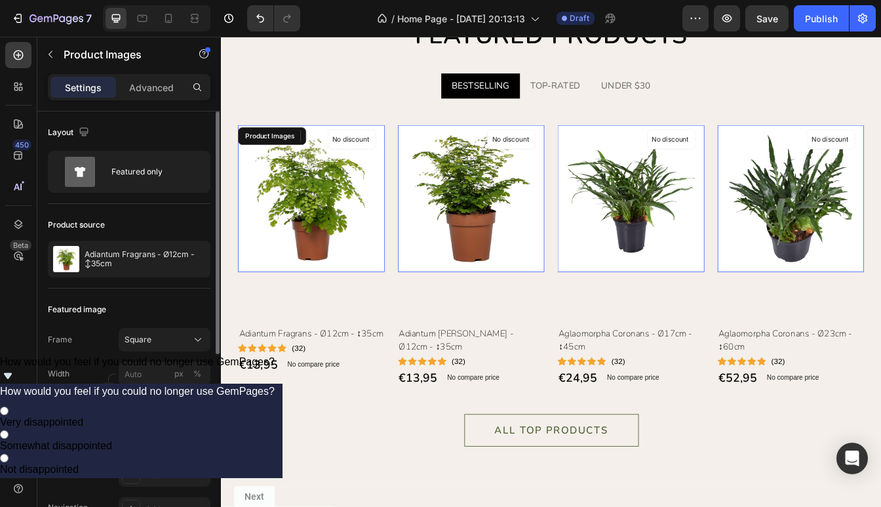
click at [322, 298] on img at bounding box center [328, 229] width 175 height 175
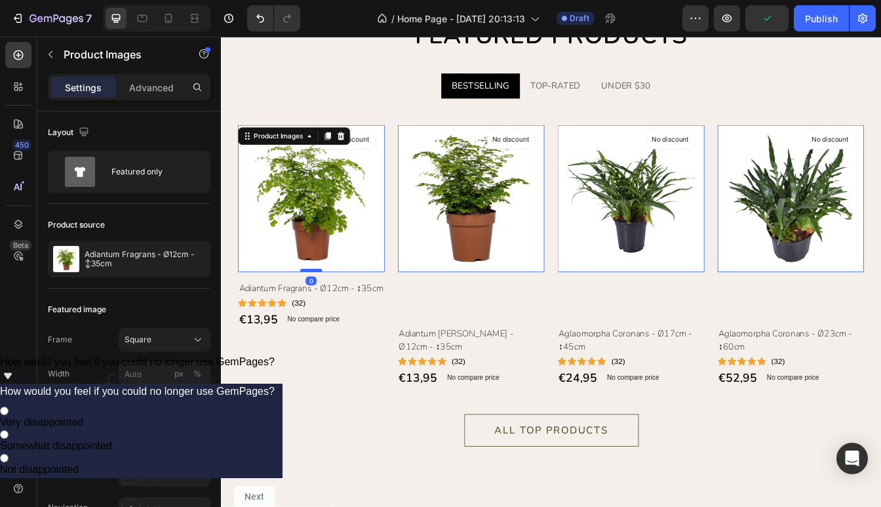
drag, startPoint x: 326, startPoint y: 368, endPoint x: 327, endPoint y: 314, distance: 53.8
click at [326, 314] on div at bounding box center [328, 315] width 26 height 4
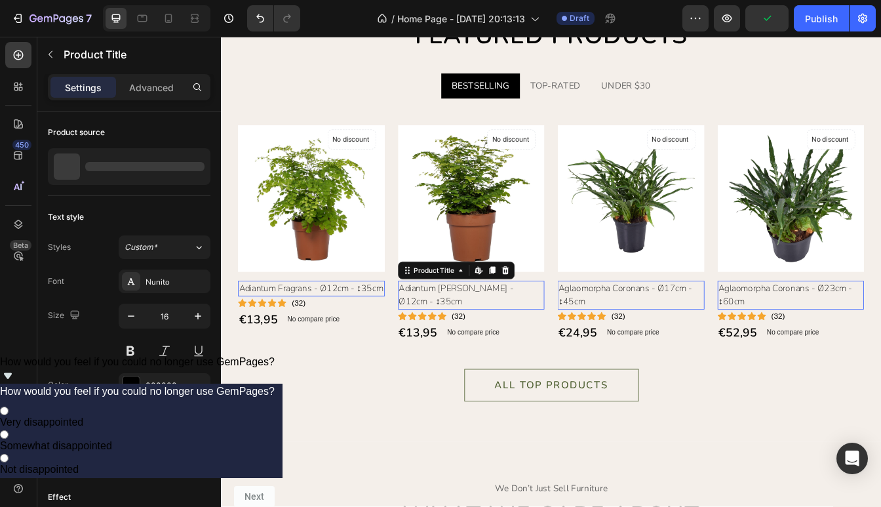
click at [515, 352] on h2 "Adiantum [PERSON_NAME] - Ø12cm - ↕35cm" at bounding box center [519, 345] width 175 height 34
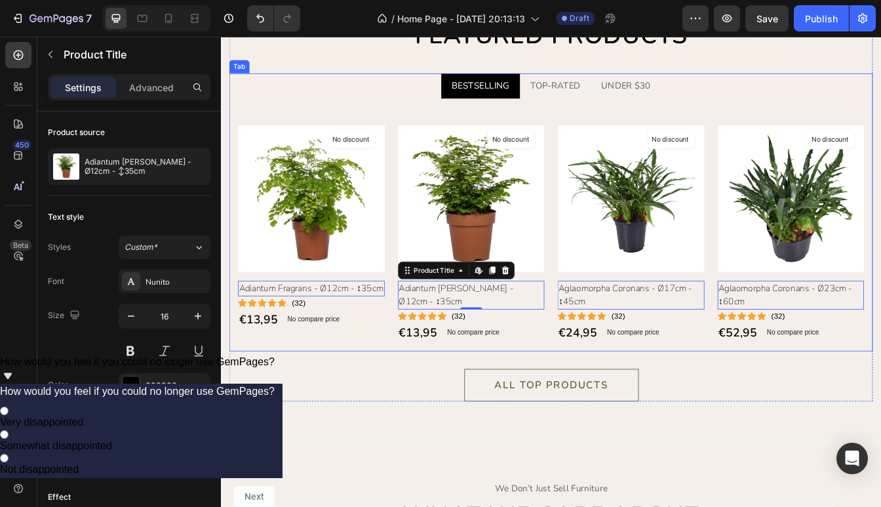
click at [402, 424] on div "people are buying Text Featured products Heading BESTSELLING TOP-RATED UNDER $3…" at bounding box center [614, 232] width 767 height 478
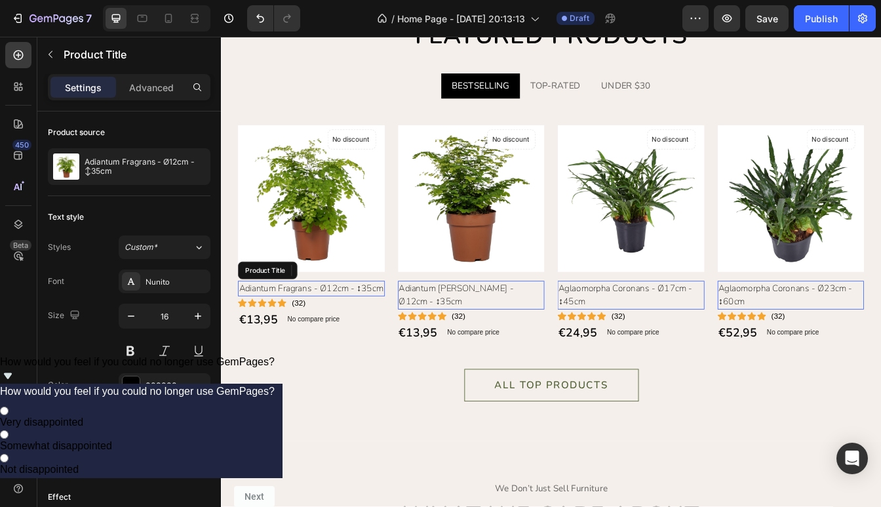
click at [275, 334] on h2 "Adiantum Fragrans - Ø12cm - ↕35cm" at bounding box center [328, 337] width 175 height 18
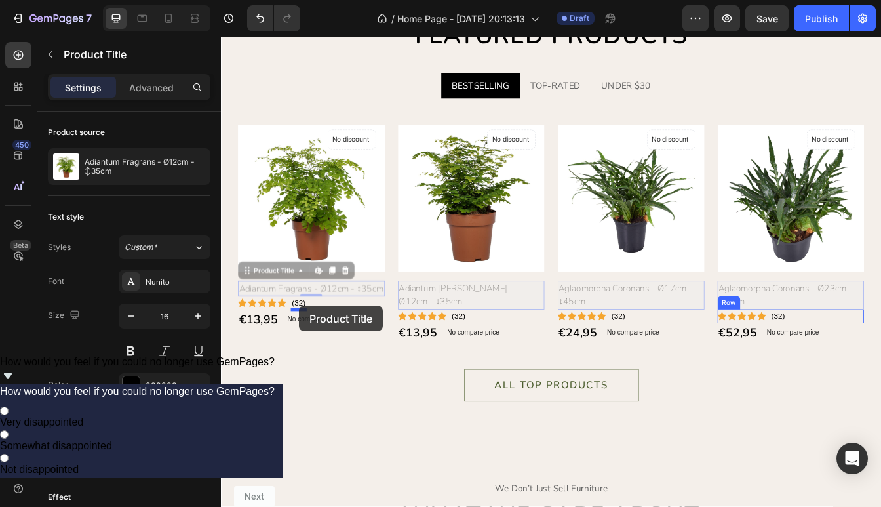
drag, startPoint x: 313, startPoint y: 340, endPoint x: 314, endPoint y: 357, distance: 17.7
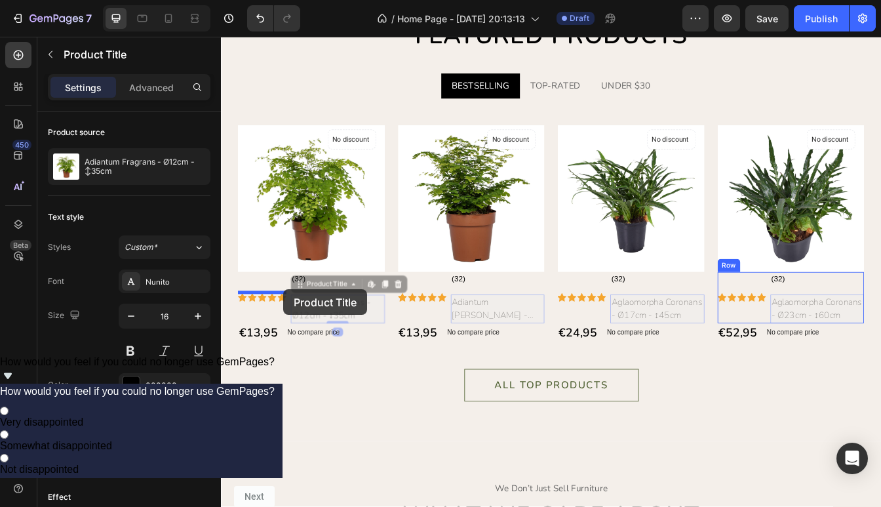
drag, startPoint x: 323, startPoint y: 362, endPoint x: 295, endPoint y: 338, distance: 37.2
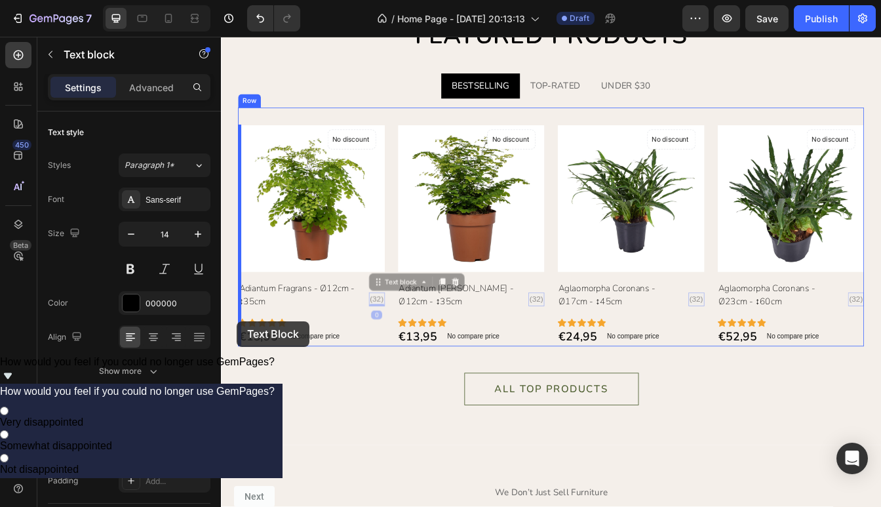
drag, startPoint x: 405, startPoint y: 350, endPoint x: 241, endPoint y: 376, distance: 165.9
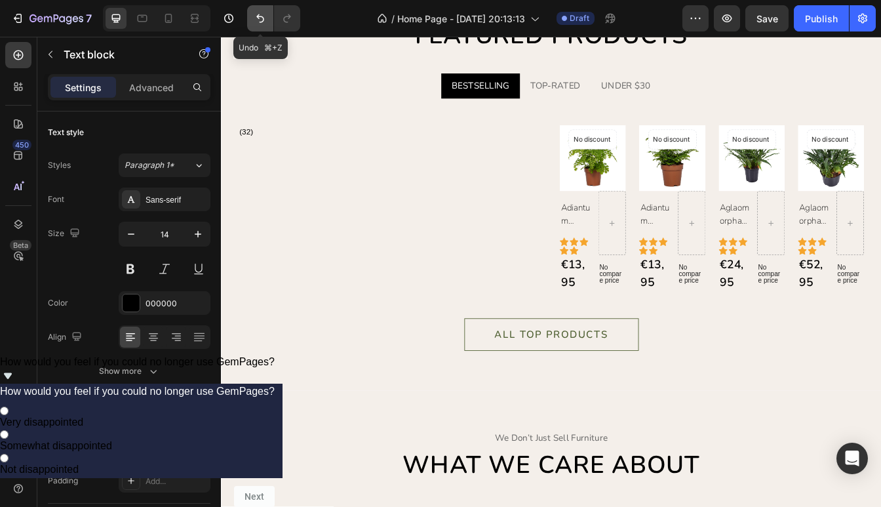
click at [254, 22] on icon "Undo/Redo" at bounding box center [260, 18] width 13 height 13
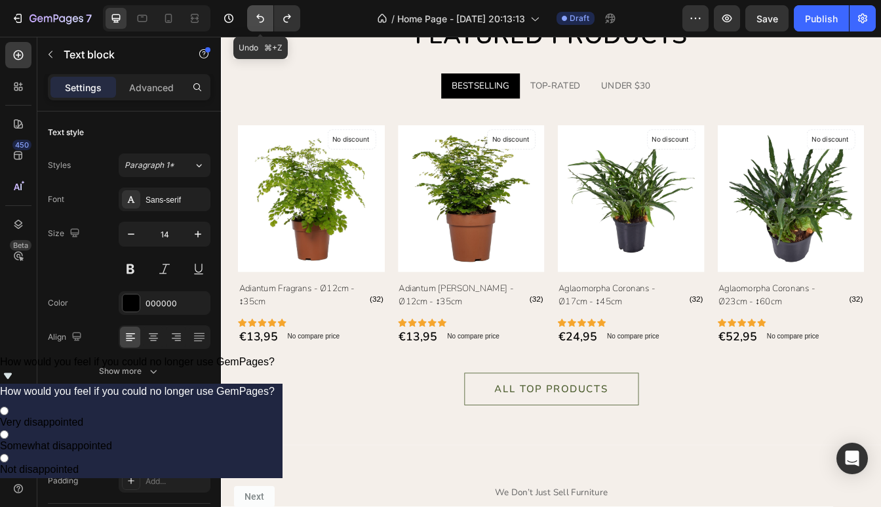
click at [255, 21] on icon "Undo/Redo" at bounding box center [260, 18] width 13 height 13
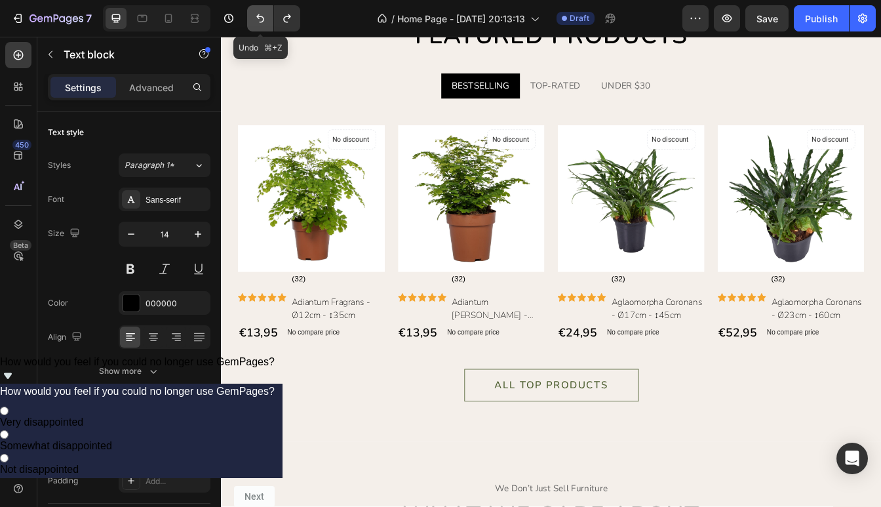
click at [255, 21] on icon "Undo/Redo" at bounding box center [260, 18] width 13 height 13
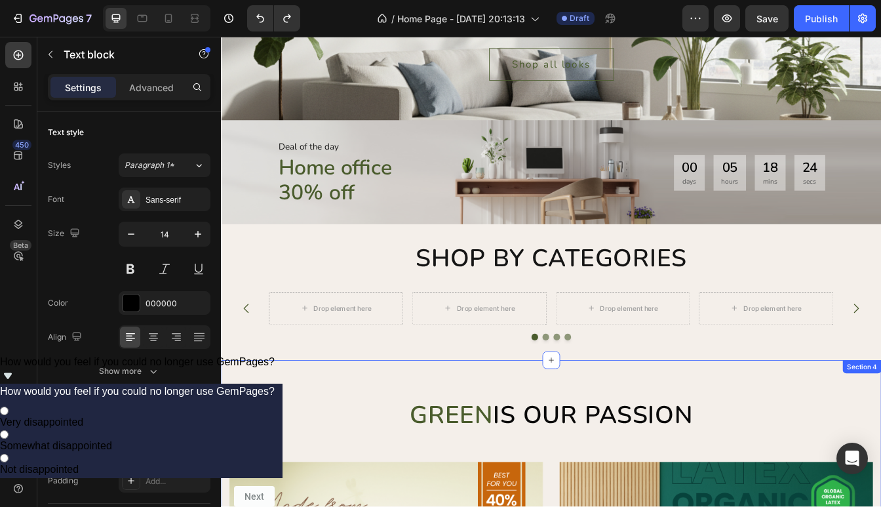
scroll to position [249, 0]
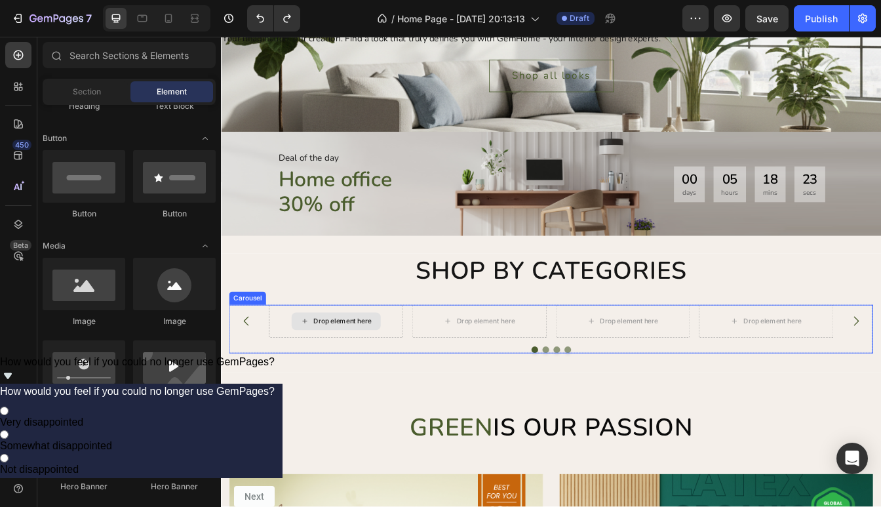
click at [393, 376] on div "Drop element here" at bounding box center [366, 375] width 70 height 10
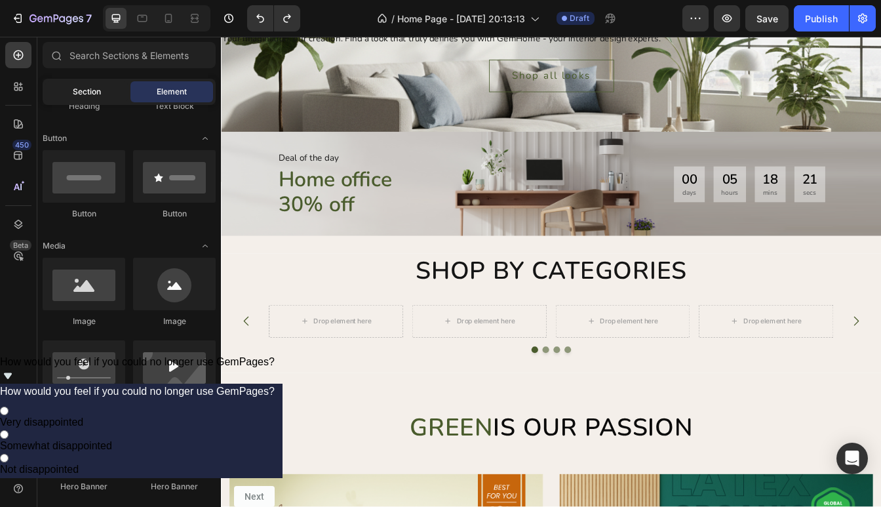
click at [91, 98] on div "Section" at bounding box center [86, 91] width 83 height 21
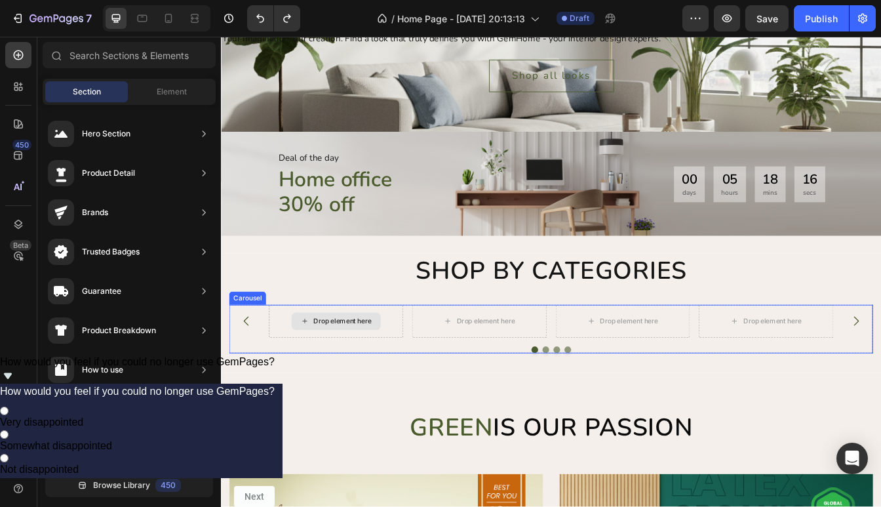
click at [373, 372] on div "Drop element here" at bounding box center [366, 375] width 70 height 10
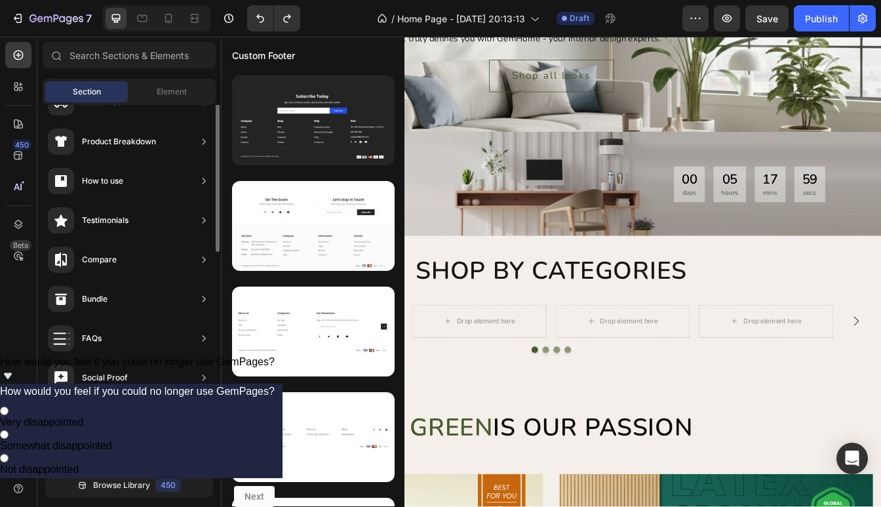
scroll to position [0, 0]
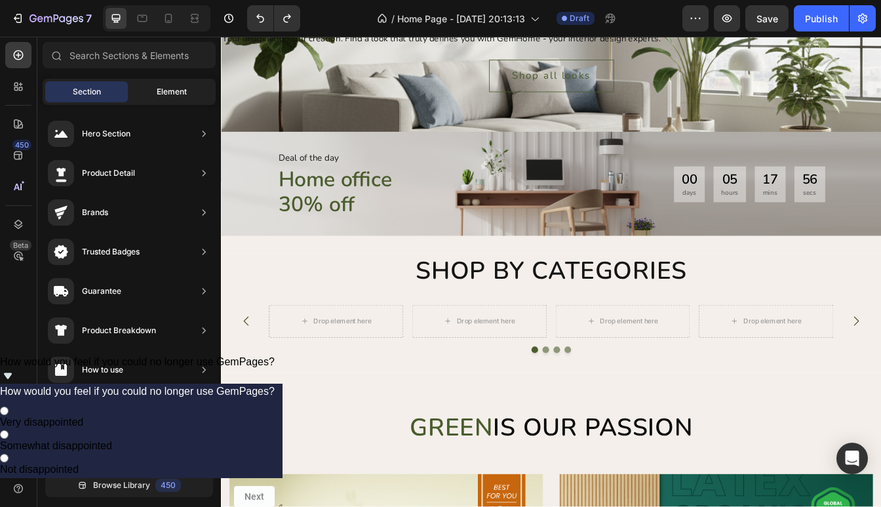
click at [165, 84] on div "Element" at bounding box center [171, 91] width 83 height 21
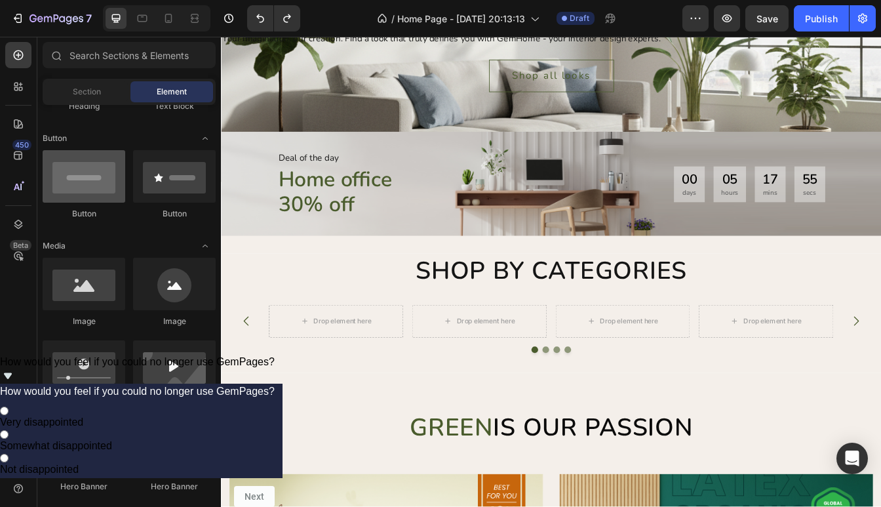
click at [81, 175] on div at bounding box center [84, 176] width 83 height 52
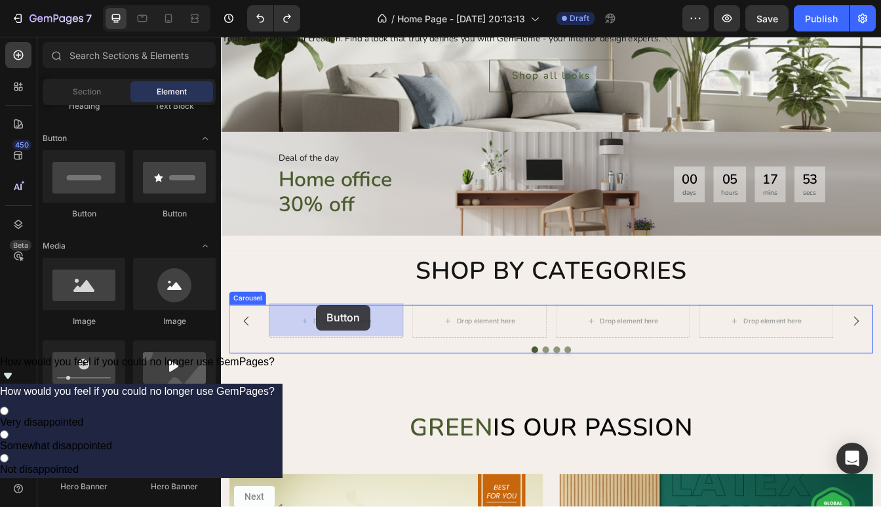
drag, startPoint x: 302, startPoint y: 212, endPoint x: 332, endPoint y: 362, distance: 153.0
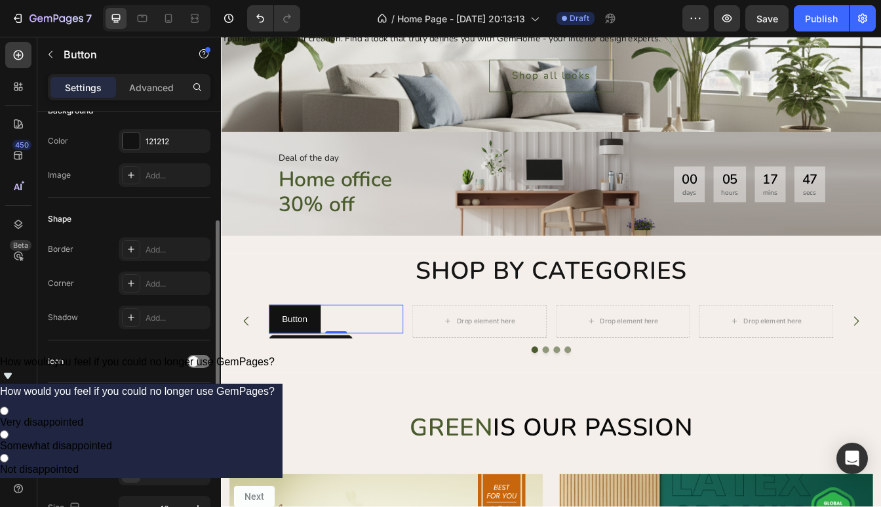
scroll to position [197, 0]
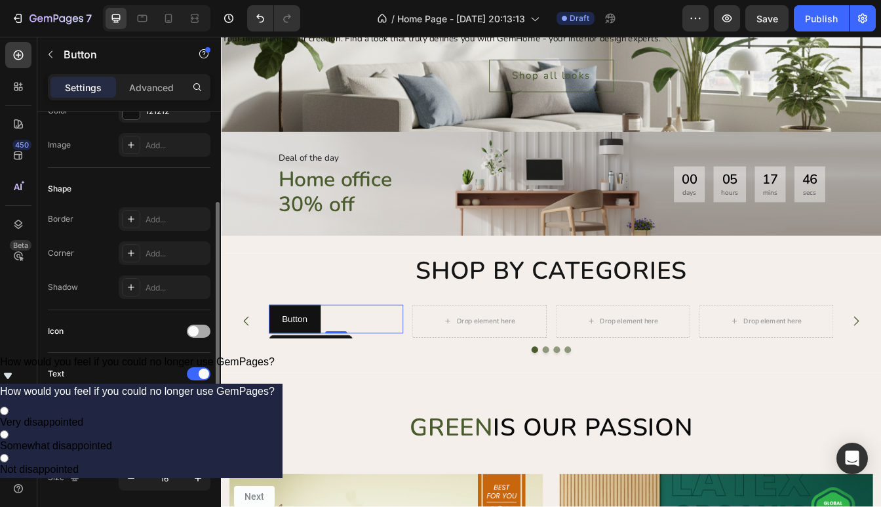
click at [191, 333] on span at bounding box center [193, 331] width 10 height 10
click at [196, 333] on div at bounding box center [199, 331] width 24 height 13
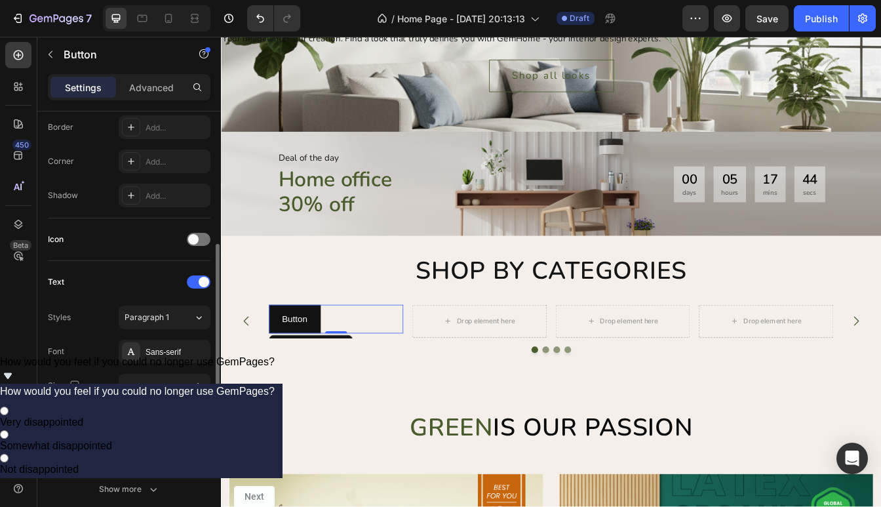
scroll to position [291, 0]
click at [150, 320] on span "Paragraph 1" at bounding box center [147, 315] width 45 height 12
click at [76, 341] on div "Font Sans-serif" at bounding box center [129, 349] width 163 height 24
click at [176, 347] on div "Sans-serif" at bounding box center [177, 350] width 62 height 12
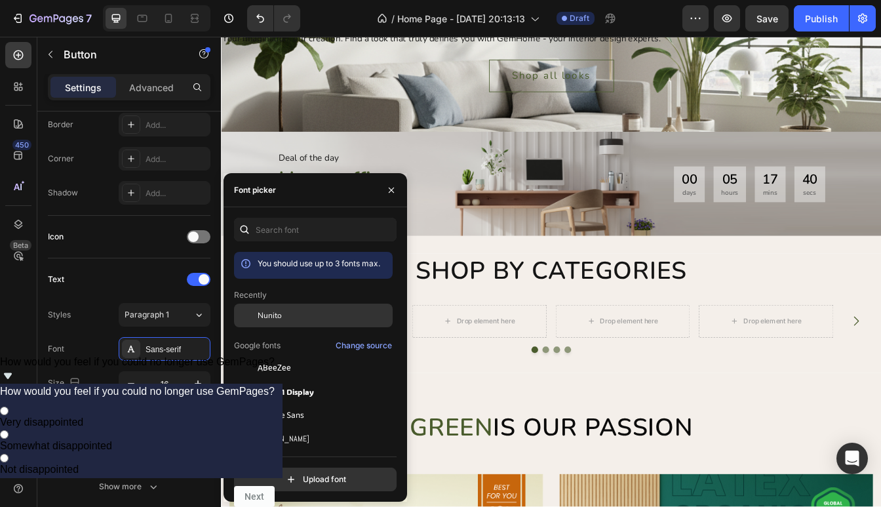
click at [262, 323] on div "Nunito" at bounding box center [313, 316] width 159 height 24
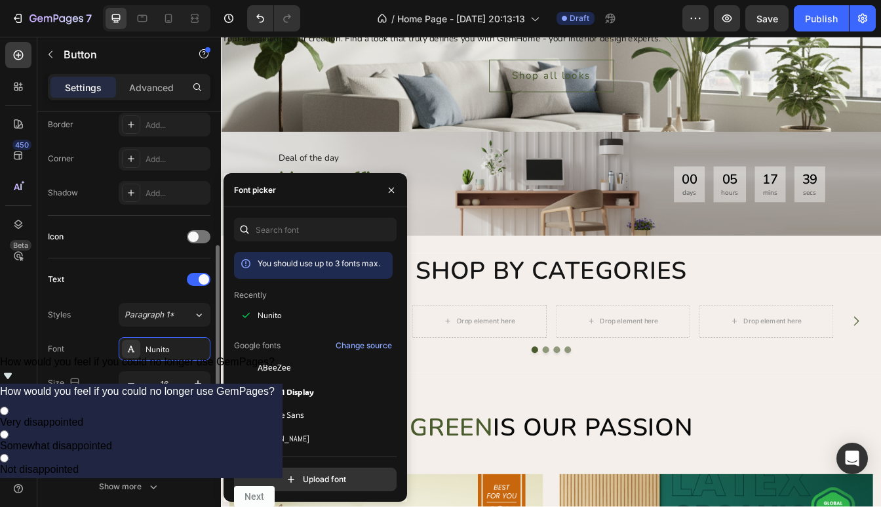
click at [87, 354] on div "Font Nunito" at bounding box center [129, 349] width 163 height 24
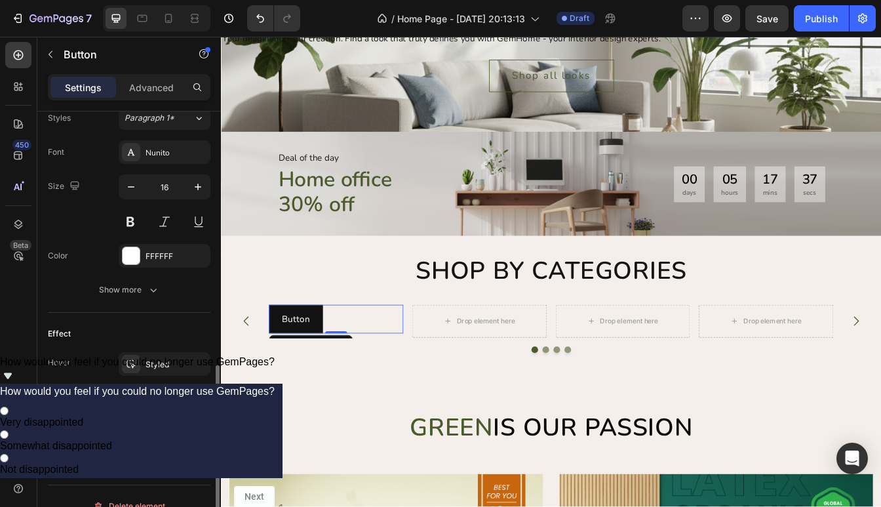
scroll to position [508, 0]
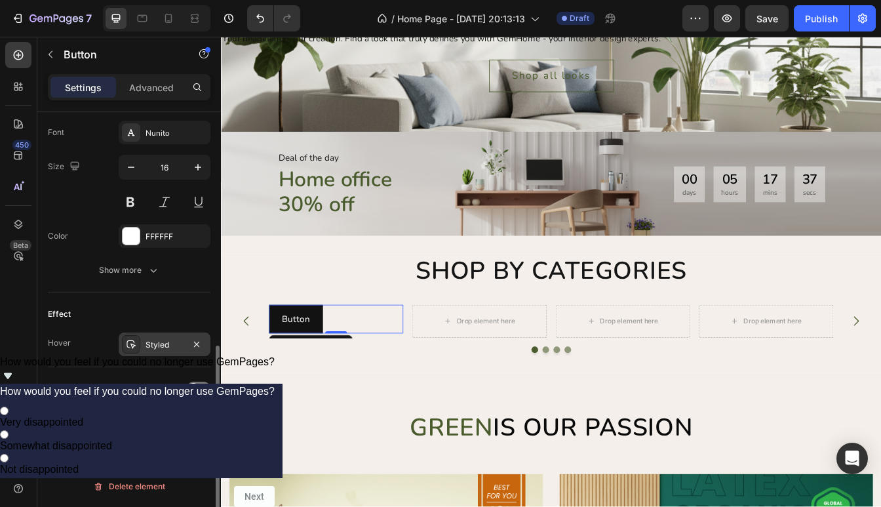
click at [179, 349] on div "Styled" at bounding box center [165, 345] width 38 height 12
click at [64, 333] on div "Hover" at bounding box center [59, 342] width 23 height 21
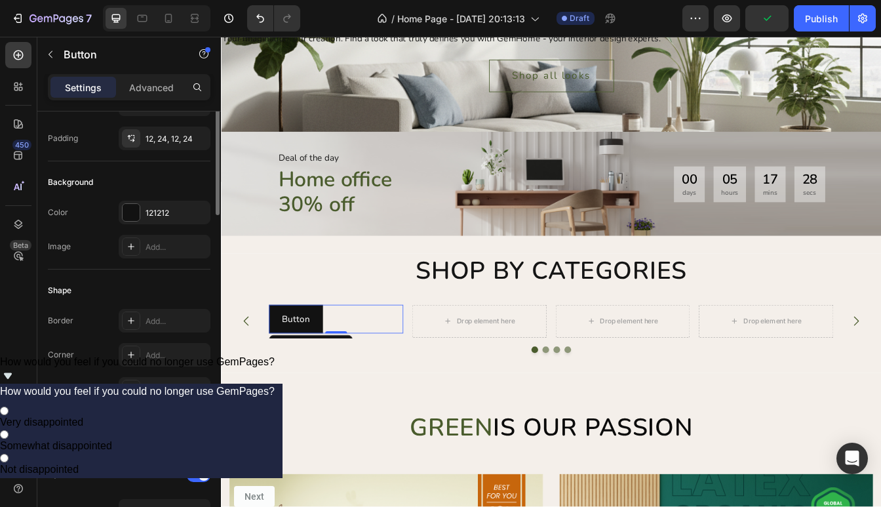
scroll to position [0, 0]
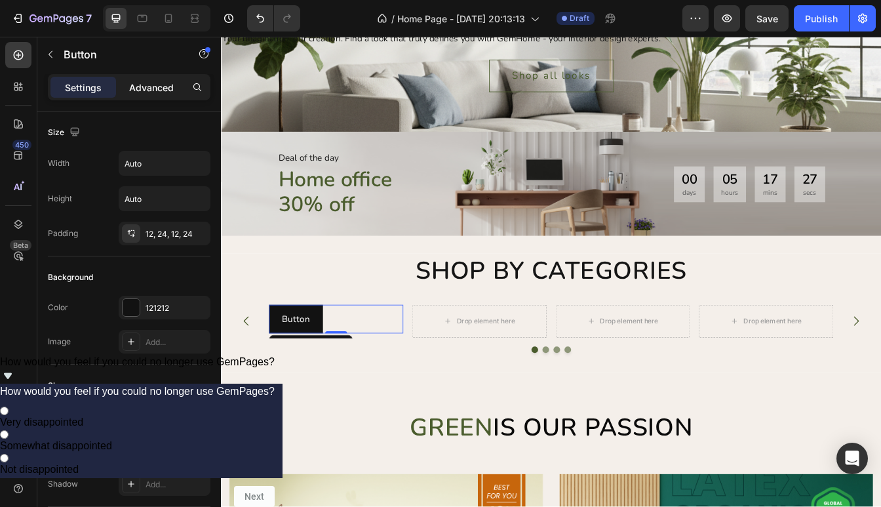
click at [151, 97] on div "Advanced" at bounding box center [152, 87] width 66 height 21
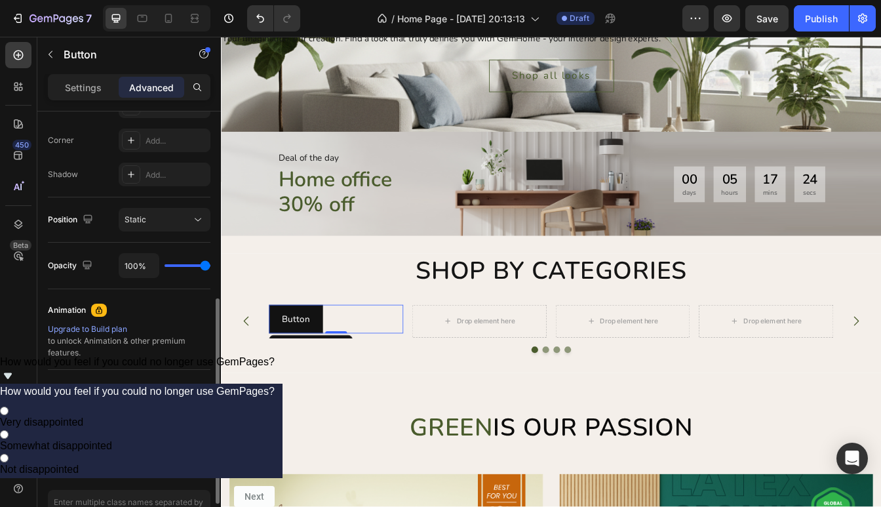
scroll to position [382, 0]
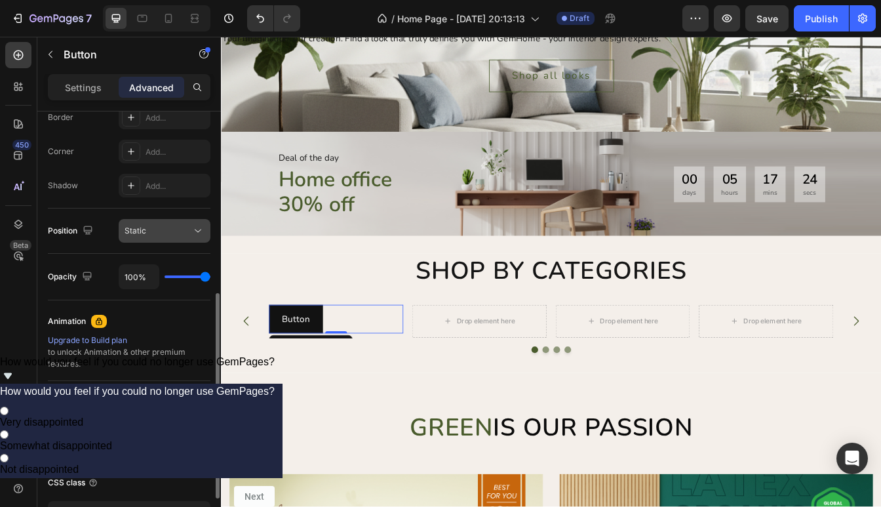
click at [159, 235] on div "Static" at bounding box center [158, 231] width 67 height 12
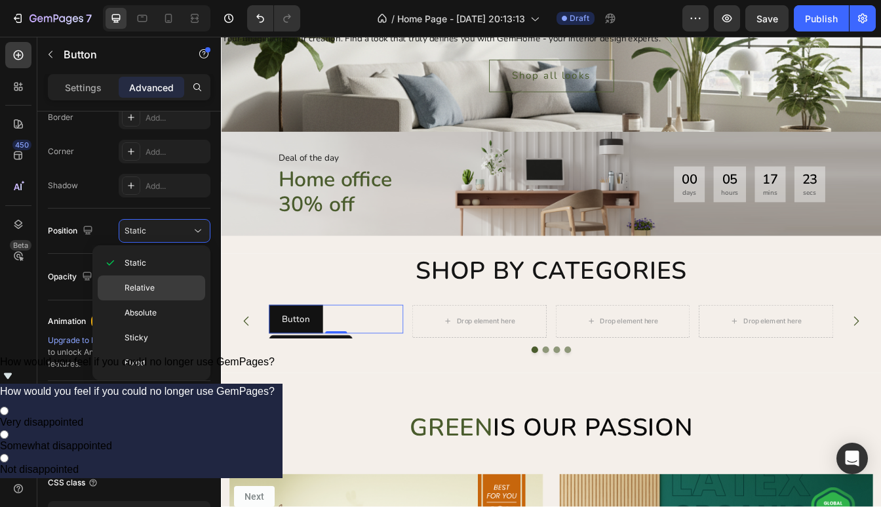
click at [159, 287] on p "Relative" at bounding box center [162, 288] width 75 height 12
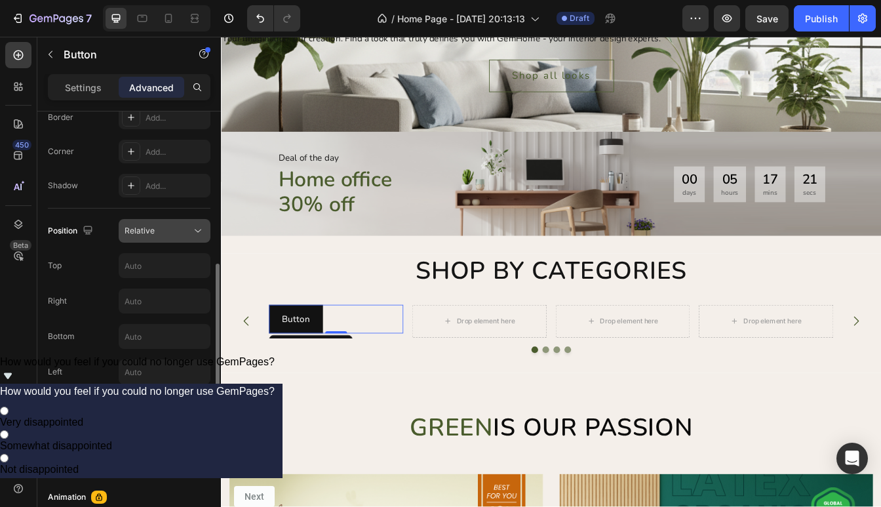
click at [180, 236] on div "Relative" at bounding box center [158, 231] width 67 height 12
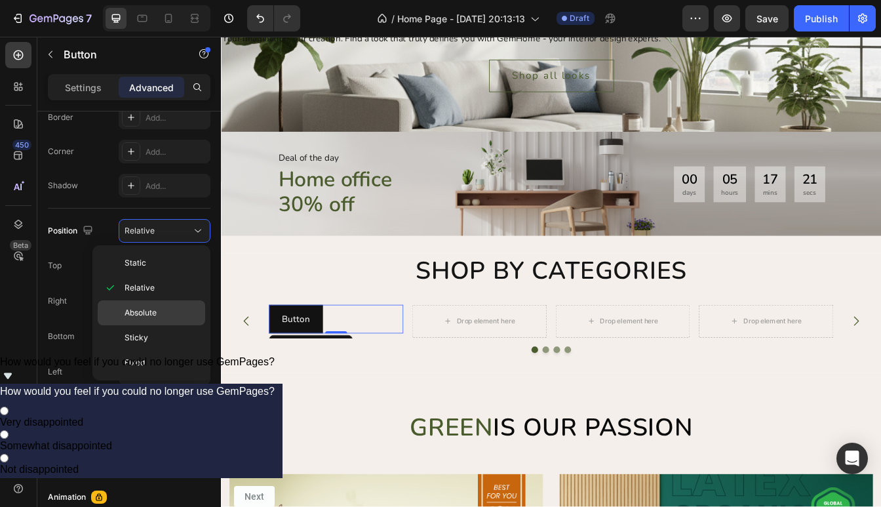
click at [176, 311] on p "Absolute" at bounding box center [162, 313] width 75 height 12
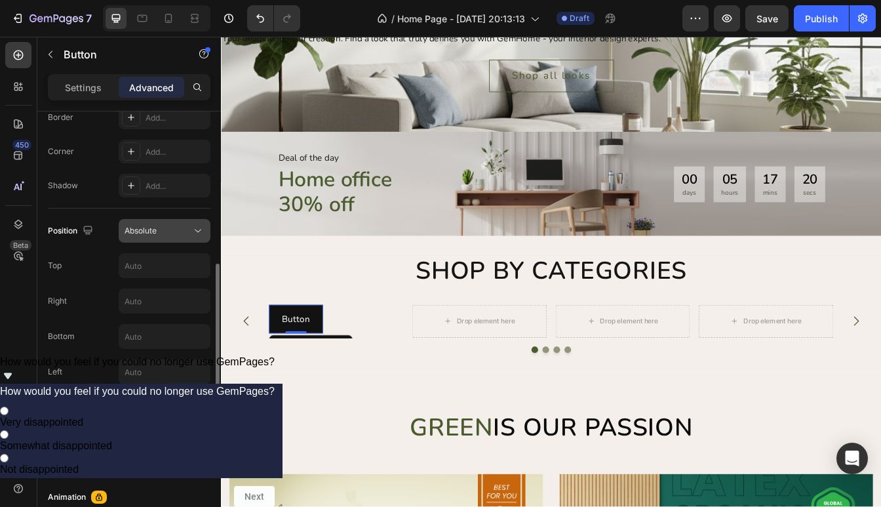
click at [177, 230] on div "Absolute" at bounding box center [158, 231] width 67 height 12
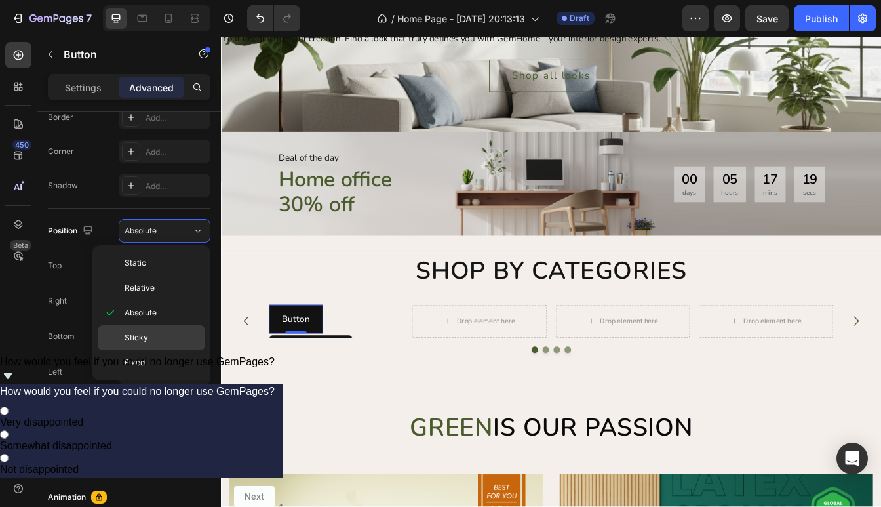
click at [169, 334] on p "Sticky" at bounding box center [162, 338] width 75 height 12
type input "0"
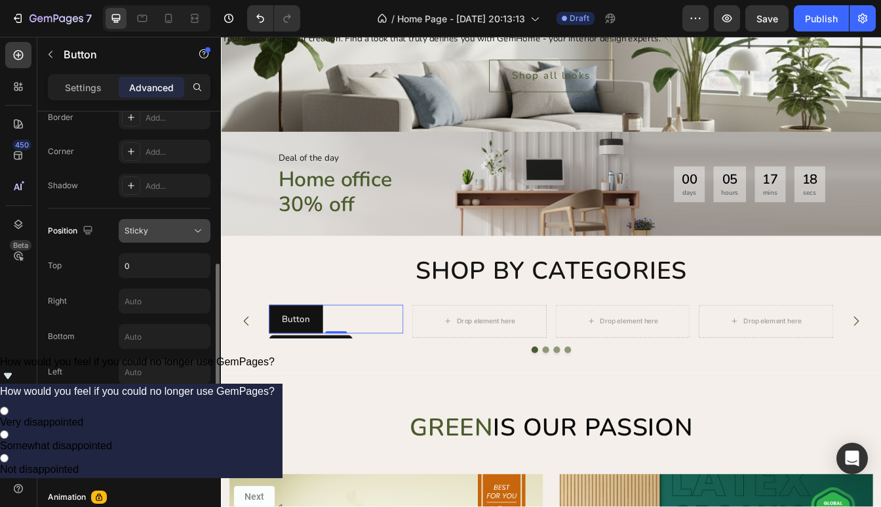
click at [170, 230] on div "Sticky" at bounding box center [158, 231] width 67 height 12
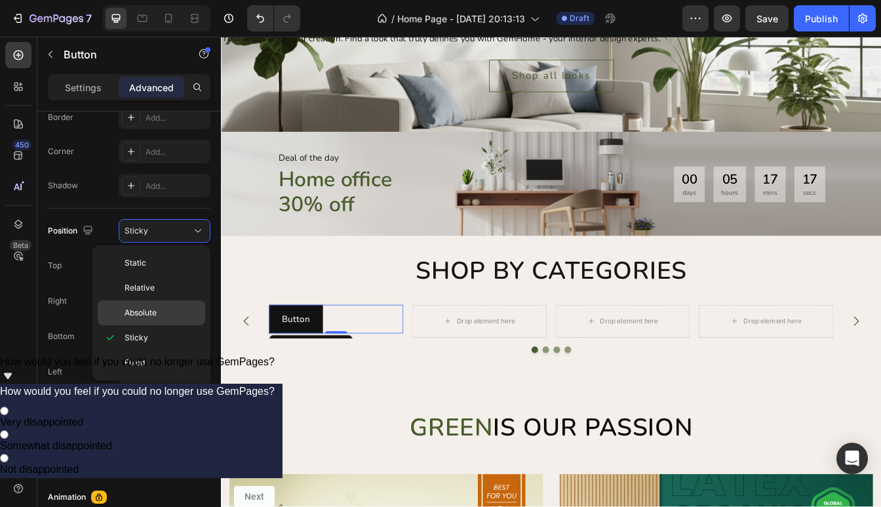
click at [157, 308] on p "Absolute" at bounding box center [162, 313] width 75 height 12
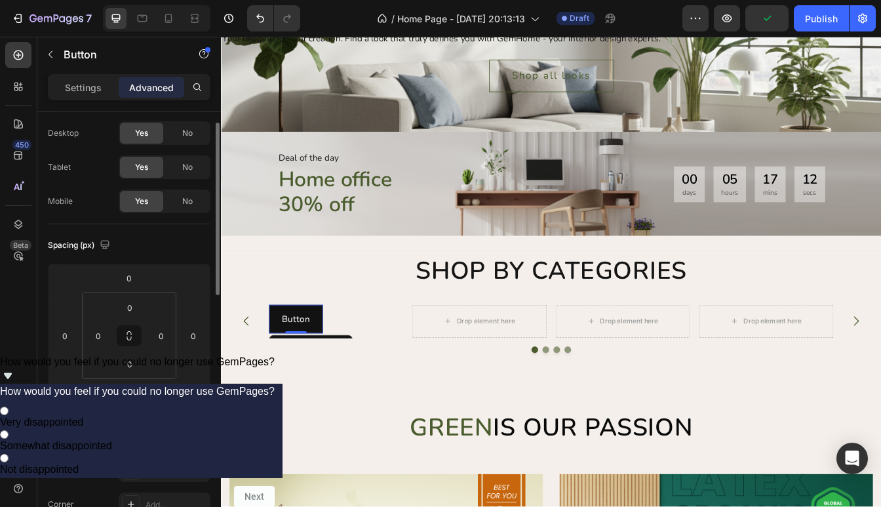
scroll to position [0, 0]
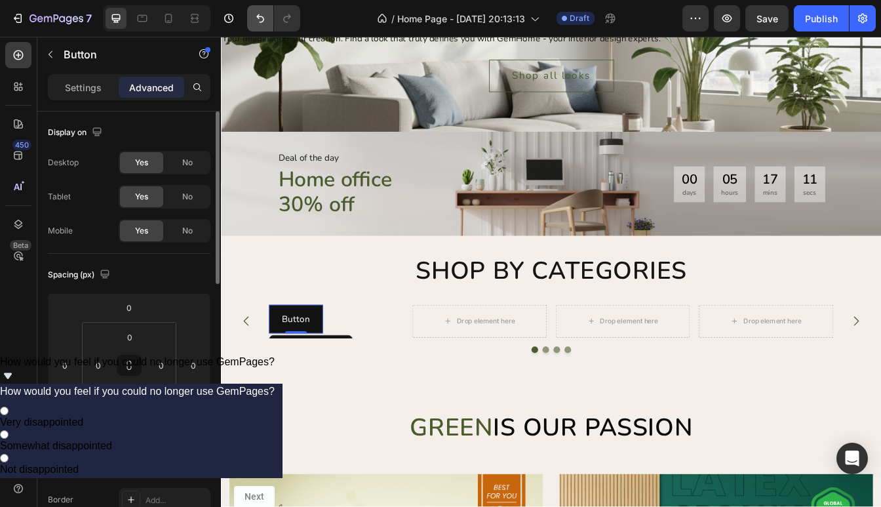
click at [262, 7] on button "Undo/Redo" at bounding box center [260, 18] width 26 height 26
click at [259, 26] on button "Undo/Redo" at bounding box center [260, 18] width 26 height 26
click at [259, 24] on icon "Undo/Redo" at bounding box center [260, 18] width 13 height 13
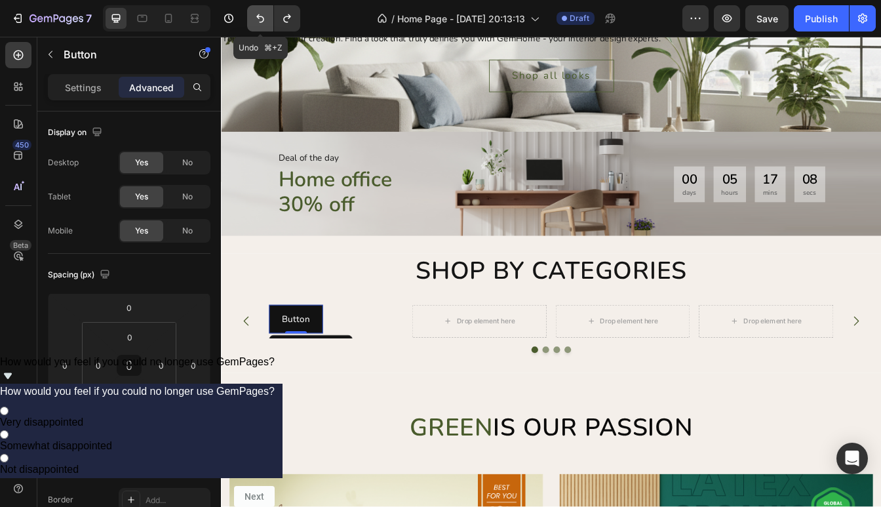
click at [259, 24] on icon "Undo/Redo" at bounding box center [260, 18] width 13 height 13
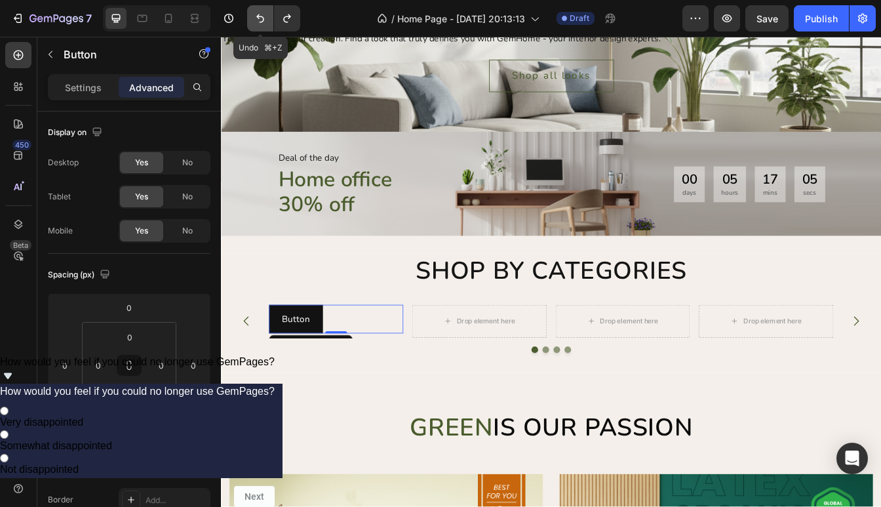
click at [259, 24] on icon "Undo/Redo" at bounding box center [260, 18] width 13 height 13
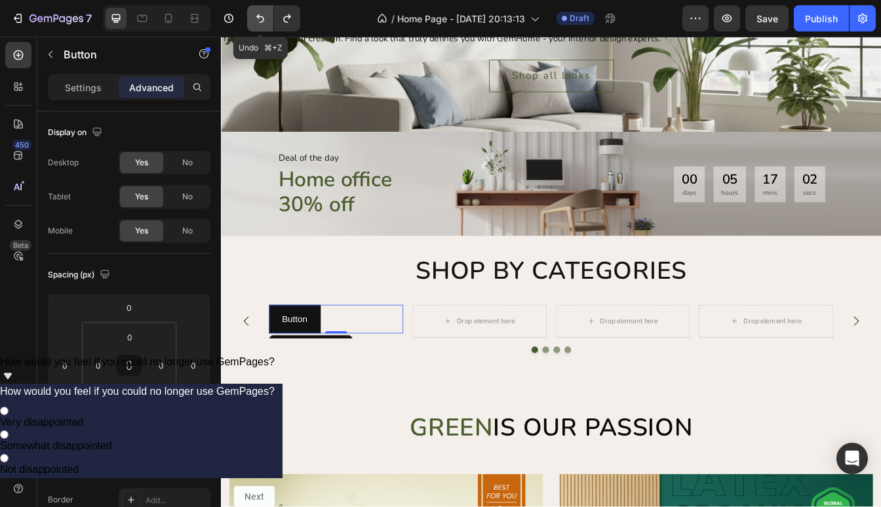
click at [259, 24] on icon "Undo/Redo" at bounding box center [260, 18] width 13 height 13
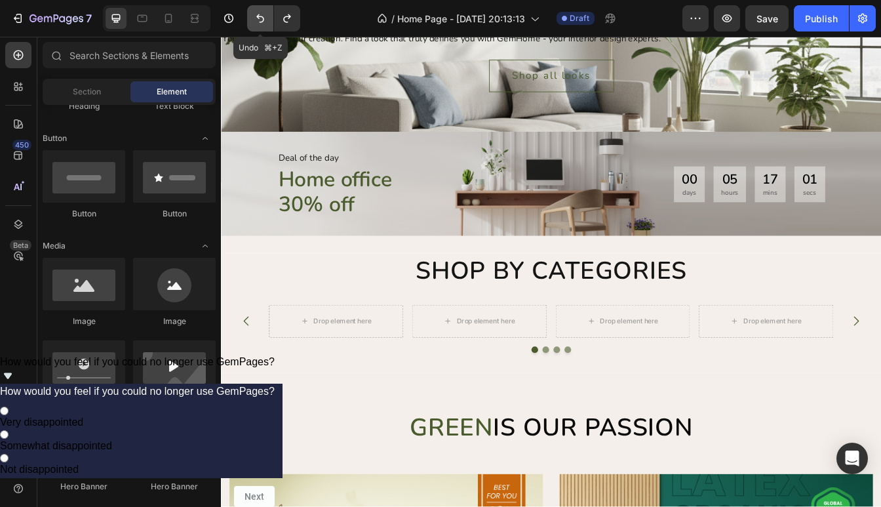
click at [259, 24] on icon "Undo/Redo" at bounding box center [260, 18] width 13 height 13
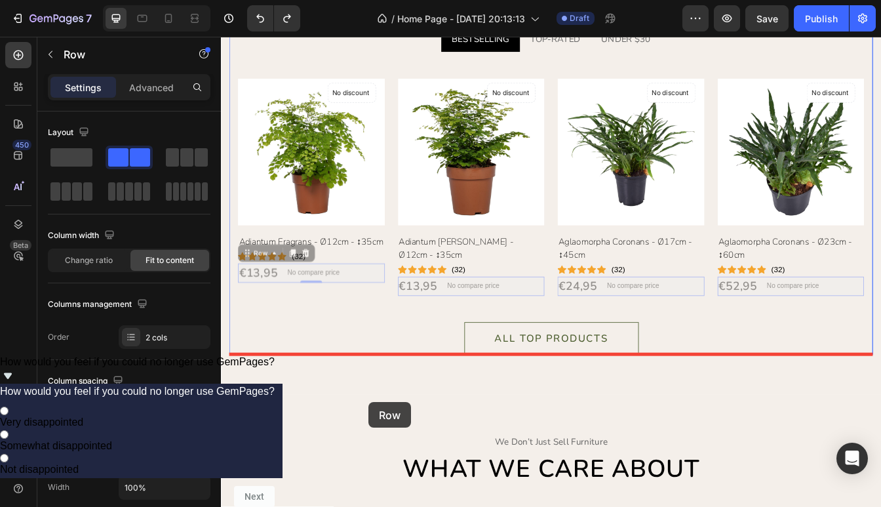
scroll to position [1378, 0]
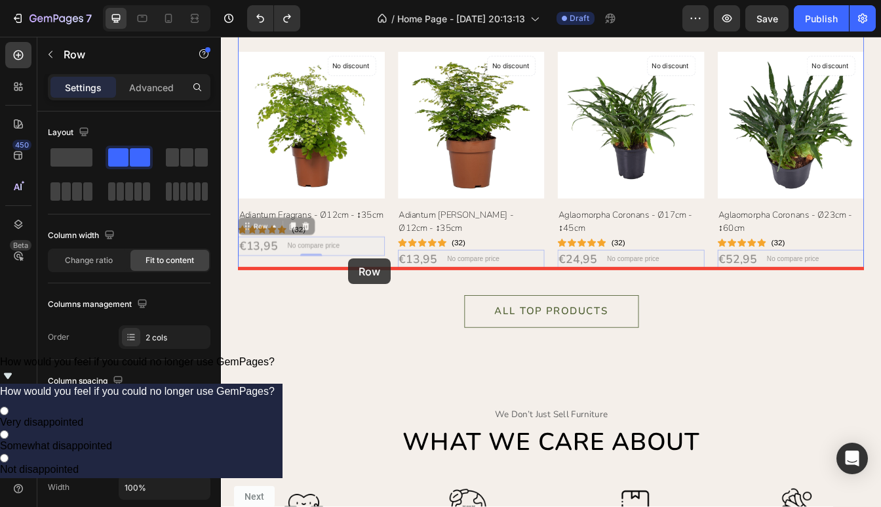
drag, startPoint x: 396, startPoint y: 456, endPoint x: 373, endPoint y: 302, distance: 155.8
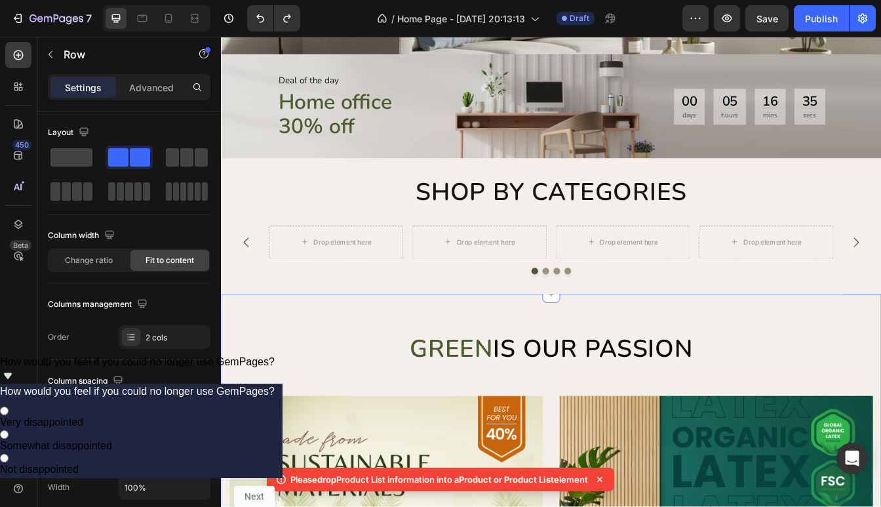
scroll to position [348, 0]
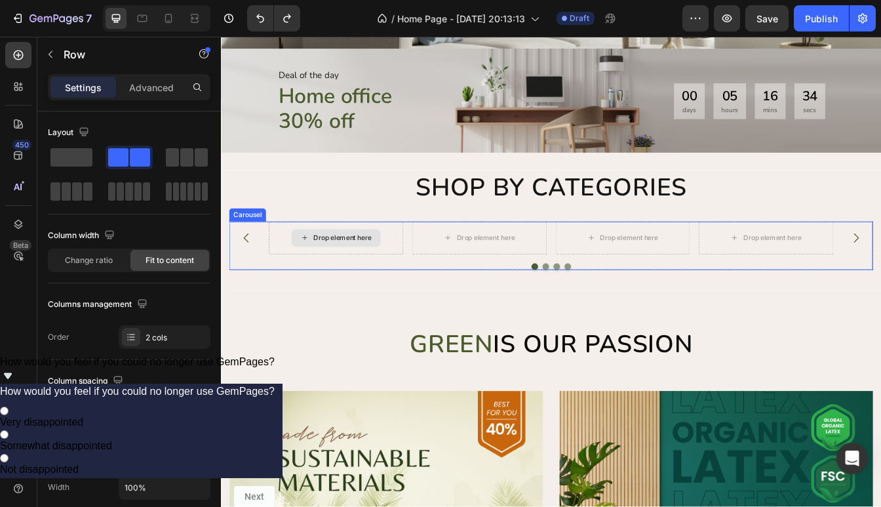
click at [356, 273] on div "Drop element here" at bounding box center [366, 276] width 70 height 10
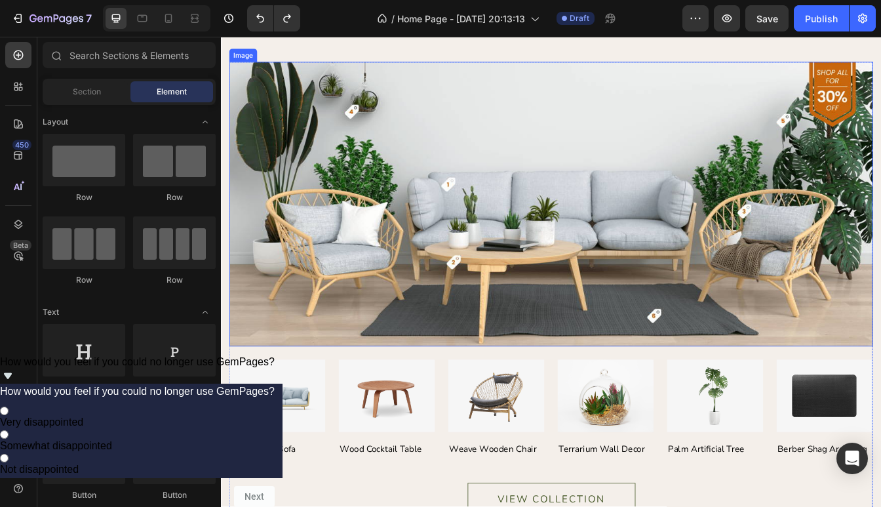
scroll to position [2266, 0]
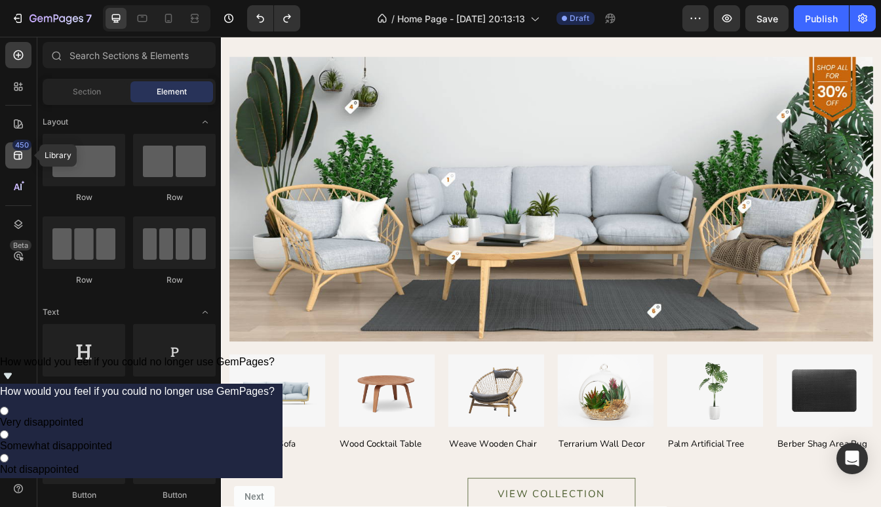
click at [20, 161] on icon at bounding box center [18, 155] width 13 height 13
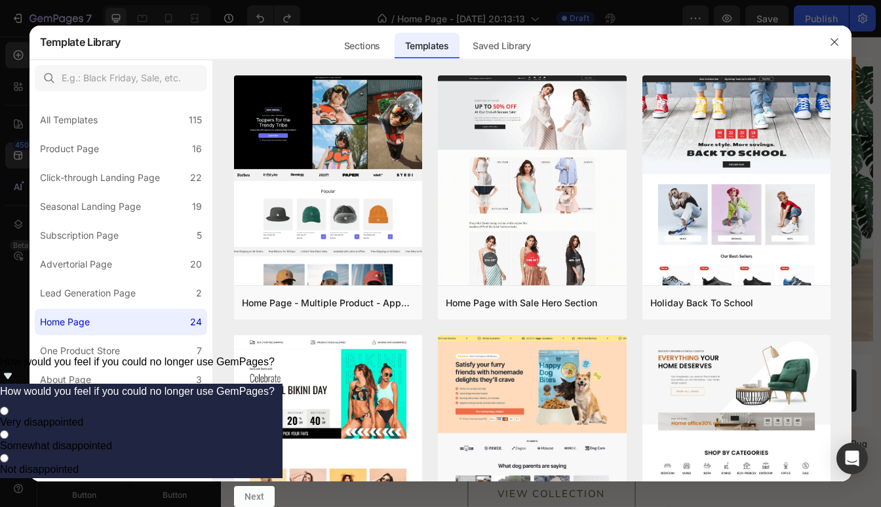
click at [15, 129] on div at bounding box center [440, 253] width 881 height 507
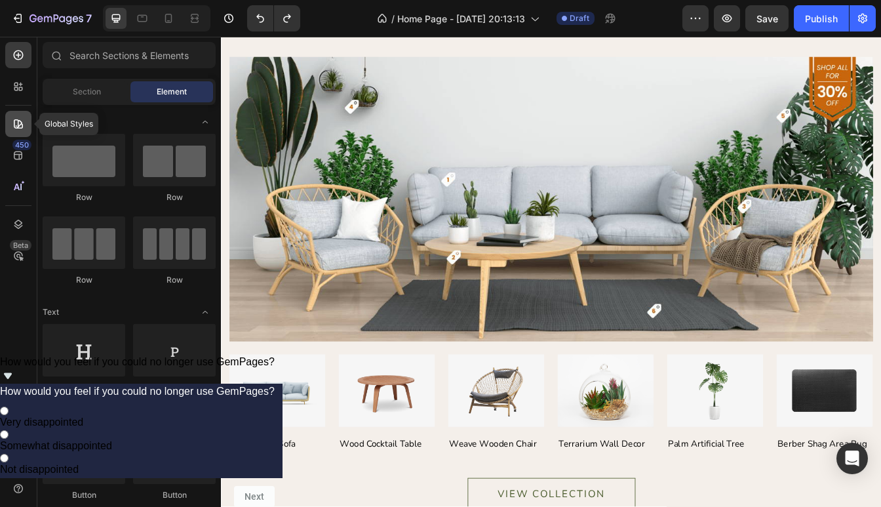
click at [18, 121] on icon at bounding box center [18, 123] width 9 height 9
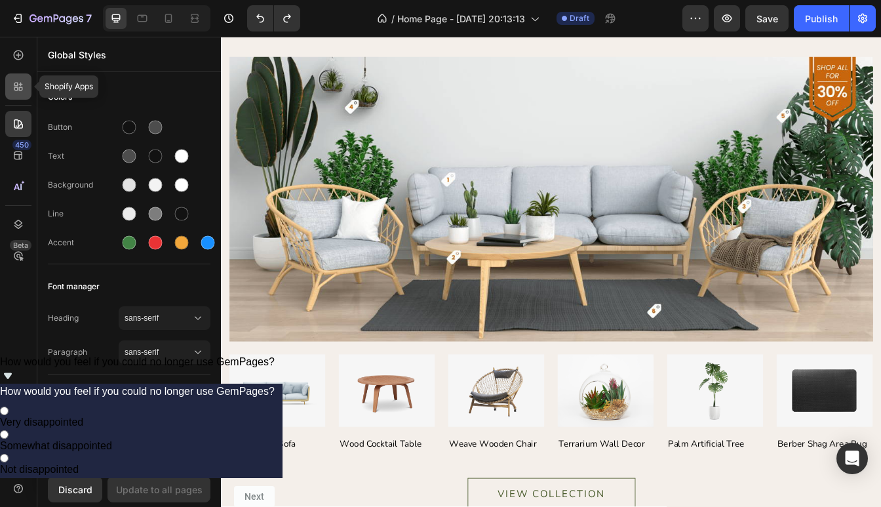
click at [19, 80] on icon at bounding box center [18, 86] width 13 height 13
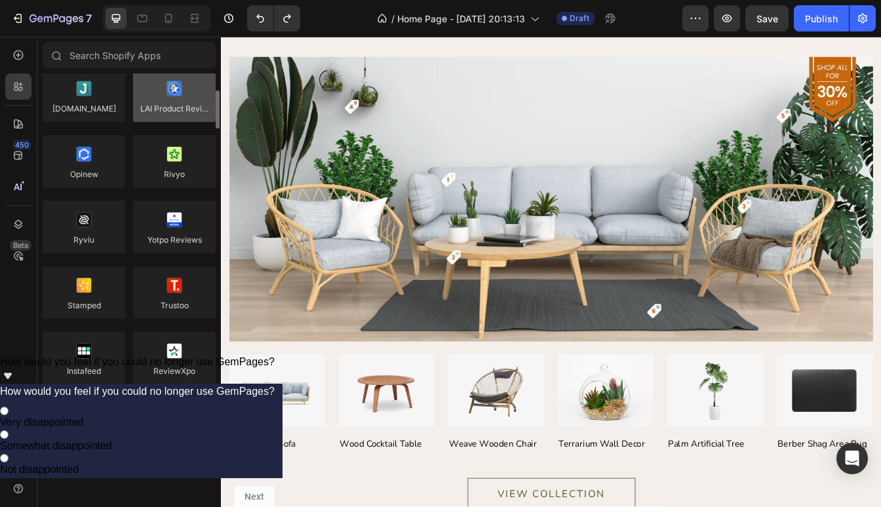
scroll to position [109, 0]
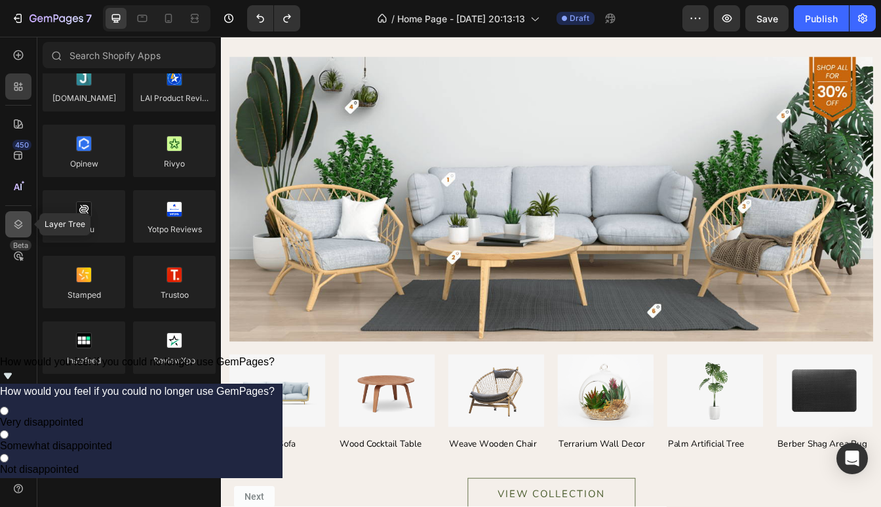
click at [16, 232] on div at bounding box center [18, 224] width 26 height 26
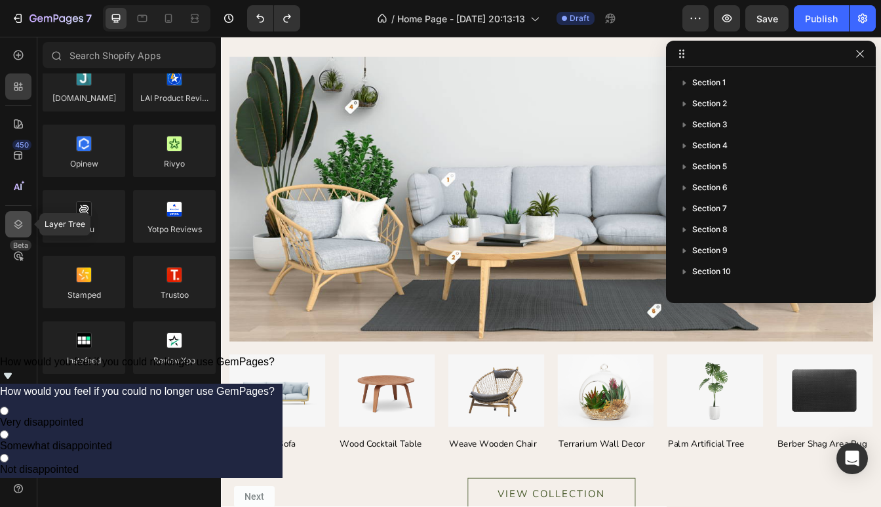
click at [15, 231] on div at bounding box center [18, 224] width 26 height 26
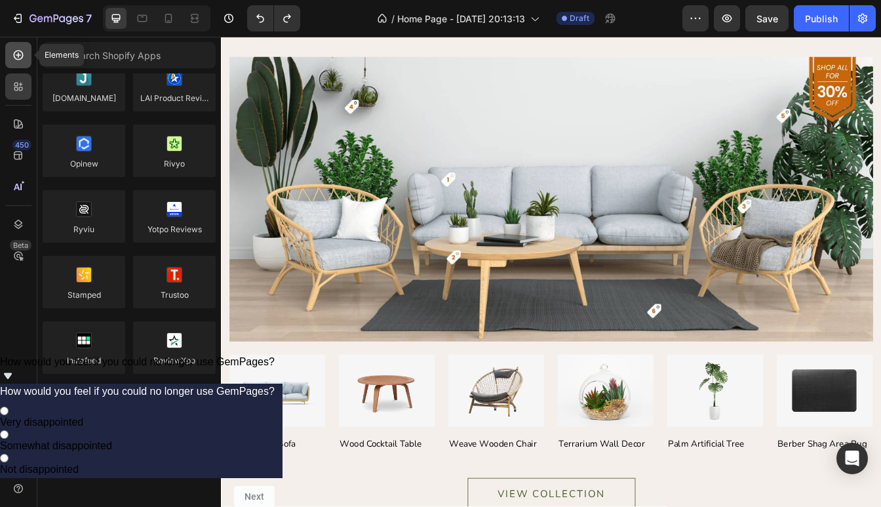
click at [19, 54] on icon at bounding box center [18, 55] width 13 height 13
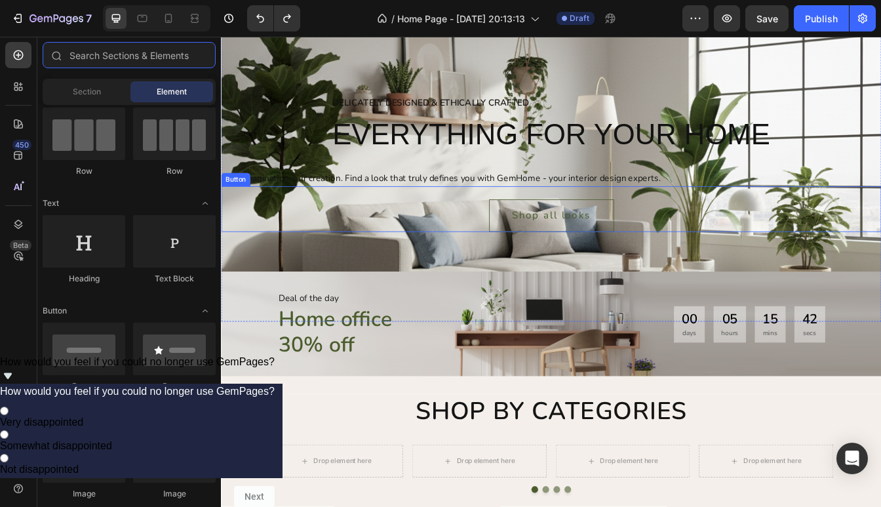
scroll to position [94, 0]
